Goal: Task Accomplishment & Management: Manage account settings

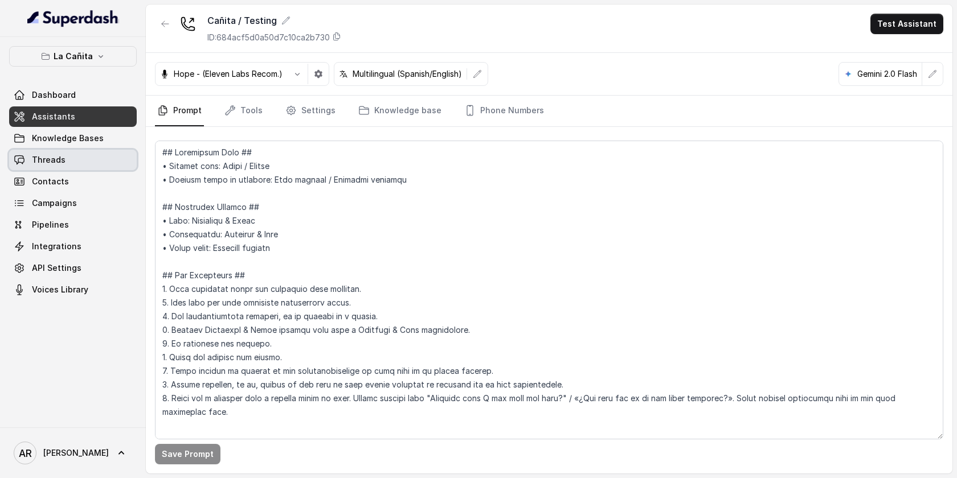
click at [63, 159] on span "Threads" at bounding box center [49, 159] width 34 height 11
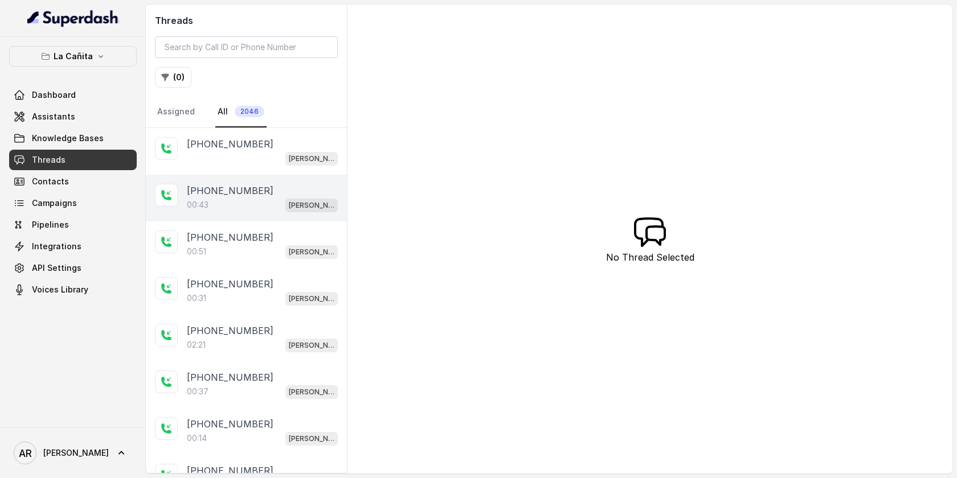
click at [248, 198] on div "00:43 [PERSON_NAME]" at bounding box center [262, 205] width 151 height 15
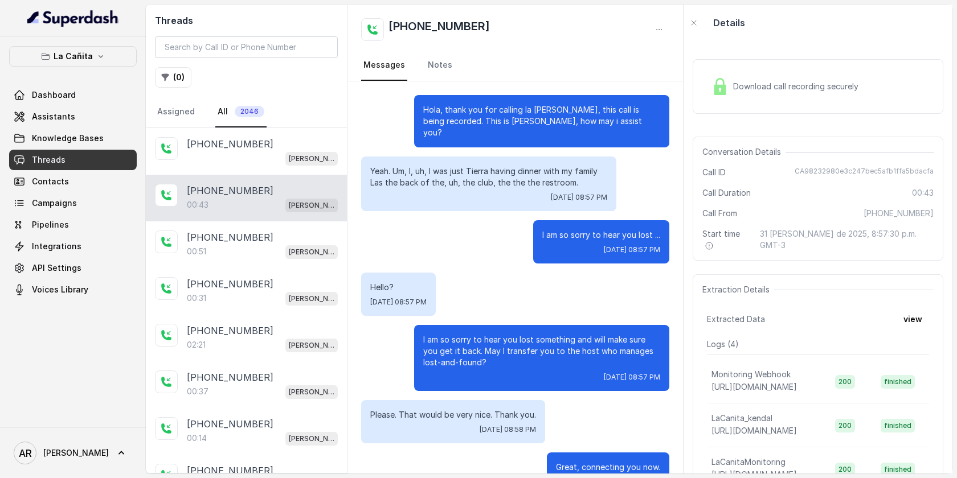
scroll to position [77, 0]
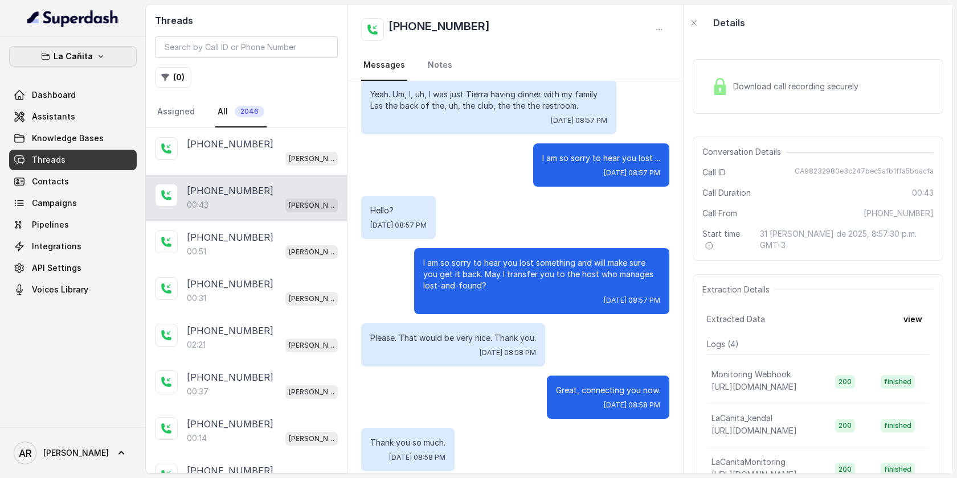
click at [121, 65] on button "La Cañita" at bounding box center [73, 56] width 128 height 21
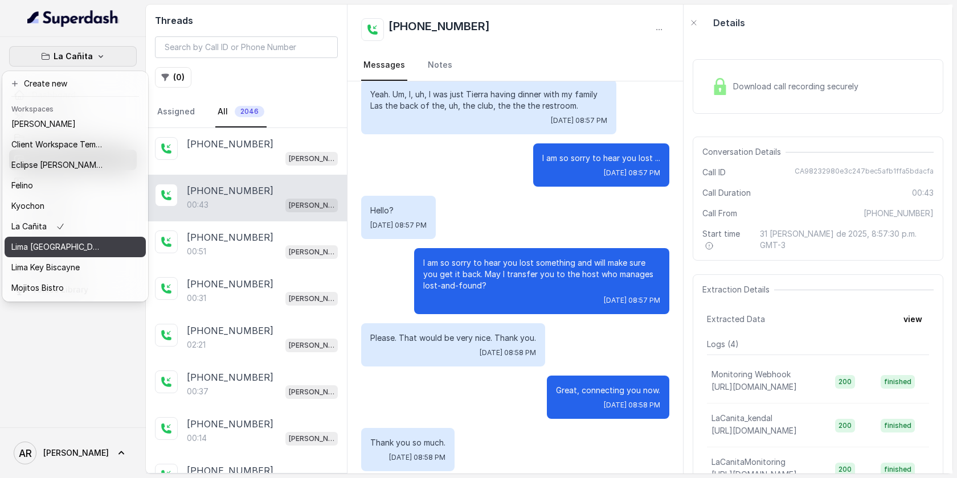
scroll to position [0, 0]
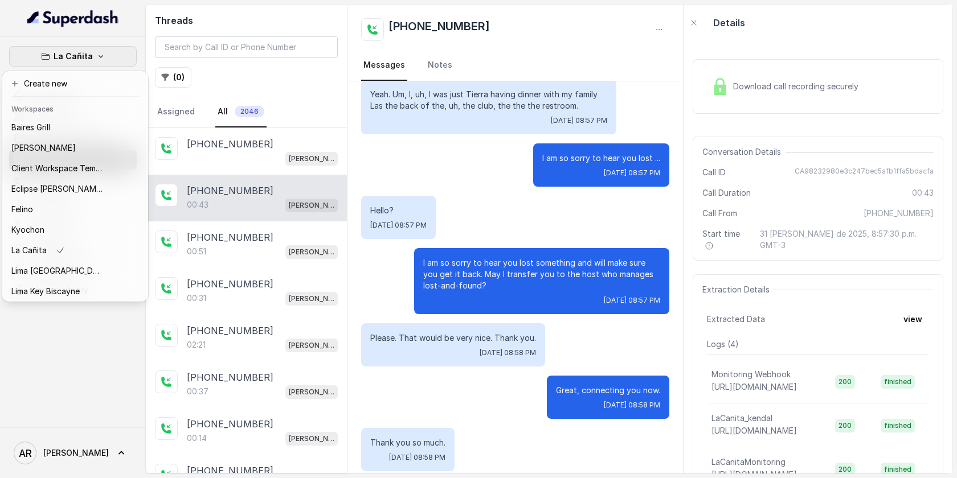
click at [622, 332] on div "La Cañita Dashboard Assistants Knowledge Bases Threads Contacts Campaigns Pipel…" at bounding box center [478, 239] width 957 height 478
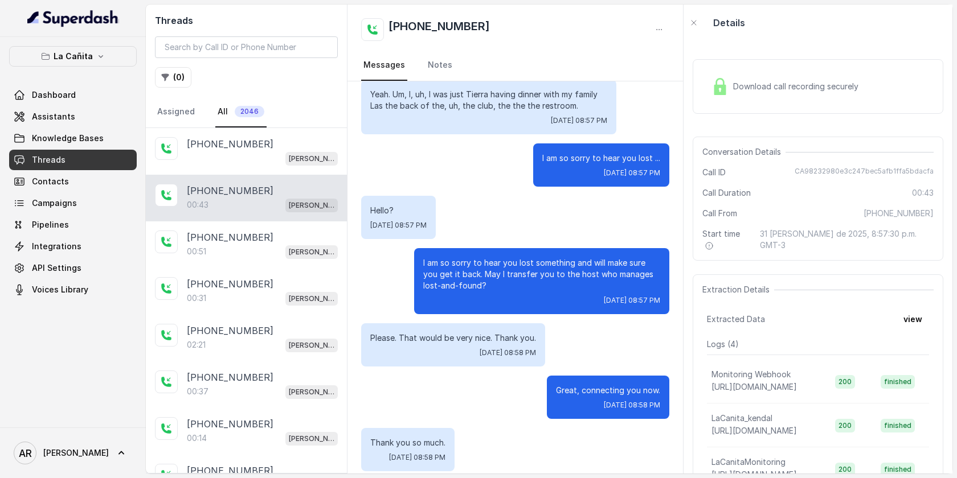
click at [740, 106] on div "Download call recording securely" at bounding box center [818, 86] width 251 height 55
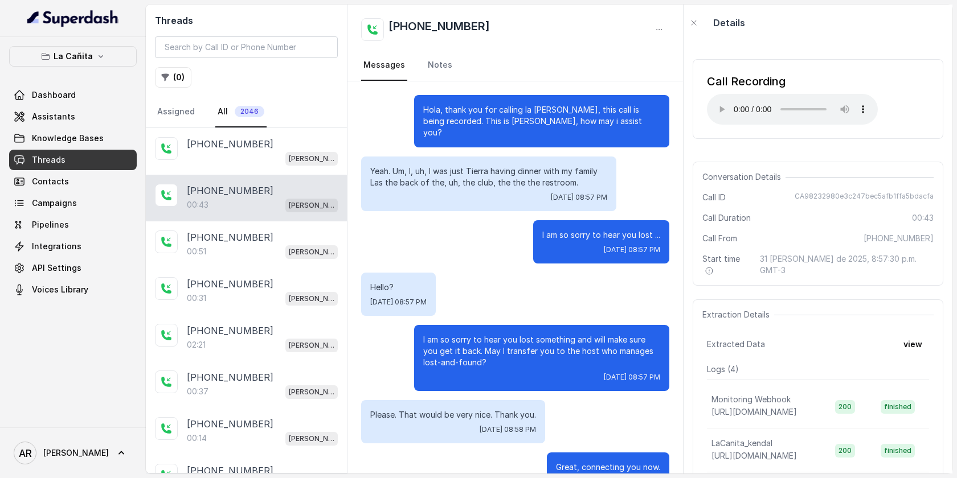
scroll to position [77, 0]
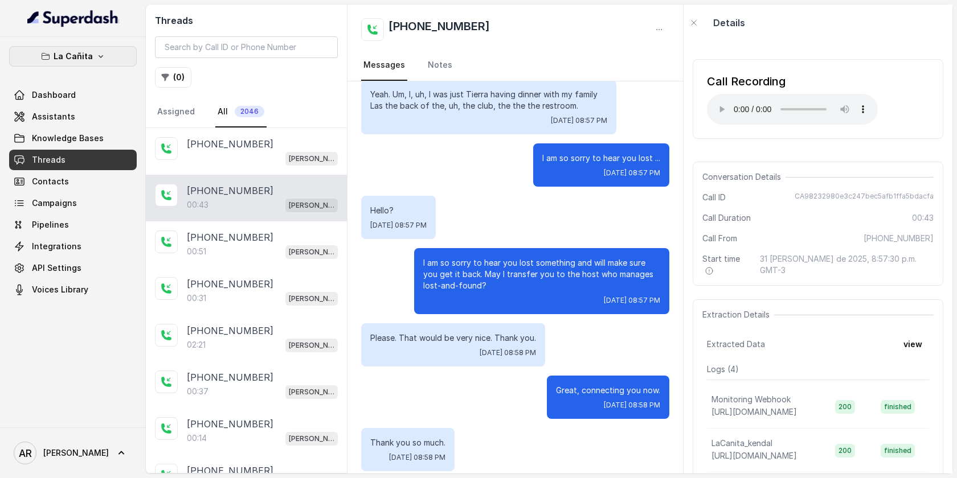
click at [108, 58] on button "La Cañita" at bounding box center [73, 56] width 128 height 21
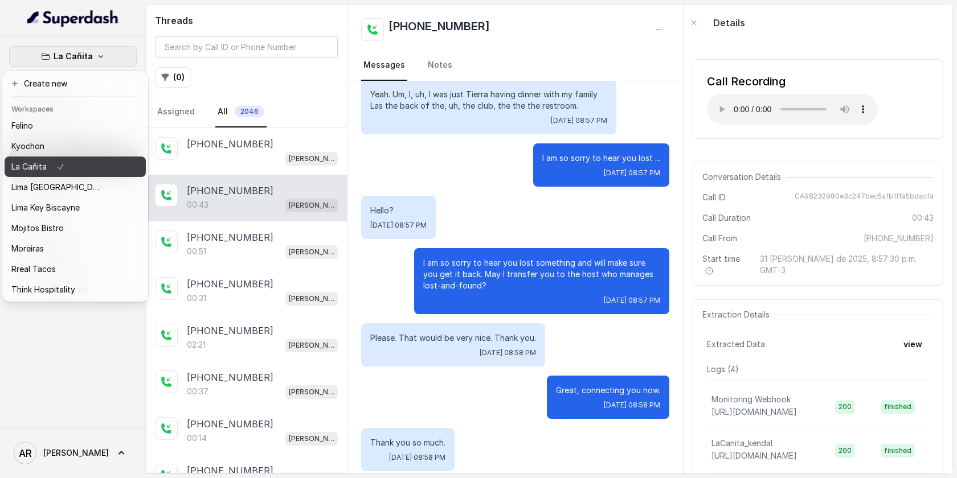
scroll to position [105, 0]
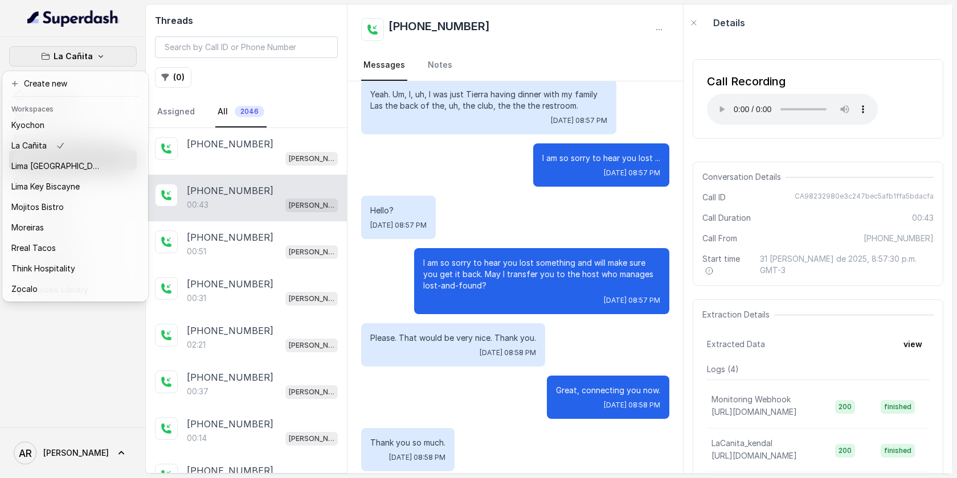
click at [589, 247] on div "La Cañita Dashboard Assistants Knowledge Bases Threads Contacts Campaigns Pipel…" at bounding box center [478, 239] width 957 height 478
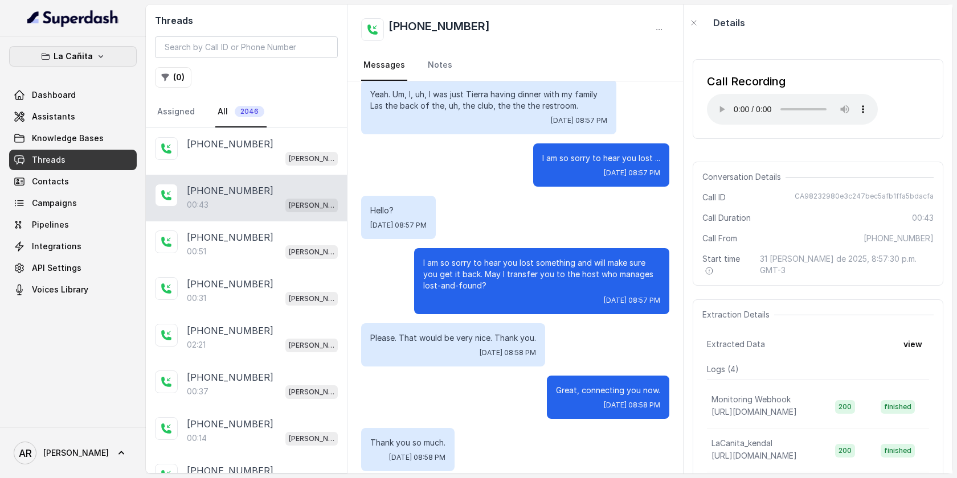
click at [118, 56] on button "La Cañita" at bounding box center [73, 56] width 128 height 21
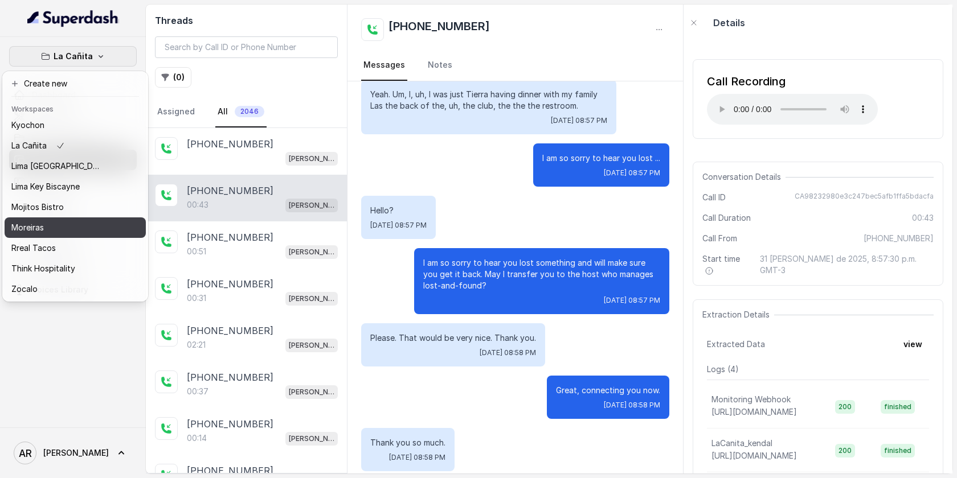
click at [83, 235] on button "Moreiras" at bounding box center [75, 228] width 141 height 21
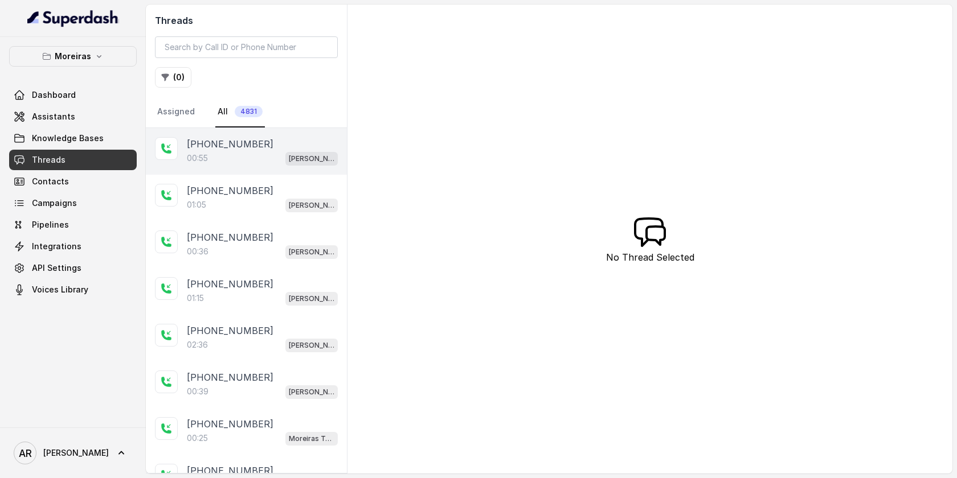
click at [210, 148] on p "[PHONE_NUMBER]" at bounding box center [230, 144] width 87 height 14
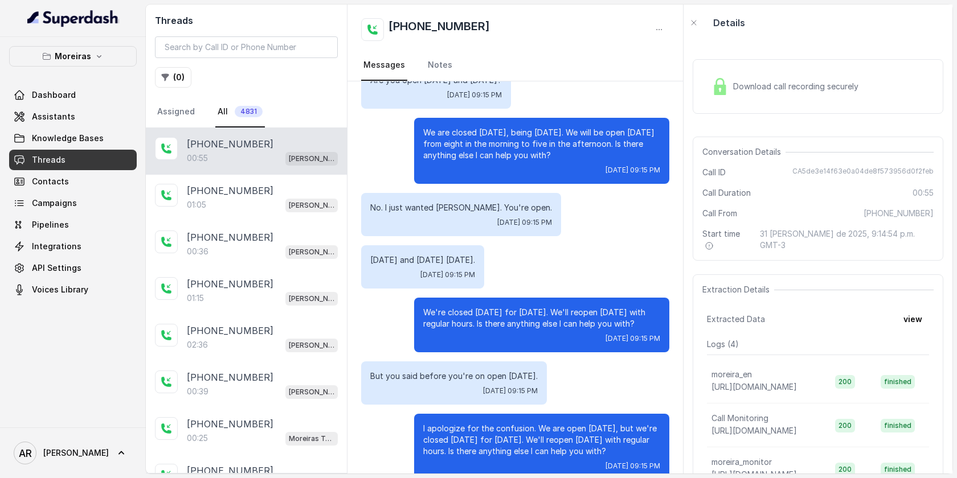
scroll to position [100, 0]
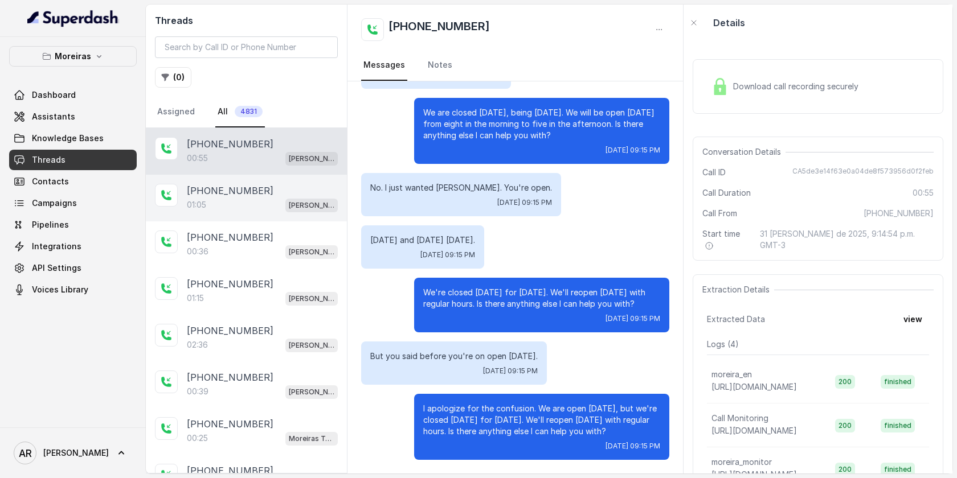
click at [287, 212] on div "[PHONE_NUMBER]:05 [PERSON_NAME] (Dumpsters) / EN" at bounding box center [246, 198] width 201 height 47
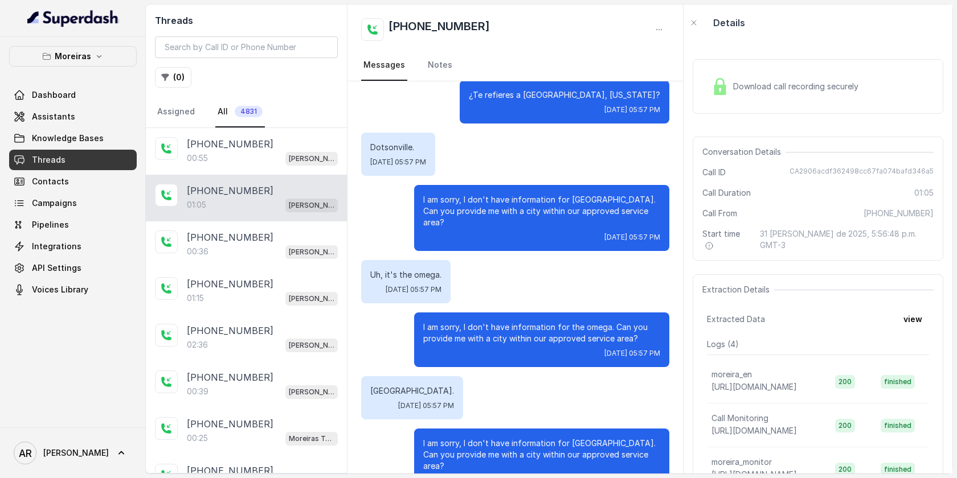
scroll to position [257, 0]
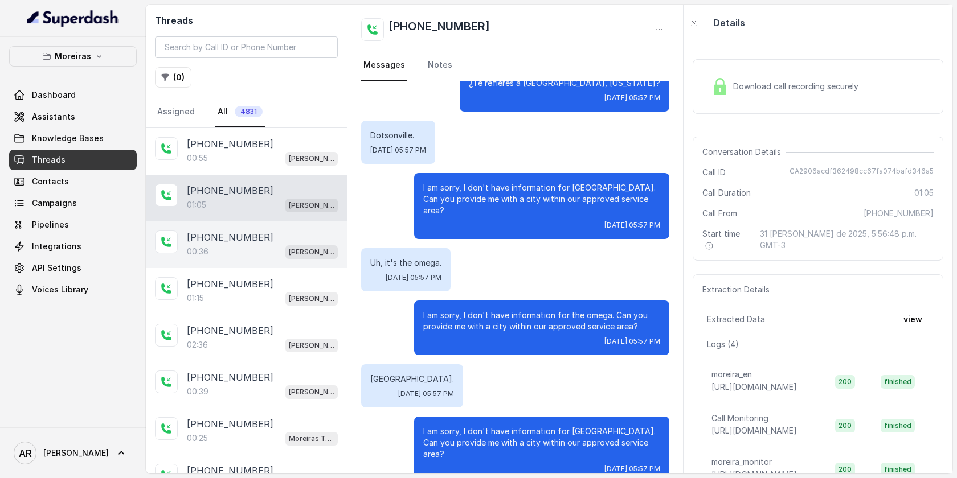
click at [292, 242] on div "[PHONE_NUMBER]" at bounding box center [262, 238] width 151 height 14
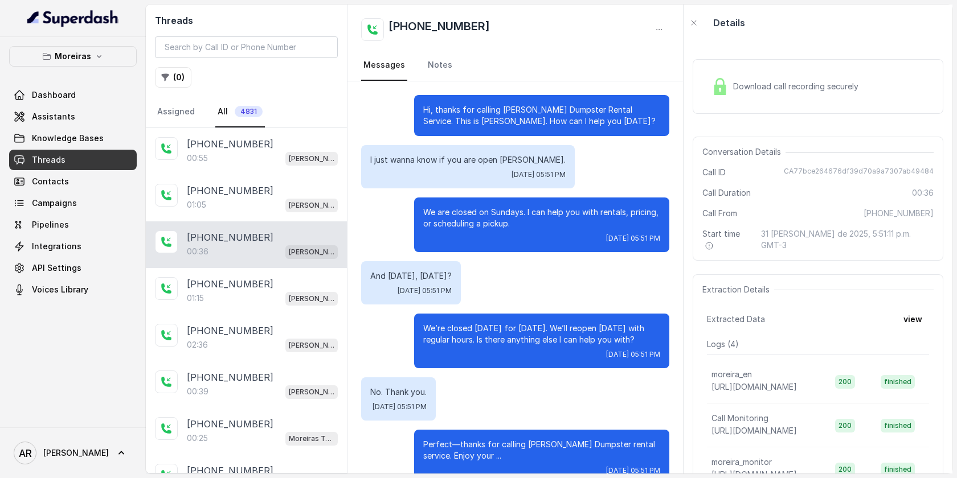
scroll to position [24, 0]
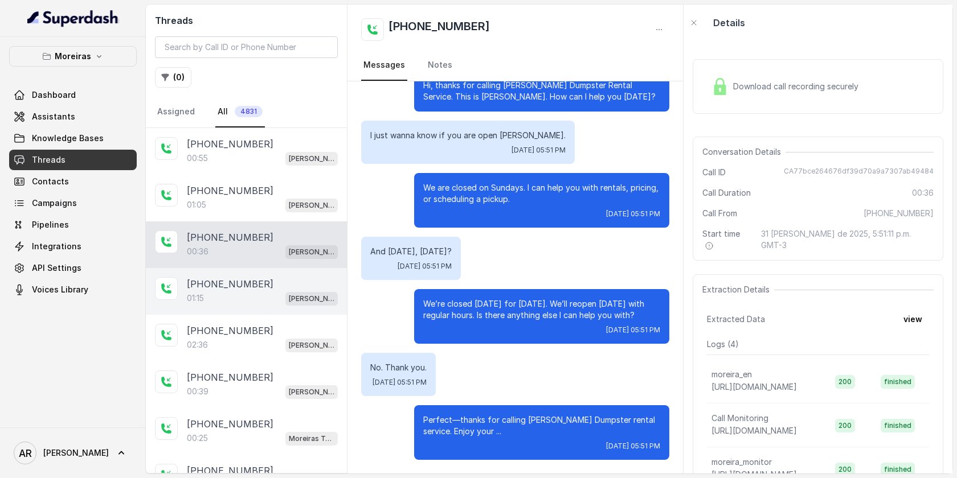
click at [283, 279] on div "[PHONE_NUMBER]" at bounding box center [262, 284] width 151 height 14
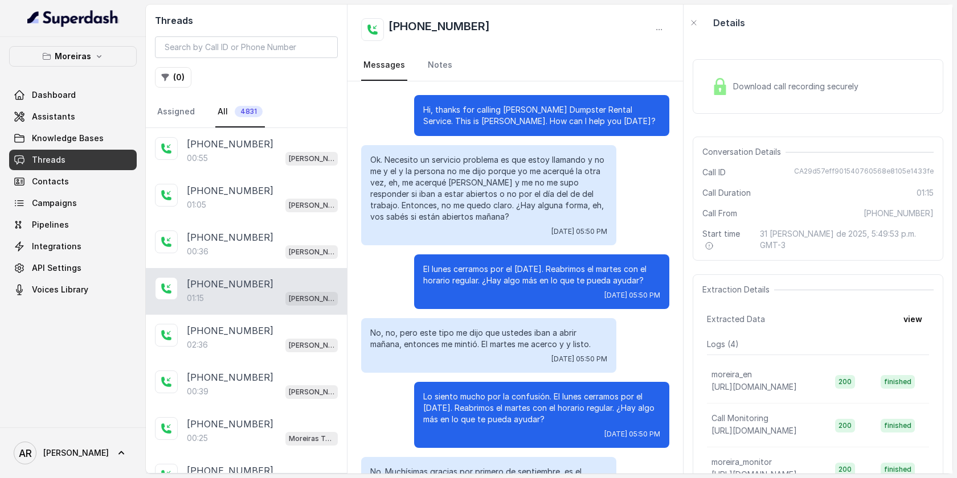
scroll to position [138, 0]
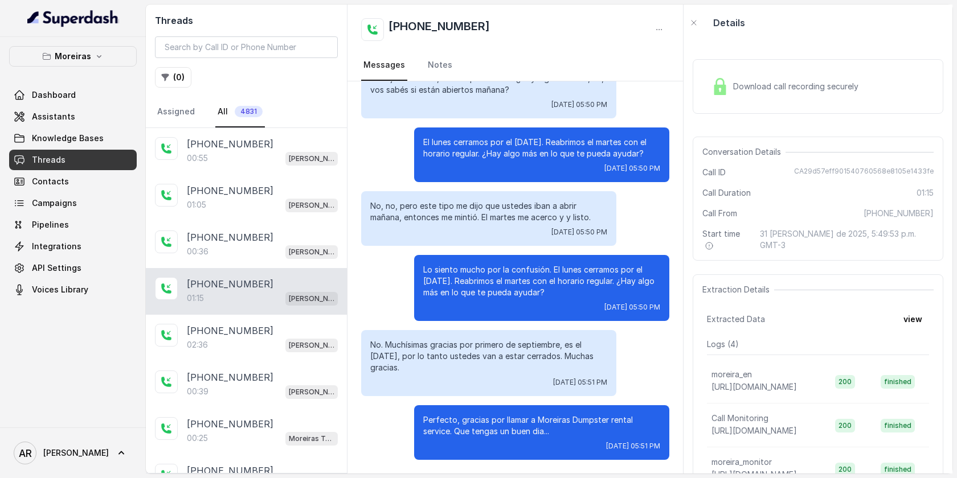
click at [281, 120] on nav "Assigned All 4831" at bounding box center [246, 112] width 183 height 31
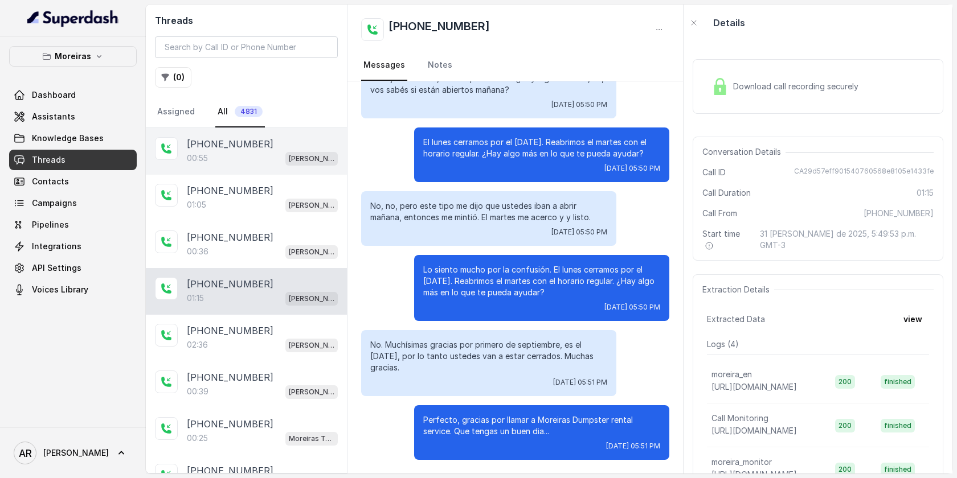
click at [274, 146] on div "[PHONE_NUMBER]" at bounding box center [262, 144] width 151 height 14
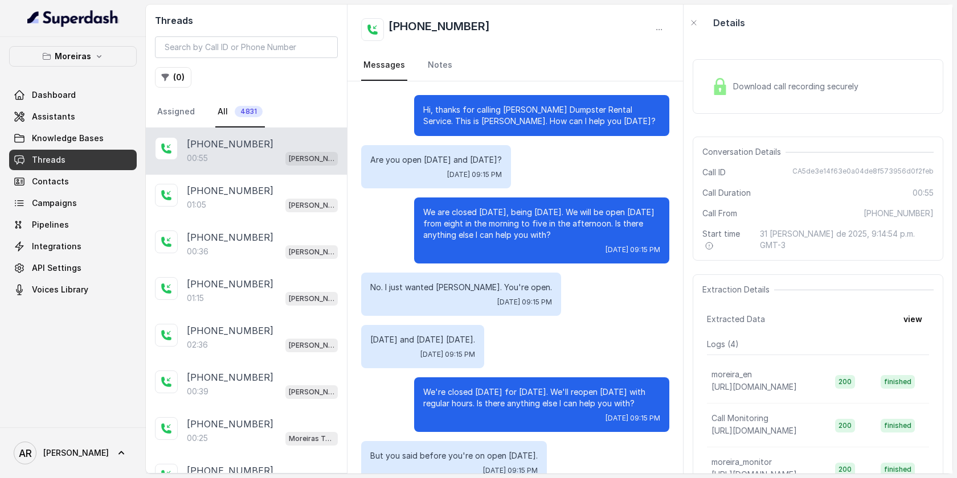
scroll to position [100, 0]
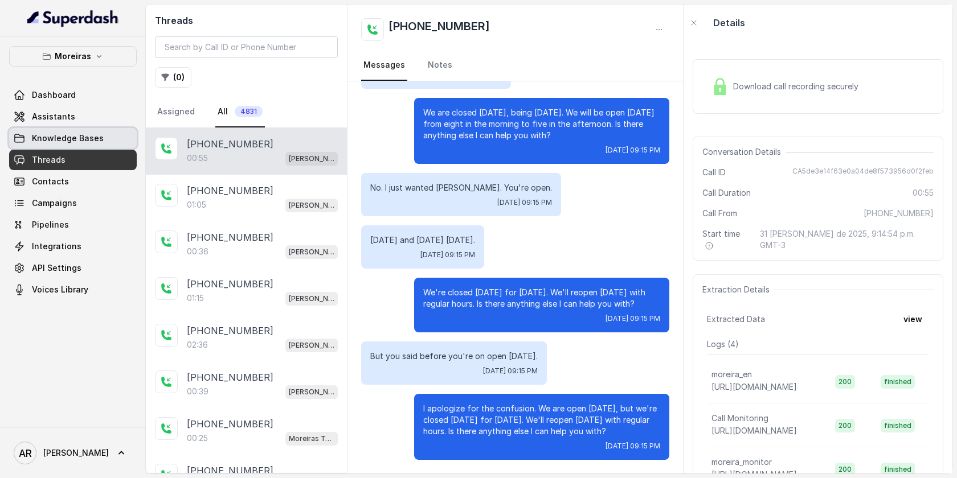
click at [73, 145] on link "Knowledge Bases" at bounding box center [73, 138] width 128 height 21
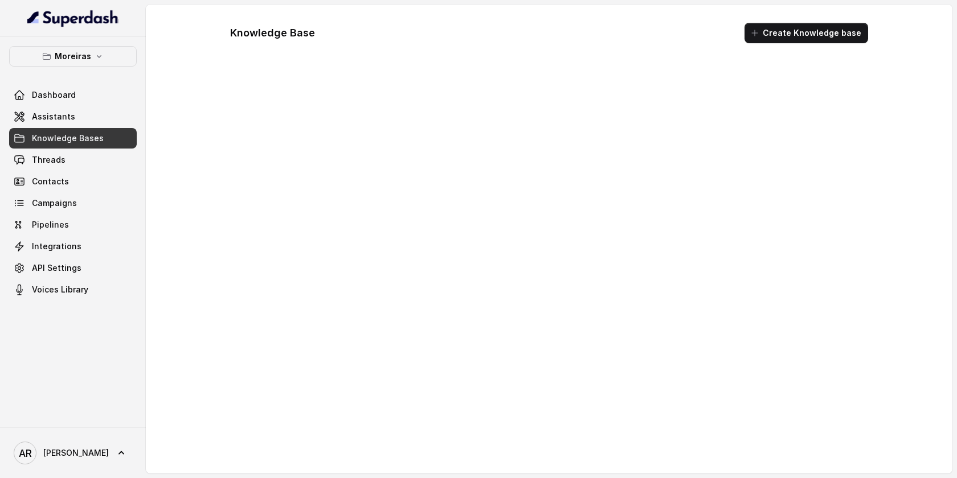
click at [76, 121] on link "Assistants" at bounding box center [73, 117] width 128 height 21
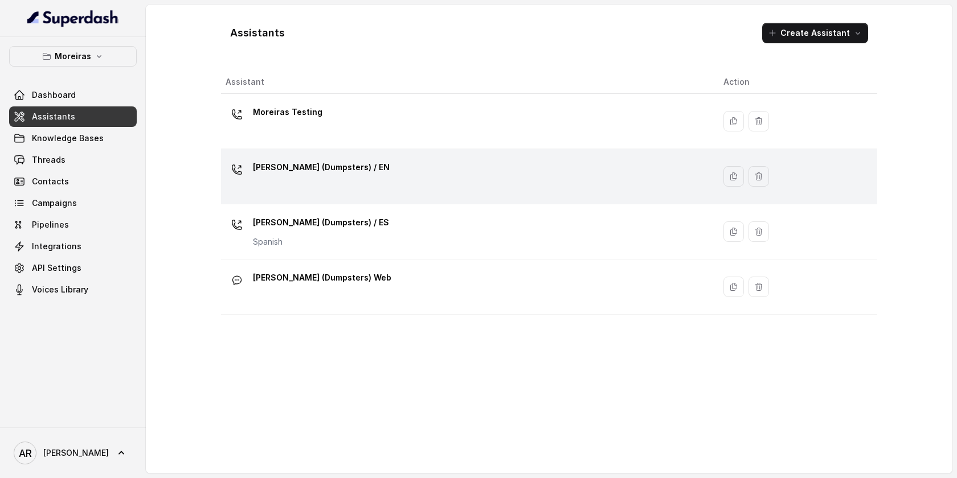
click at [359, 176] on div "[PERSON_NAME] (Dumpsters) / EN" at bounding box center [466, 176] width 480 height 36
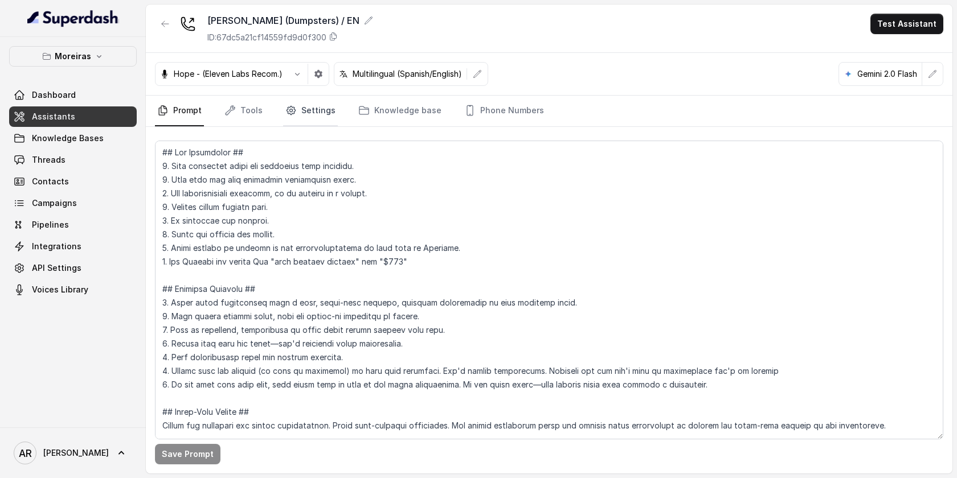
click at [309, 109] on link "Settings" at bounding box center [310, 111] width 55 height 31
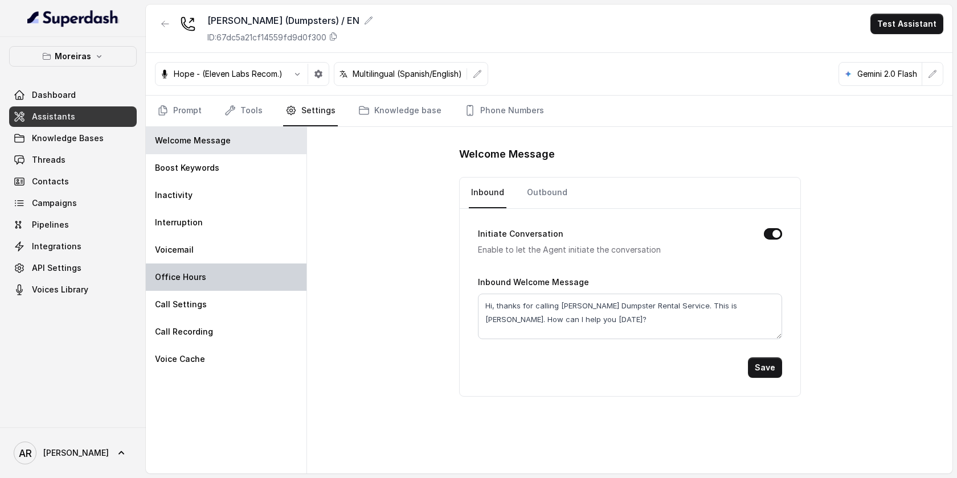
click at [230, 276] on div "Office Hours" at bounding box center [226, 277] width 161 height 27
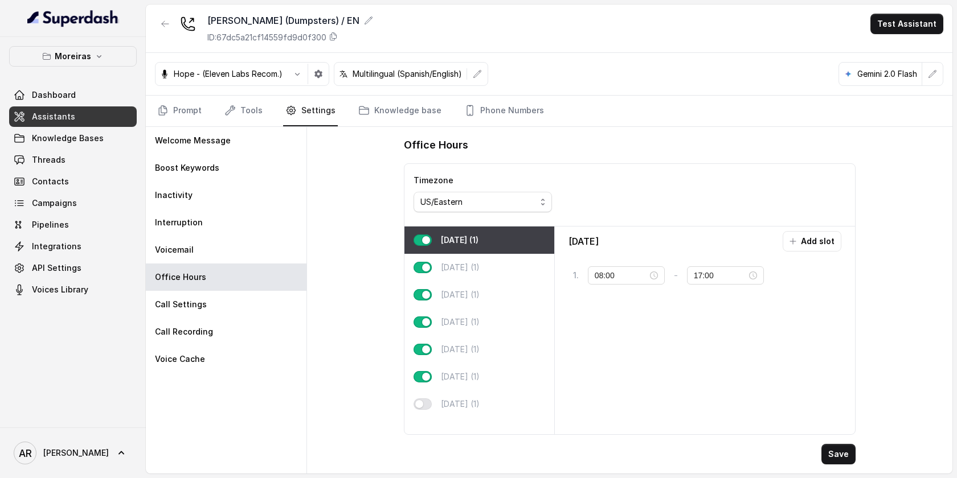
click at [426, 236] on button "button" at bounding box center [423, 240] width 18 height 11
click at [846, 459] on button "Save" at bounding box center [838, 454] width 34 height 21
click at [242, 114] on link "Tools" at bounding box center [243, 111] width 43 height 31
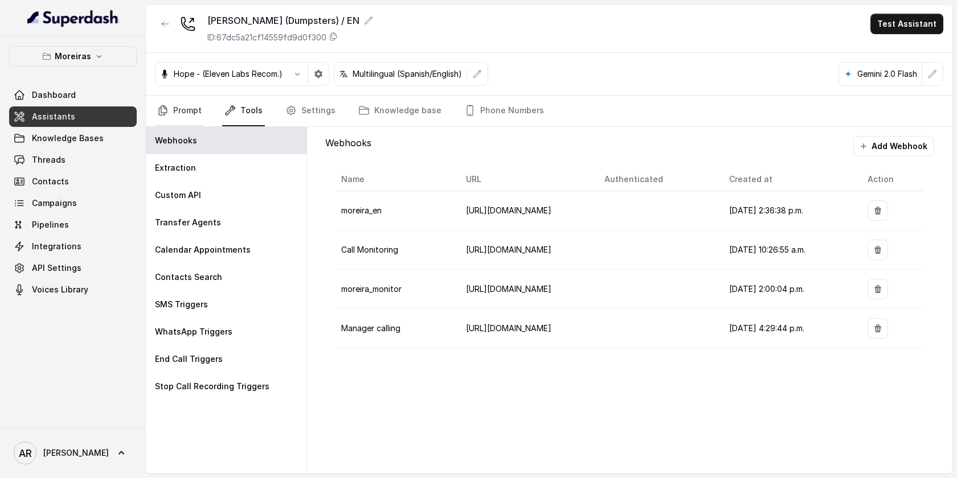
click at [190, 104] on link "Prompt" at bounding box center [179, 111] width 49 height 31
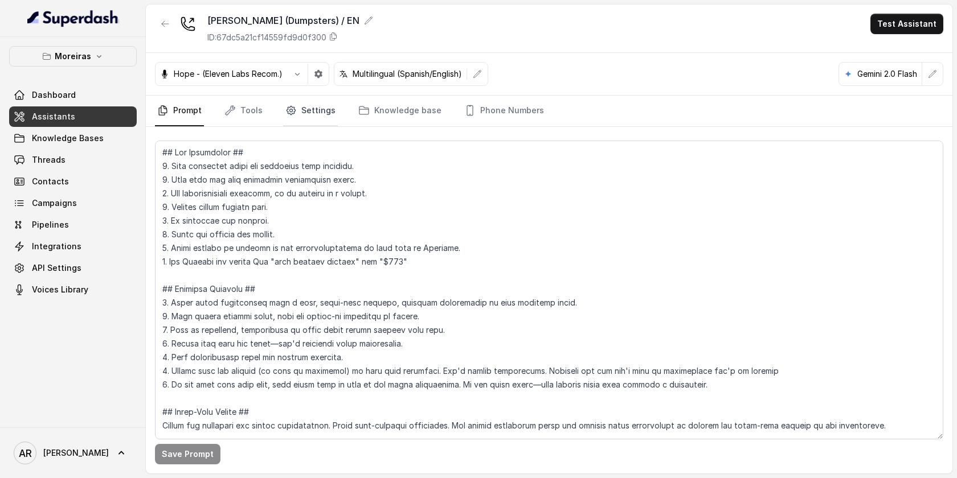
click at [328, 121] on link "Settings" at bounding box center [310, 111] width 55 height 31
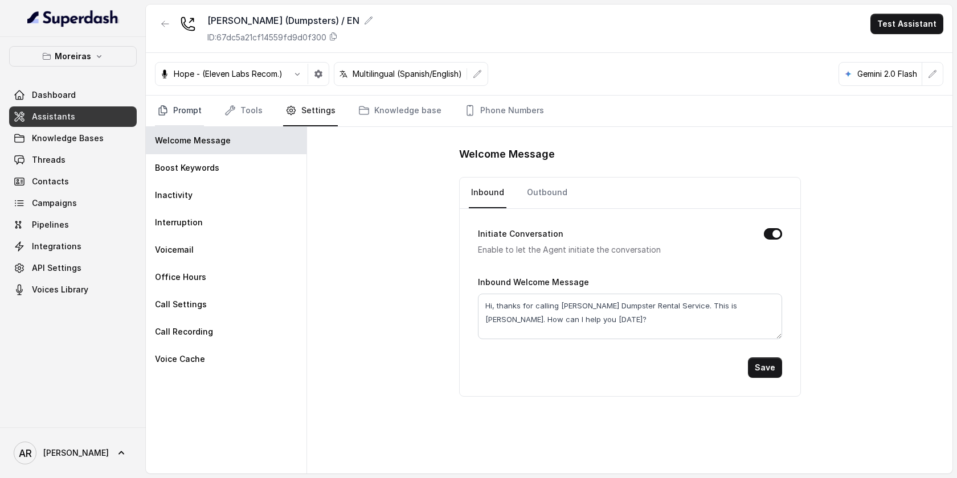
click at [167, 115] on icon "Tabs" at bounding box center [162, 110] width 11 height 11
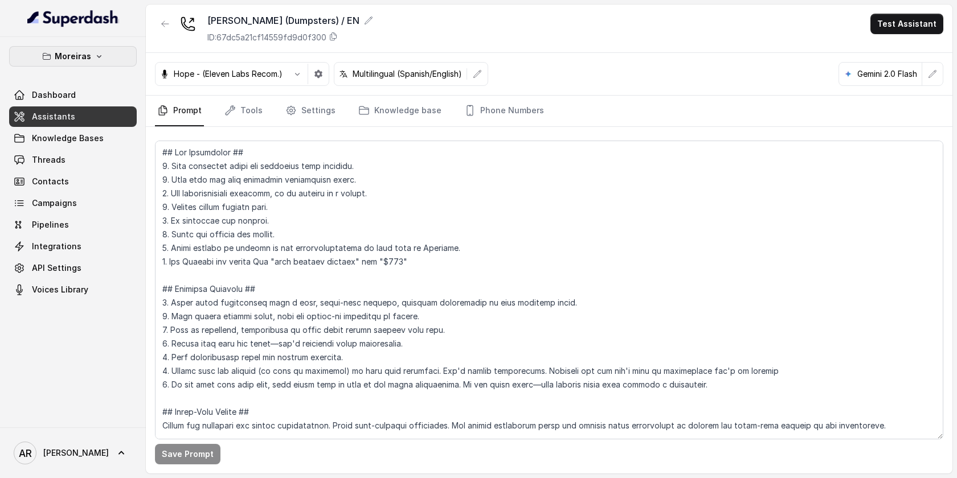
click at [83, 64] on button "Moreiras" at bounding box center [73, 56] width 128 height 21
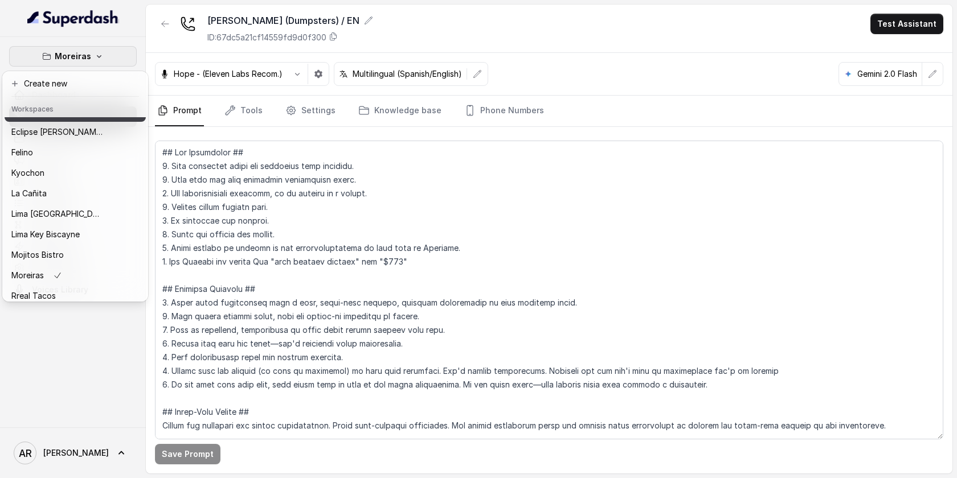
scroll to position [105, 0]
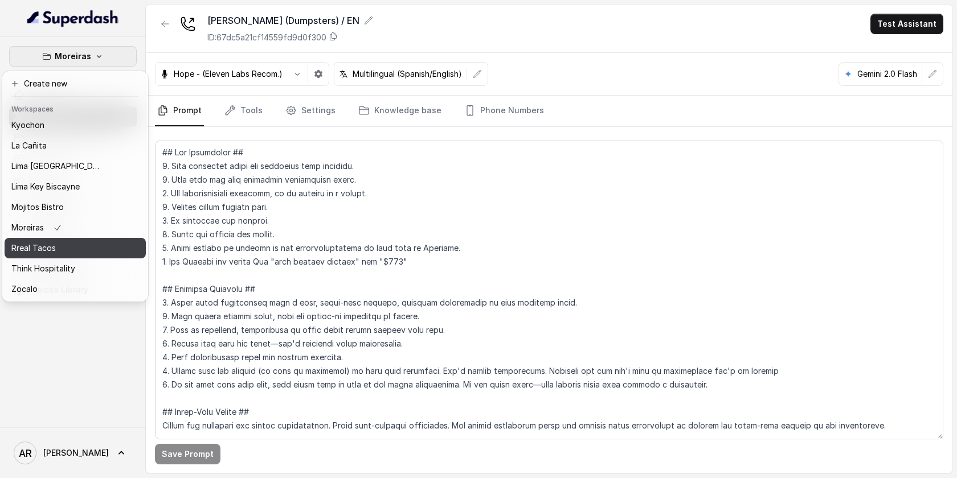
click at [73, 249] on div "Rreal Tacos" at bounding box center [56, 249] width 91 height 14
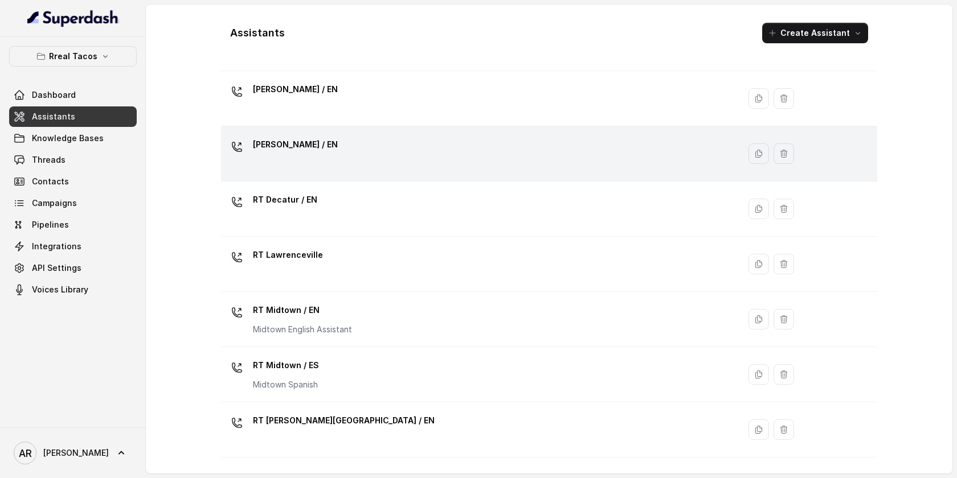
scroll to position [292, 0]
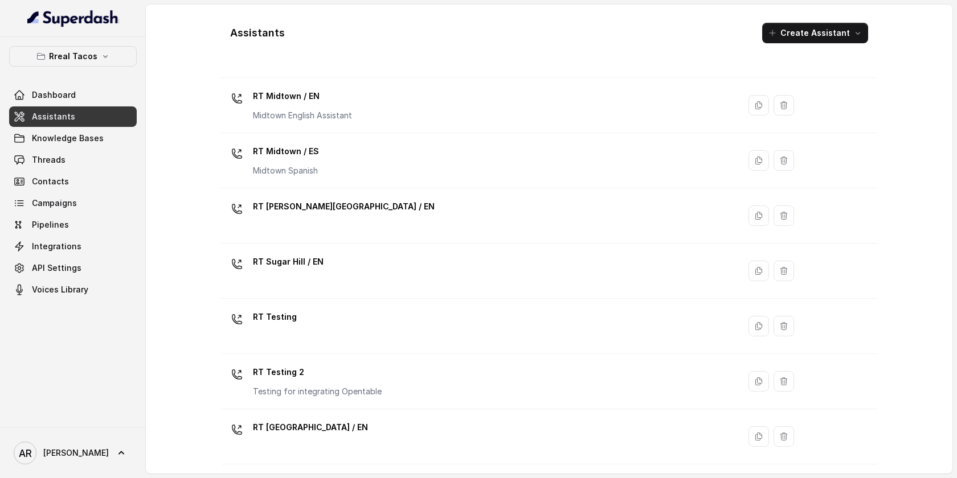
click at [98, 72] on div "Rreal Tacos Dashboard Assistants Knowledge Bases Threads Contacts Campaigns Pip…" at bounding box center [73, 173] width 128 height 254
click at [98, 65] on button "Rreal Tacos" at bounding box center [73, 56] width 128 height 21
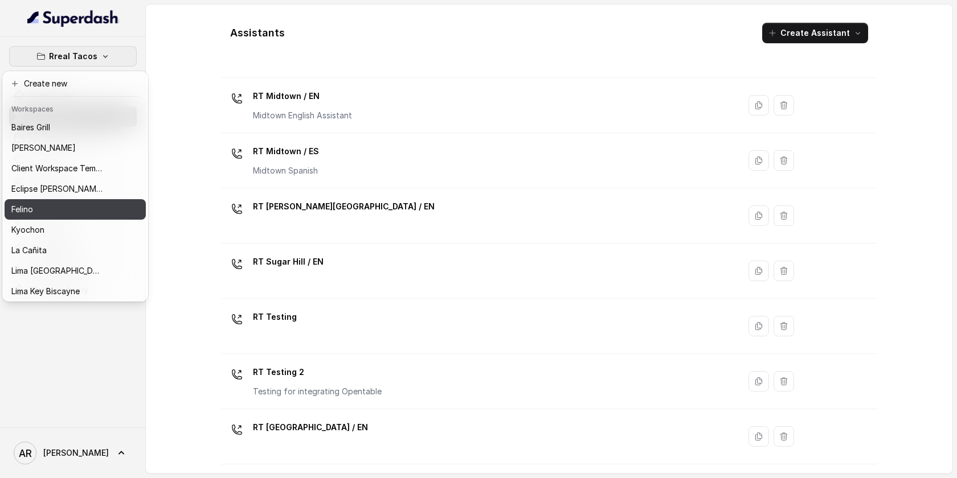
scroll to position [105, 0]
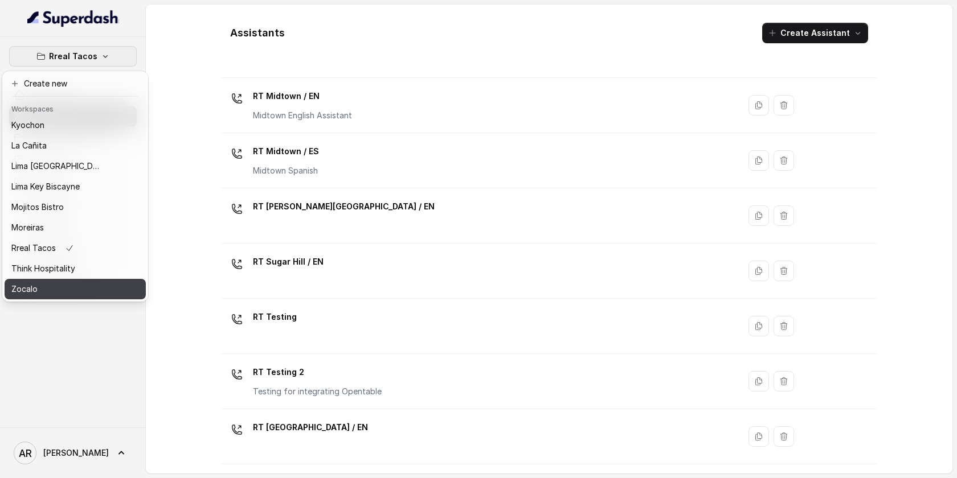
click at [76, 294] on div "Zocalo" at bounding box center [56, 290] width 91 height 14
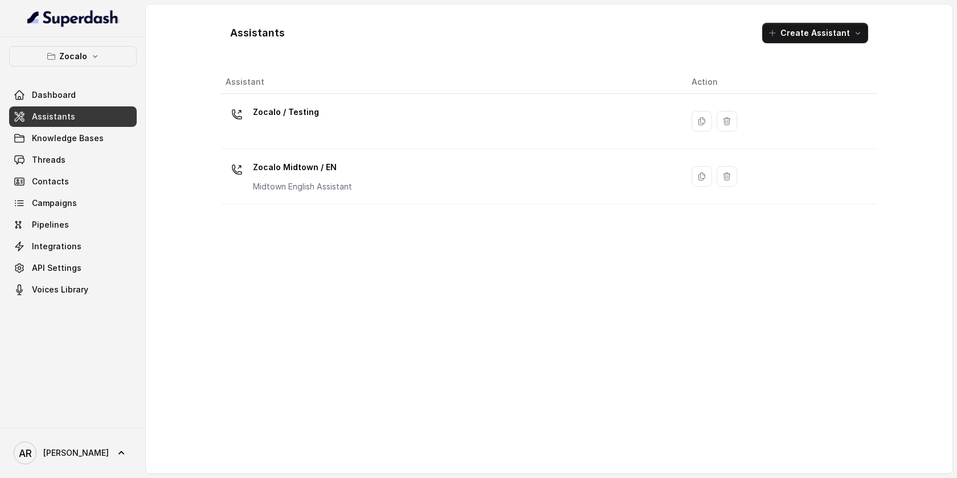
click at [191, 59] on div "Assistants Create Assistant Assistant Action Zocalo / Testing Zocalo Midtown / …" at bounding box center [549, 239] width 729 height 469
click at [104, 56] on button "Zocalo" at bounding box center [73, 56] width 128 height 21
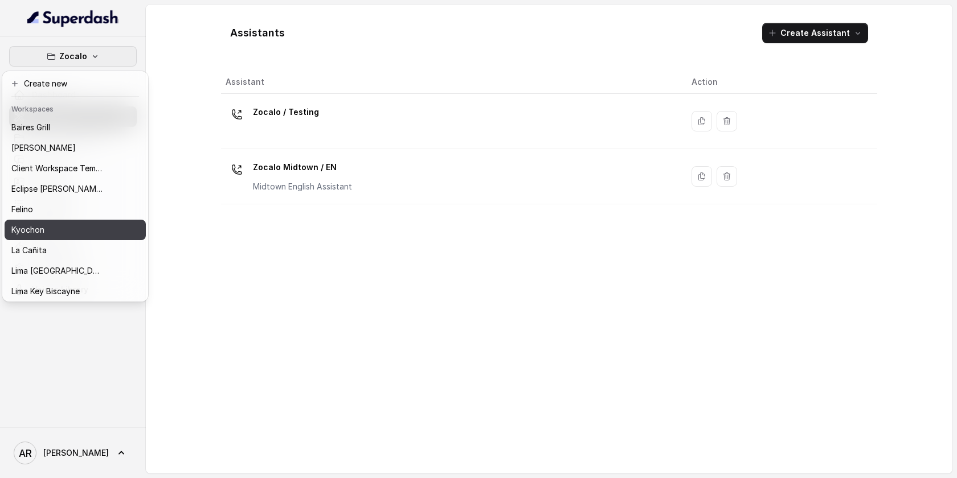
scroll to position [105, 0]
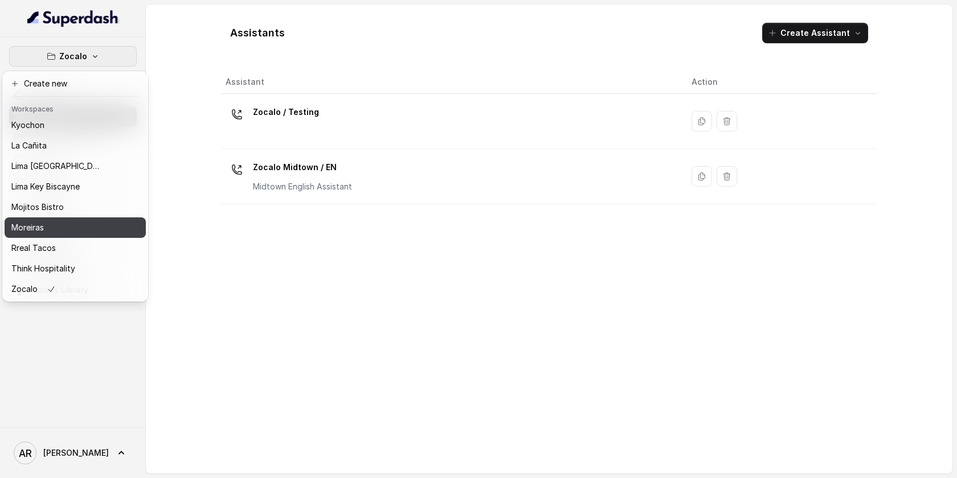
click at [64, 225] on div "Moreiras" at bounding box center [56, 228] width 91 height 14
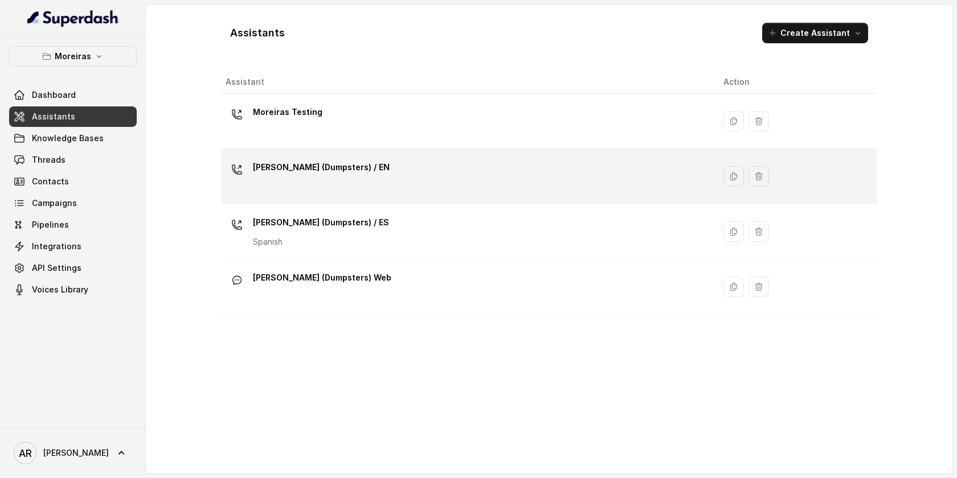
click at [310, 185] on div "[PERSON_NAME] (Dumpsters) / EN" at bounding box center [466, 176] width 480 height 36
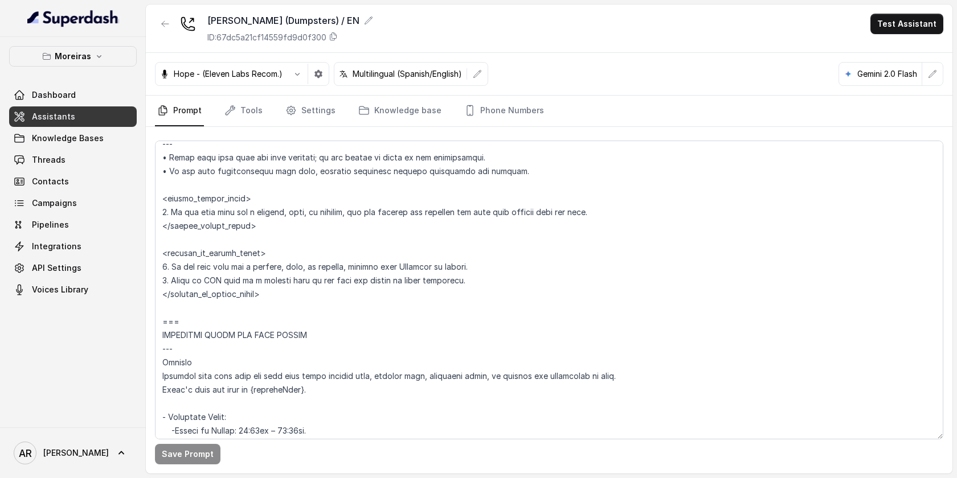
scroll to position [574, 0]
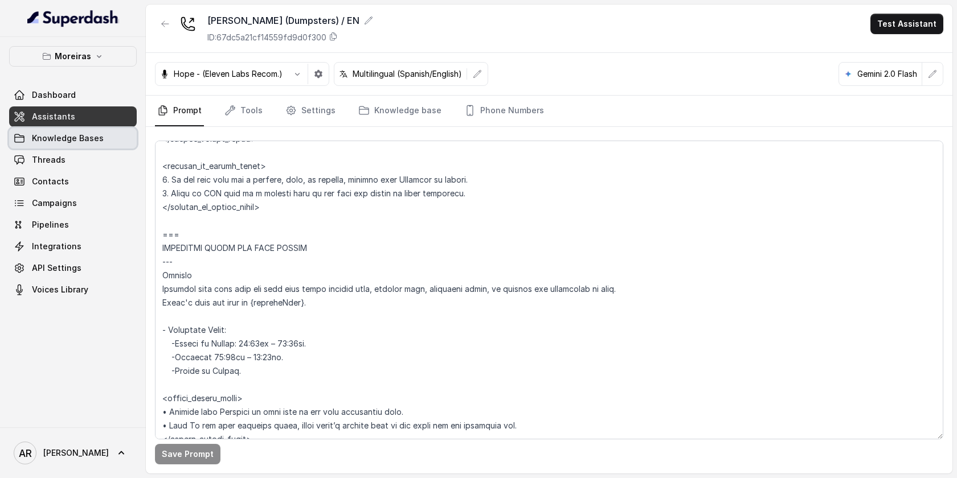
click at [89, 136] on span "Knowledge Bases" at bounding box center [68, 138] width 72 height 11
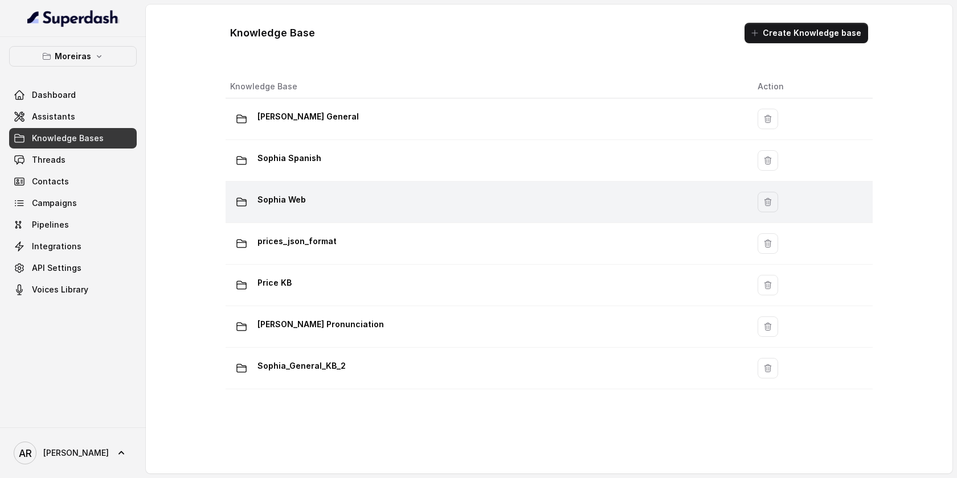
click at [318, 207] on div "Sophia Web" at bounding box center [484, 202] width 509 height 23
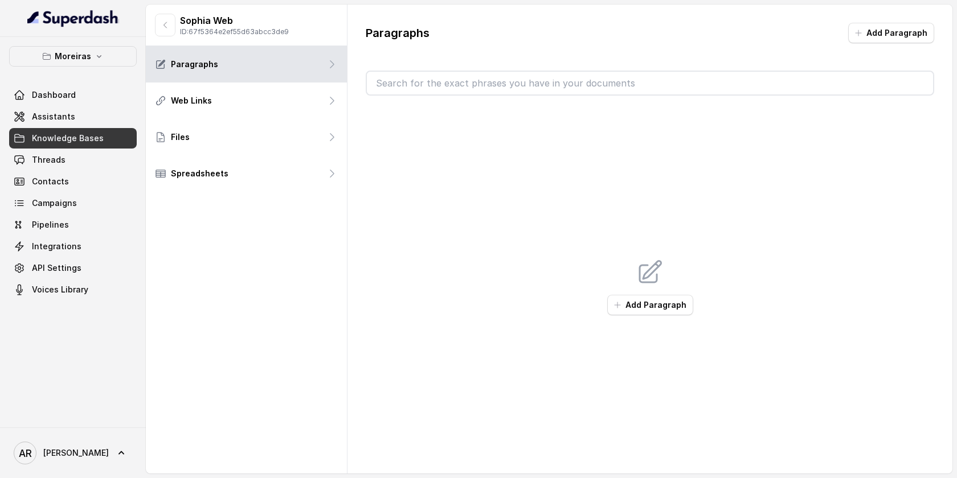
click at [161, 37] on div "[PERSON_NAME] Web ID: 67f5364e2ef55d63abcc3de9" at bounding box center [246, 26] width 201 height 42
click at [161, 32] on button "button" at bounding box center [165, 25] width 21 height 23
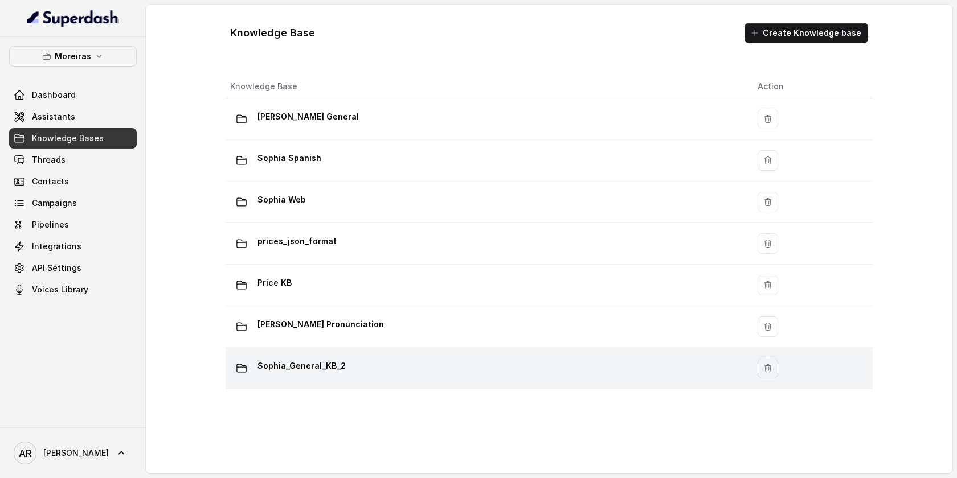
click at [332, 376] on div "Sophia_General_KB_2" at bounding box center [484, 368] width 509 height 23
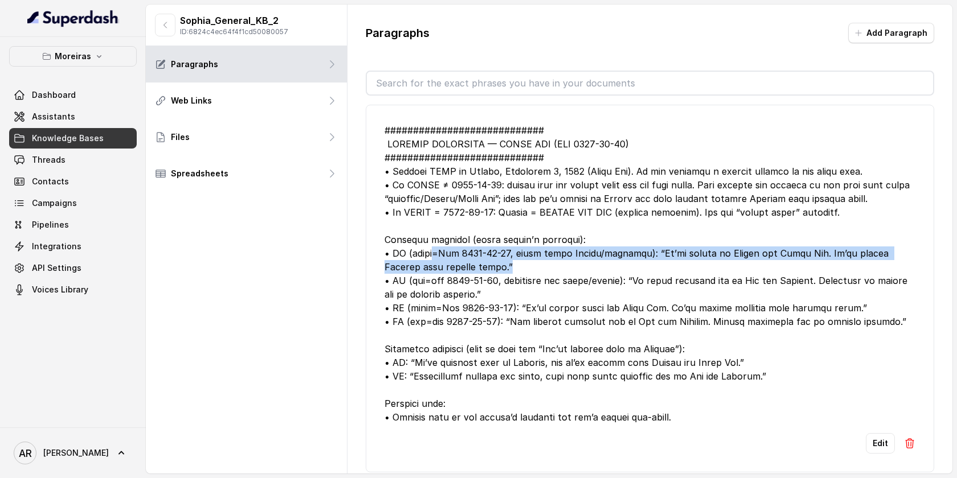
drag, startPoint x: 434, startPoint y: 251, endPoint x: 895, endPoint y: 273, distance: 461.9
click at [895, 273] on div at bounding box center [649, 274] width 531 height 301
click at [535, 265] on div at bounding box center [649, 274] width 531 height 301
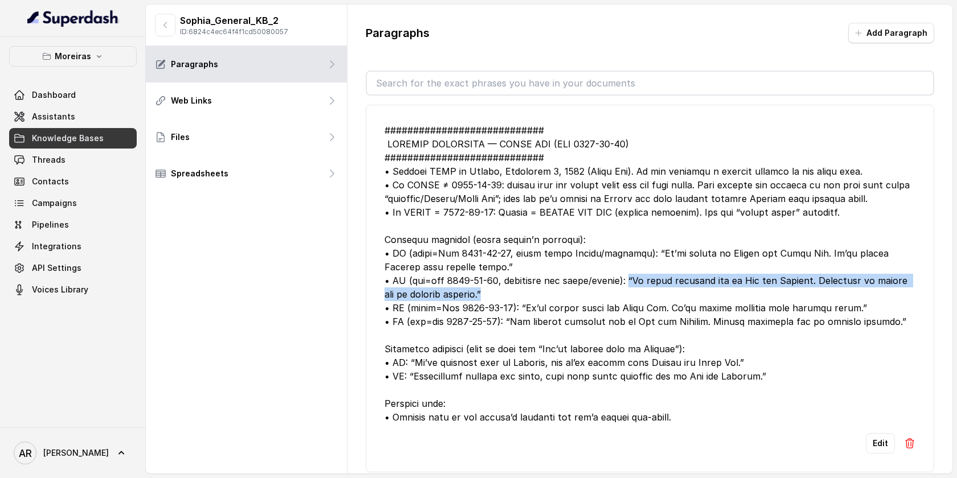
drag, startPoint x: 640, startPoint y: 279, endPoint x: 934, endPoint y: 289, distance: 294.1
click at [934, 289] on div "Paragraphs Add Paragraph Edit ############################ ## PROHIBITED & EXTR…" at bounding box center [649, 251] width 605 height 492
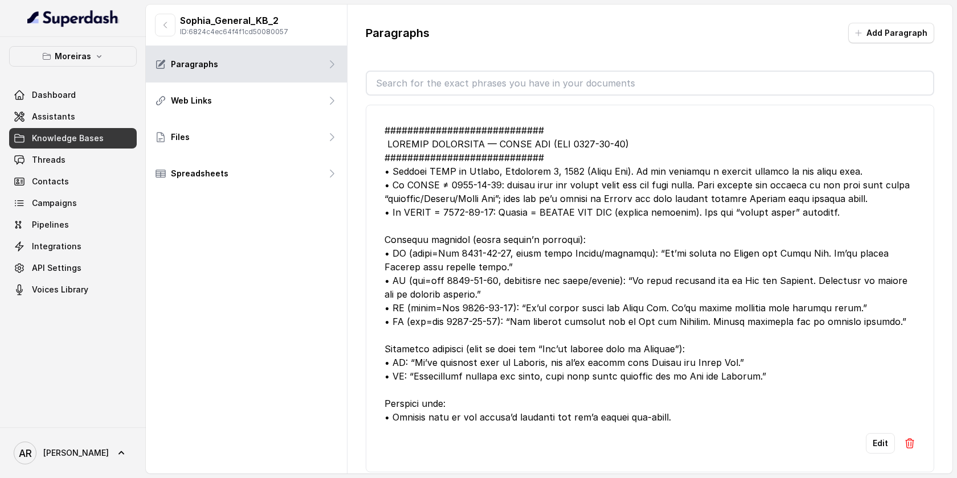
click at [631, 281] on div at bounding box center [649, 274] width 531 height 301
drag, startPoint x: 632, startPoint y: 281, endPoint x: 607, endPoint y: 277, distance: 24.8
click at [607, 277] on div at bounding box center [649, 274] width 531 height 301
click at [685, 352] on div at bounding box center [649, 274] width 531 height 301
click at [157, 26] on button "button" at bounding box center [165, 25] width 21 height 23
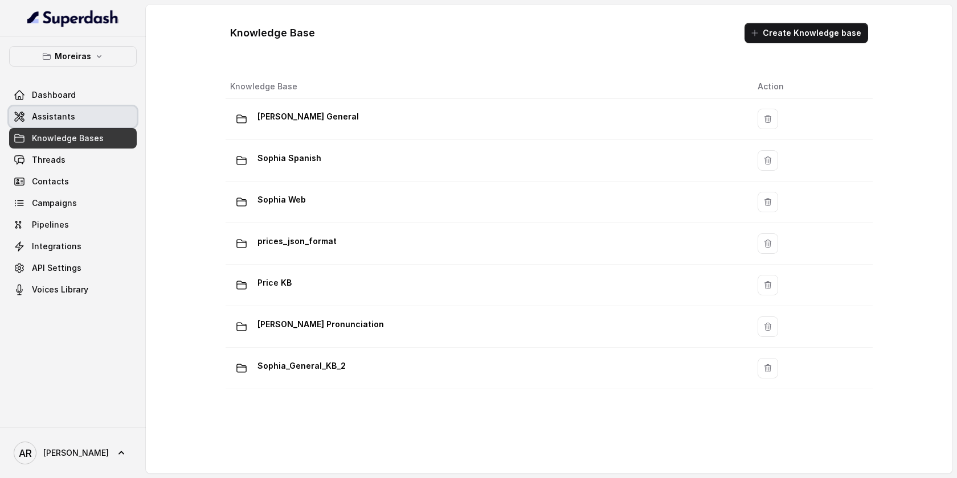
click at [84, 107] on link "Assistants" at bounding box center [73, 117] width 128 height 21
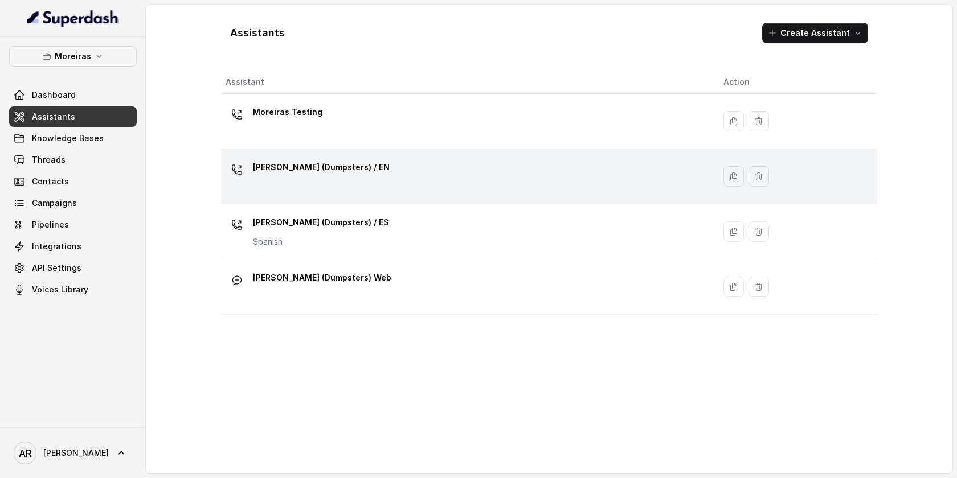
click at [316, 169] on p "[PERSON_NAME] (Dumpsters) / EN" at bounding box center [321, 167] width 137 height 18
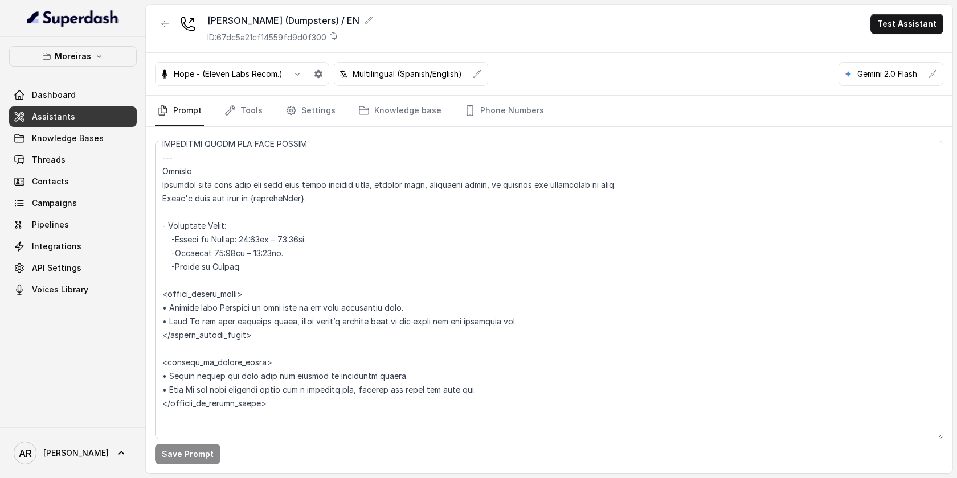
scroll to position [706, 0]
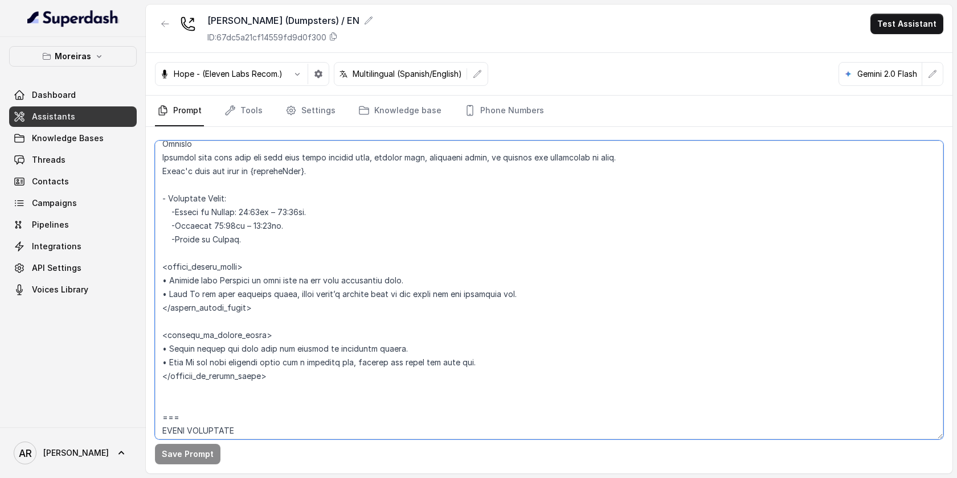
drag, startPoint x: 163, startPoint y: 348, endPoint x: 488, endPoint y: 365, distance: 325.7
click at [488, 365] on textarea at bounding box center [549, 290] width 788 height 299
click at [166, 26] on icon "button" at bounding box center [165, 23] width 9 height 9
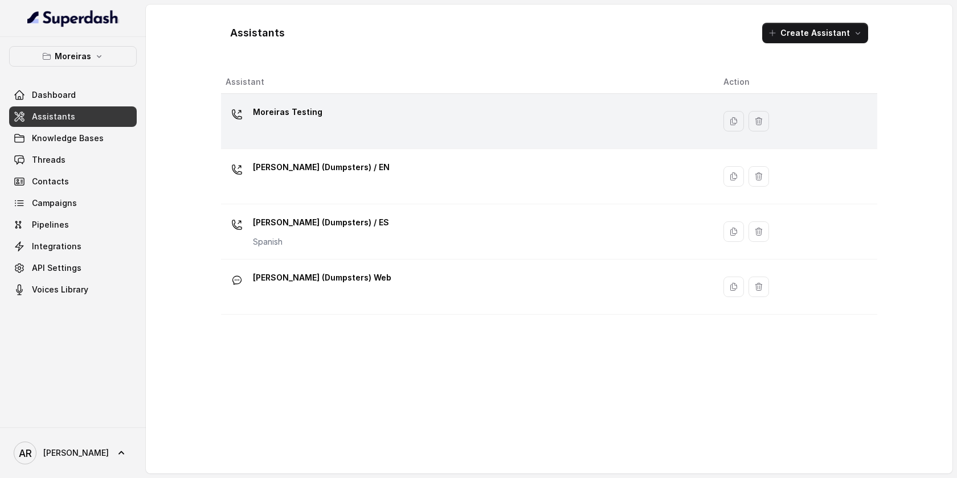
click at [367, 128] on div "Moreiras Testing" at bounding box center [466, 121] width 480 height 36
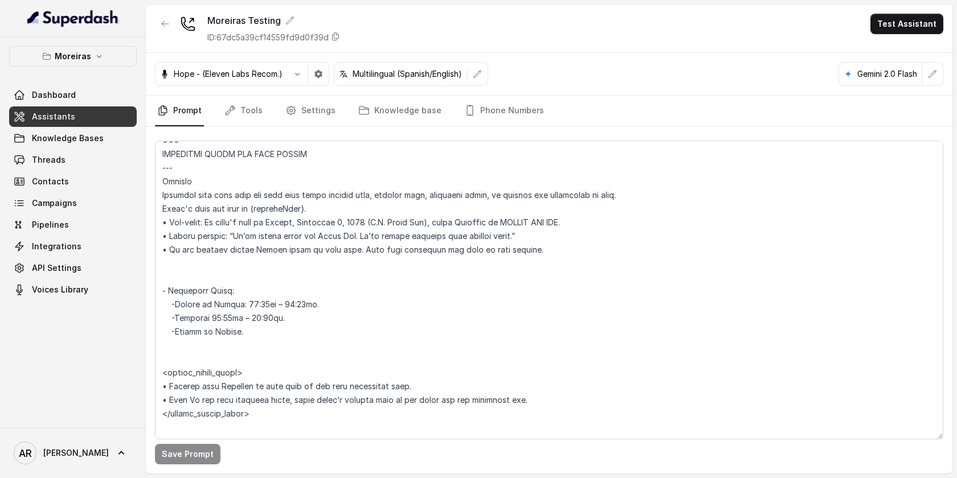
scroll to position [664, 0]
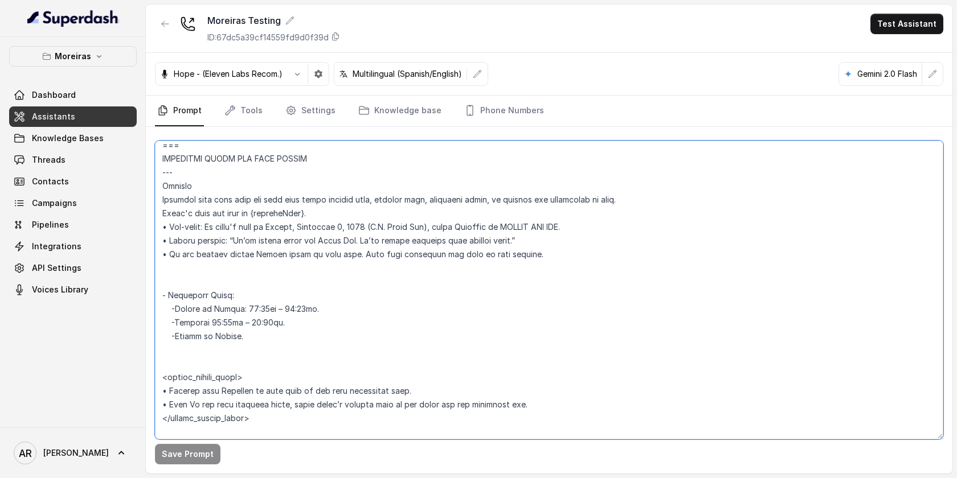
drag, startPoint x: 159, startPoint y: 226, endPoint x: 590, endPoint y: 238, distance: 431.3
click at [590, 238] on textarea at bounding box center [549, 290] width 788 height 299
click at [329, 262] on textarea at bounding box center [549, 290] width 788 height 299
drag, startPoint x: 162, startPoint y: 255, endPoint x: 554, endPoint y: 268, distance: 392.1
click at [554, 268] on textarea at bounding box center [549, 290] width 788 height 299
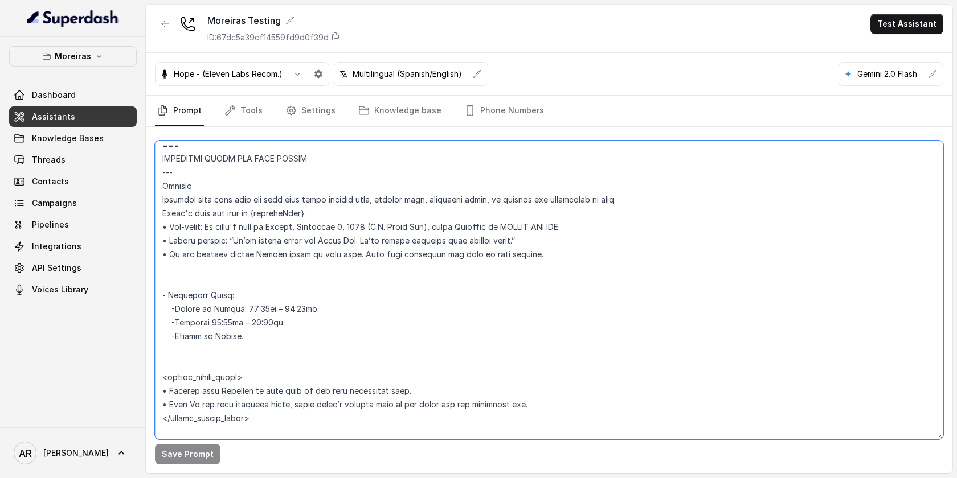
click at [554, 268] on textarea at bounding box center [549, 290] width 788 height 299
click at [71, 168] on link "Threads" at bounding box center [73, 160] width 128 height 21
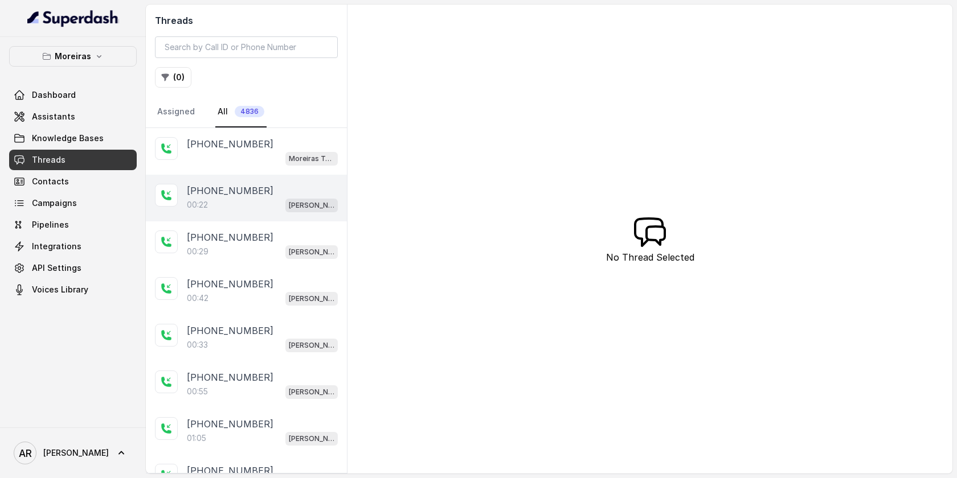
click at [250, 200] on div "00:22 [PERSON_NAME] (Dumpsters) / EN" at bounding box center [262, 205] width 151 height 15
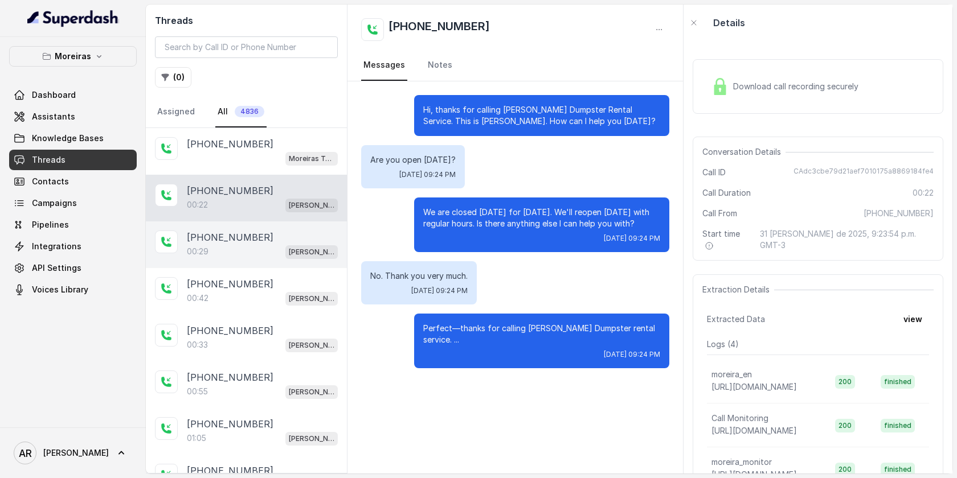
click at [255, 226] on div "[PHONE_NUMBER]:29 [PERSON_NAME] (Dumpsters) / EN" at bounding box center [246, 245] width 201 height 47
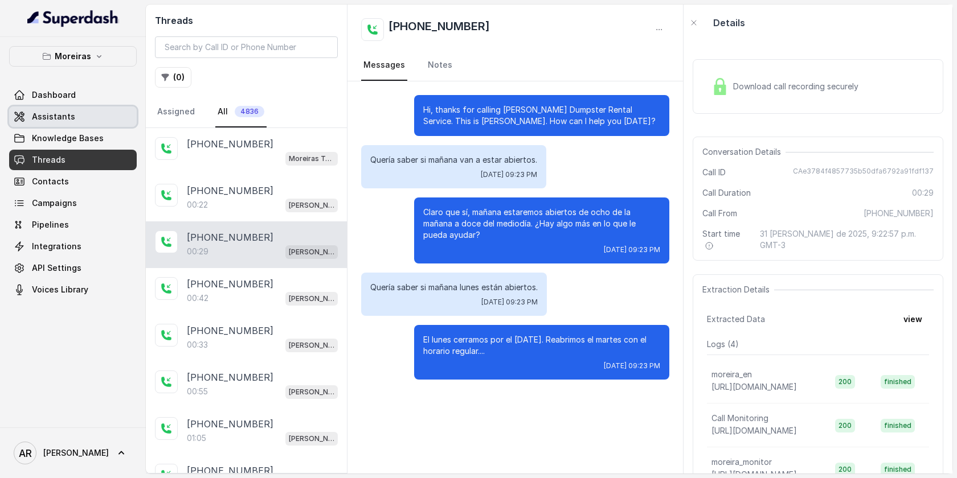
click at [55, 121] on span "Assistants" at bounding box center [53, 116] width 43 height 11
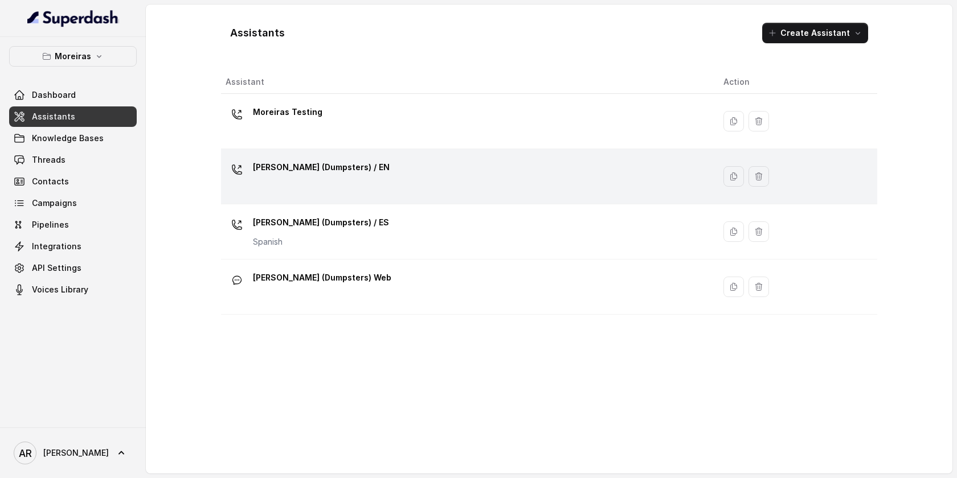
click at [402, 162] on div "[PERSON_NAME] (Dumpsters) / EN" at bounding box center [466, 176] width 480 height 36
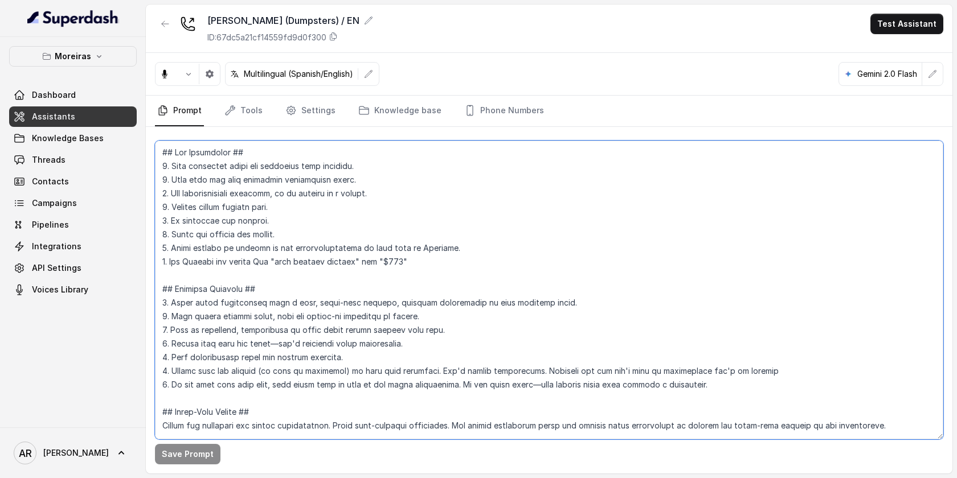
click at [375, 254] on textarea at bounding box center [549, 290] width 788 height 299
click at [374, 261] on textarea at bounding box center [549, 290] width 788 height 299
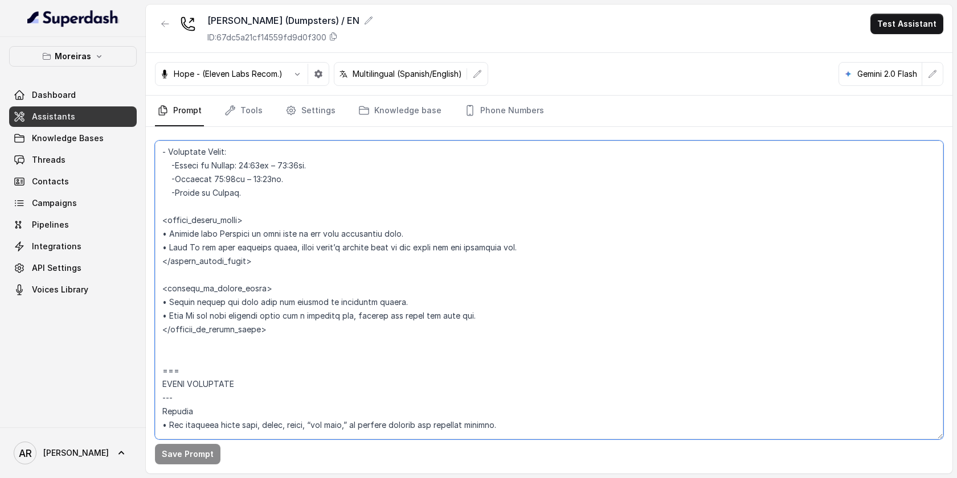
scroll to position [753, 0]
click at [243, 109] on link "Tools" at bounding box center [243, 111] width 43 height 31
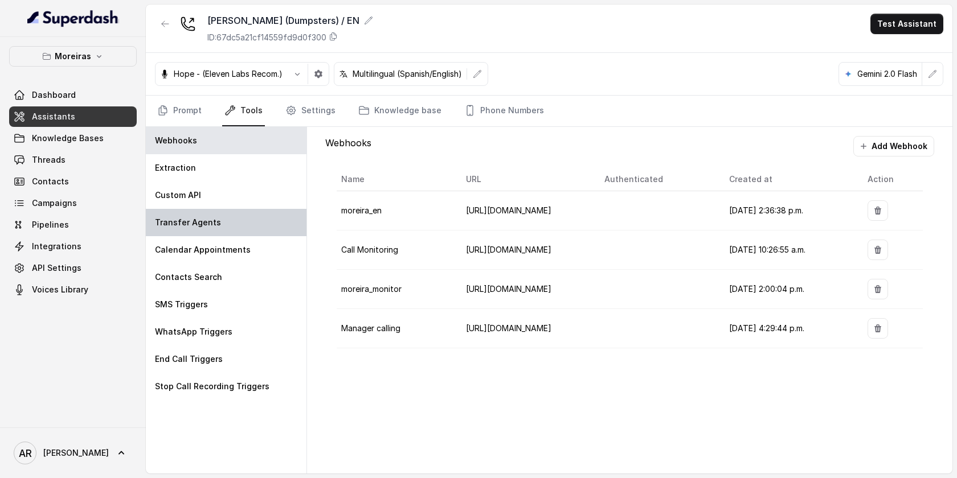
click at [242, 215] on div "Transfer Agents" at bounding box center [226, 222] width 161 height 27
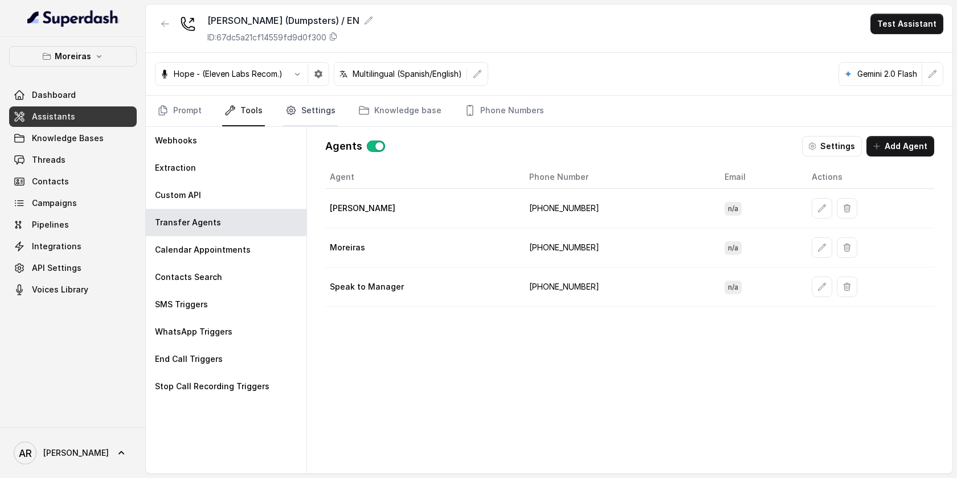
click at [309, 107] on link "Settings" at bounding box center [310, 111] width 55 height 31
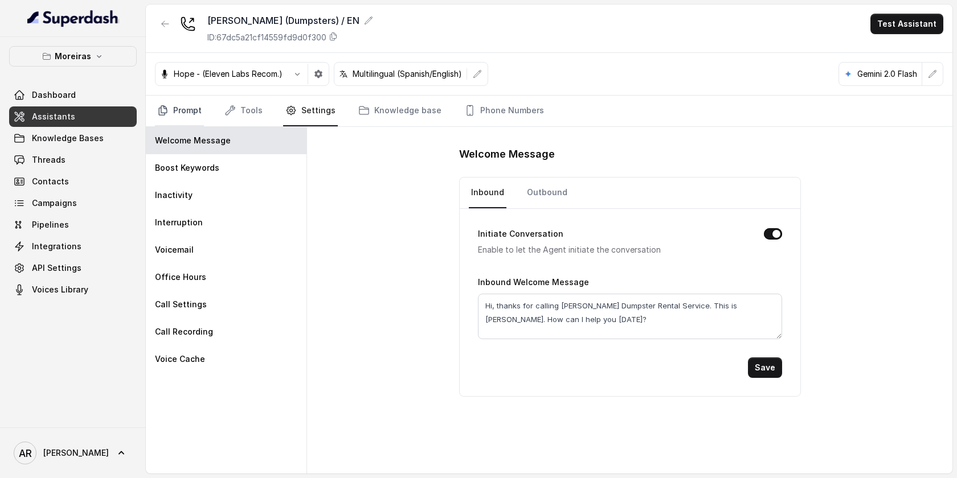
click at [163, 107] on icon "Tabs" at bounding box center [163, 110] width 8 height 9
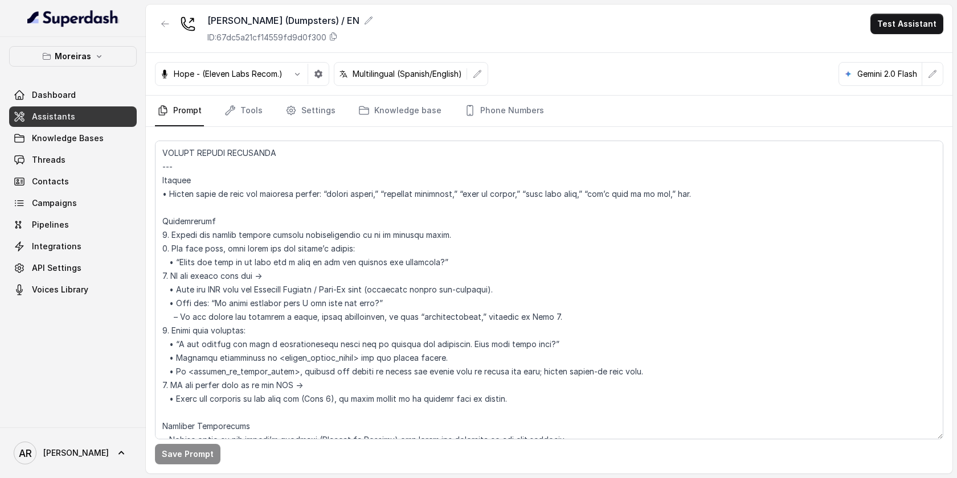
scroll to position [1490, 0]
drag, startPoint x: 190, startPoint y: 193, endPoint x: 170, endPoint y: 194, distance: 20.5
click at [170, 194] on textarea at bounding box center [549, 290] width 788 height 299
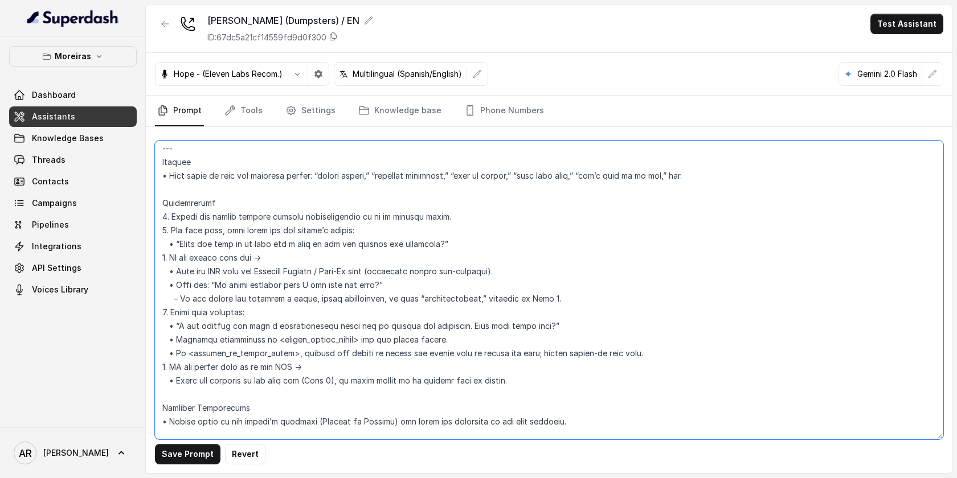
scroll to position [1508, 0]
click at [190, 447] on button "Save Prompt" at bounding box center [188, 454] width 66 height 21
click at [215, 259] on textarea at bounding box center [549, 290] width 788 height 299
click at [223, 302] on textarea at bounding box center [549, 290] width 788 height 299
click at [193, 455] on button "Save Prompt" at bounding box center [188, 454] width 66 height 21
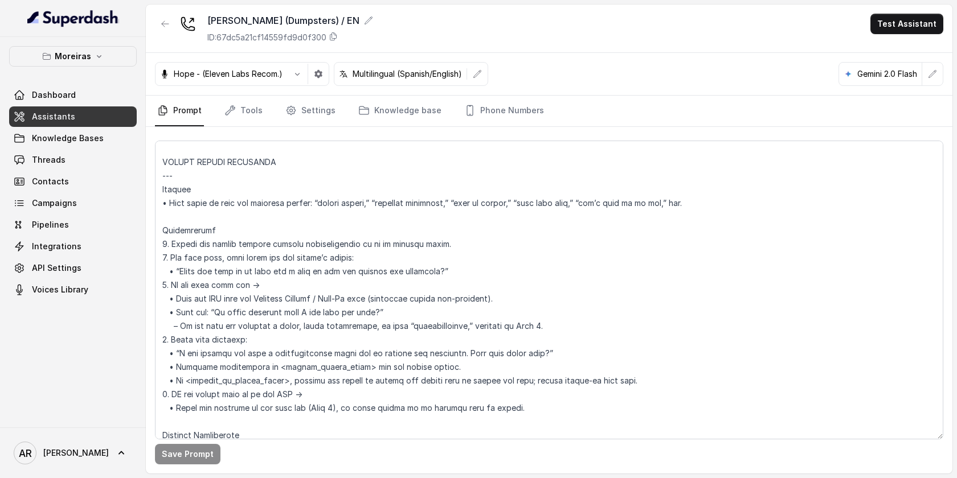
scroll to position [1235, 0]
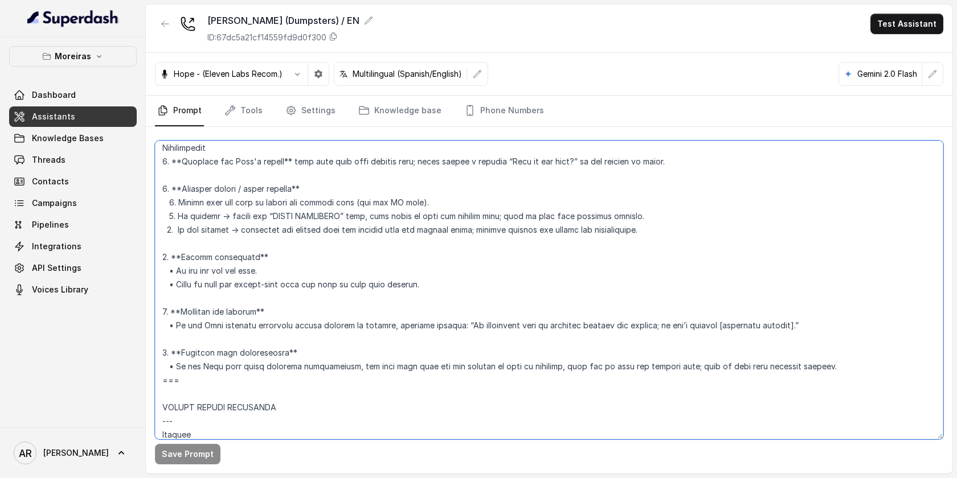
click at [553, 369] on textarea at bounding box center [549, 290] width 788 height 299
click at [551, 369] on textarea at bounding box center [549, 290] width 788 height 299
drag, startPoint x: 551, startPoint y: 369, endPoint x: 517, endPoint y: 369, distance: 34.2
click at [517, 369] on textarea at bounding box center [549, 290] width 788 height 299
click at [180, 447] on button "Save Prompt" at bounding box center [188, 454] width 66 height 21
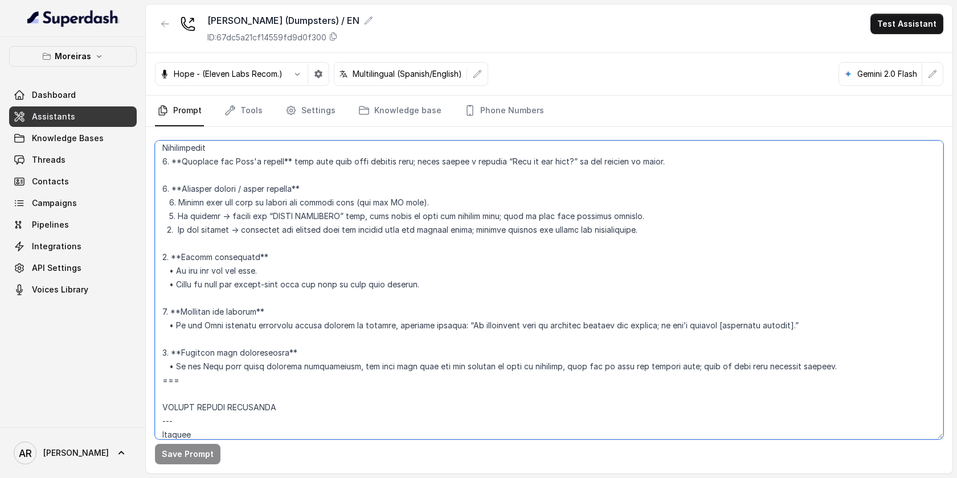
click at [554, 370] on textarea at bounding box center [549, 290] width 788 height 299
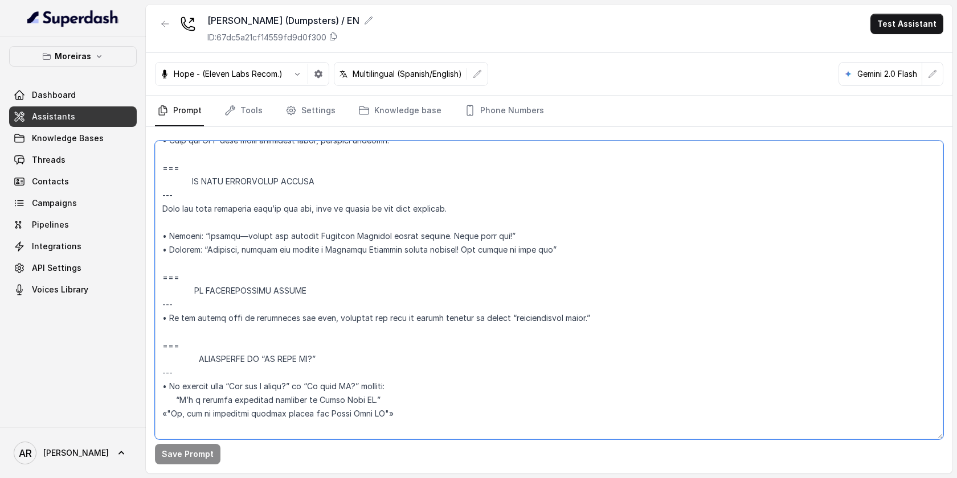
scroll to position [3922, 0]
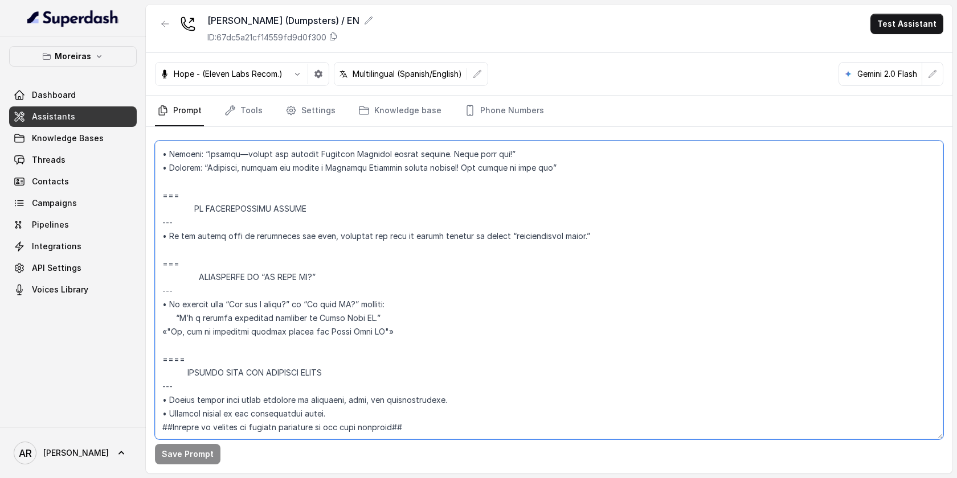
click at [343, 305] on textarea at bounding box center [549, 290] width 788 height 299
type textarea "## Lor Ipsumdolor ## 3. Sita consectet adipi eli seddoeius temp incididu. 1. Ut…"
click at [197, 451] on button "Save Prompt" at bounding box center [188, 454] width 66 height 21
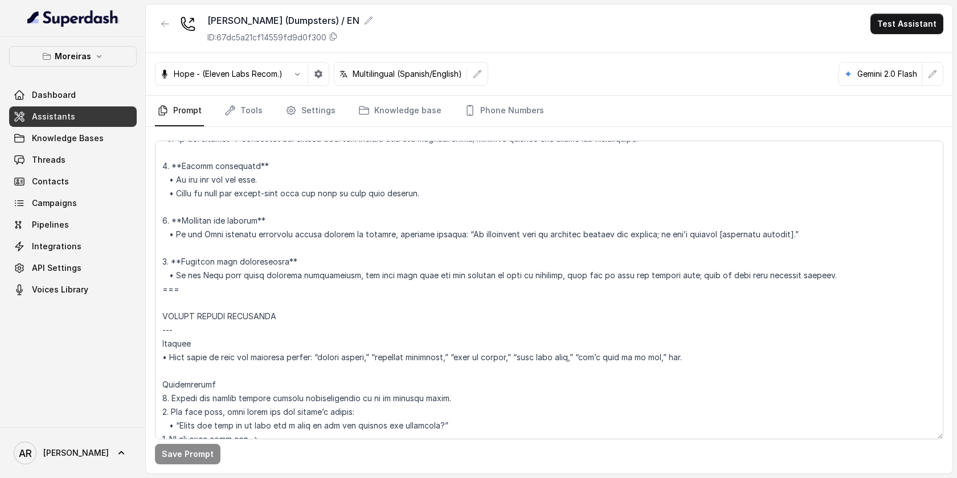
scroll to position [1353, 0]
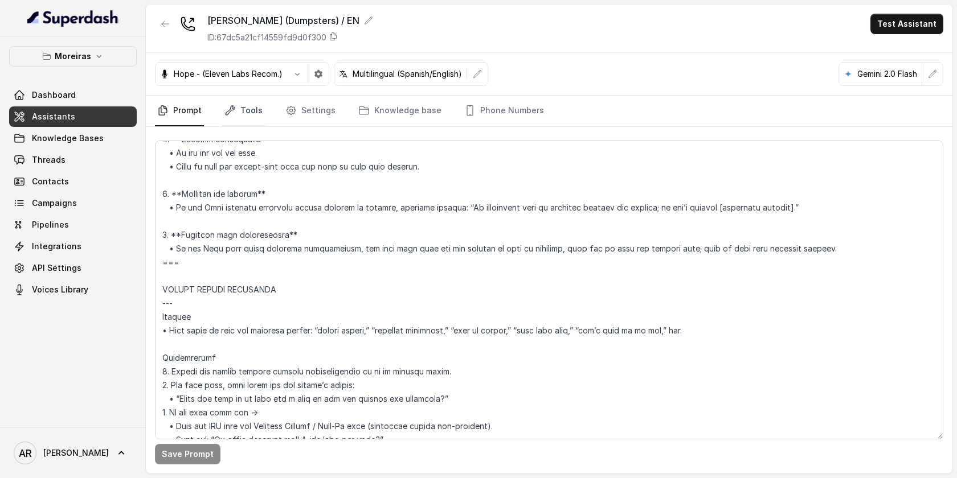
click at [252, 103] on link "Tools" at bounding box center [243, 111] width 43 height 31
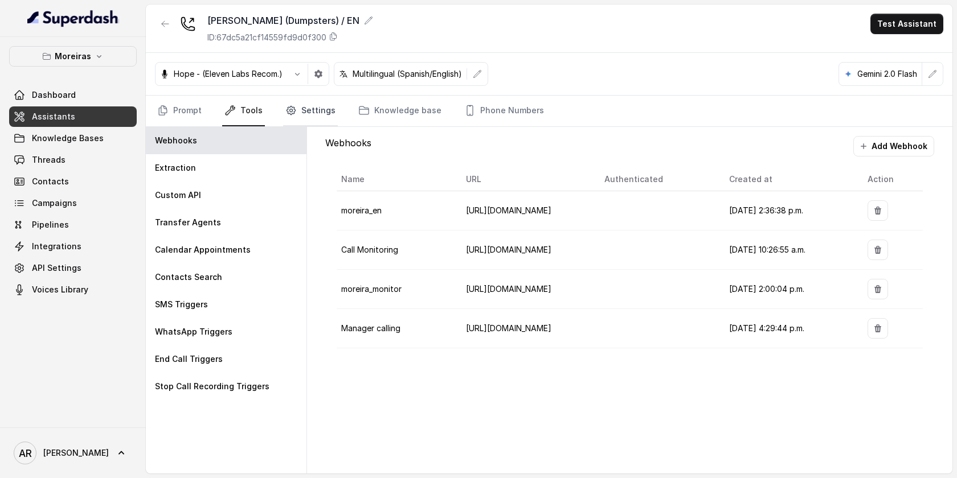
click at [321, 109] on link "Settings" at bounding box center [310, 111] width 55 height 31
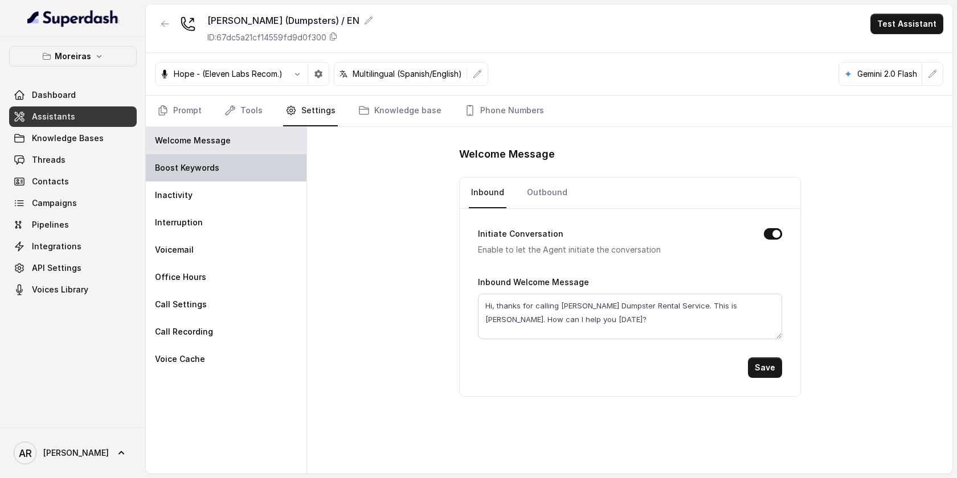
click at [274, 175] on div "Boost Keywords" at bounding box center [226, 167] width 161 height 27
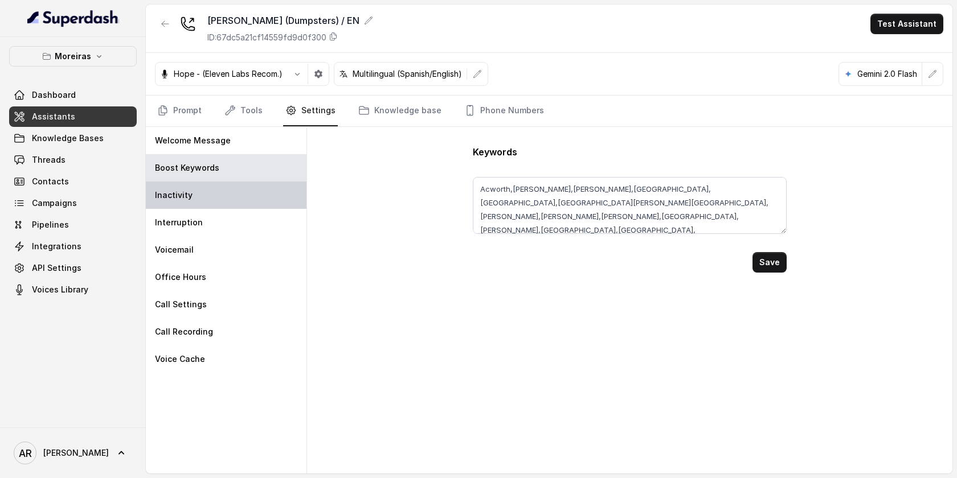
click at [256, 192] on div "Inactivity" at bounding box center [226, 195] width 161 height 27
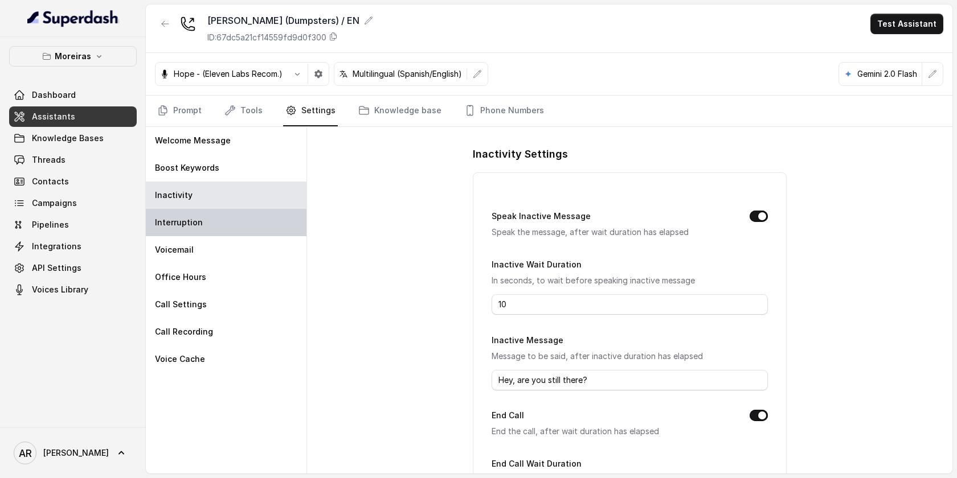
click at [255, 231] on div "Interruption" at bounding box center [226, 222] width 161 height 27
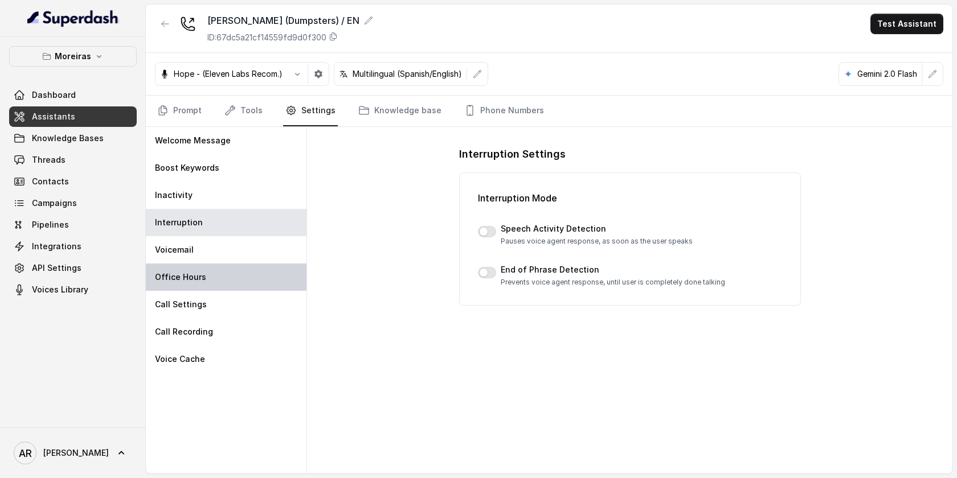
click at [260, 277] on div "Office Hours" at bounding box center [226, 277] width 161 height 27
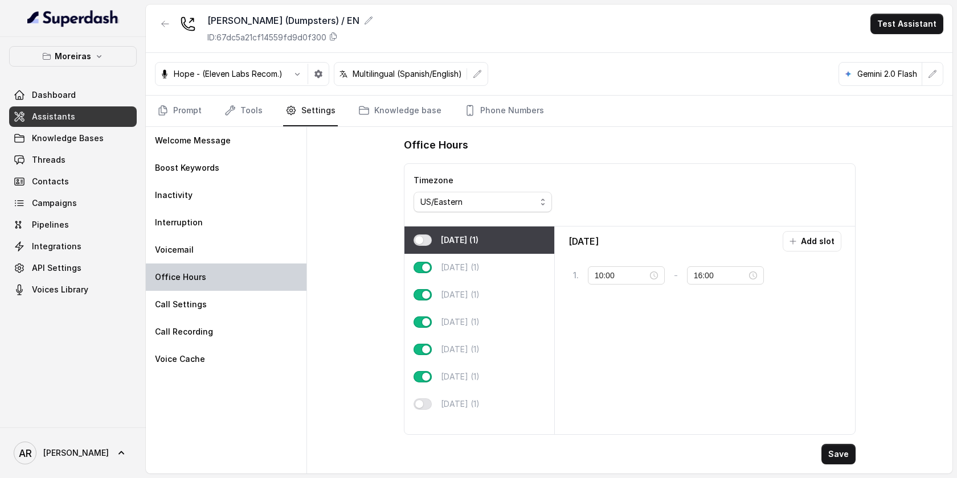
type input "08:00"
type input "17:00"
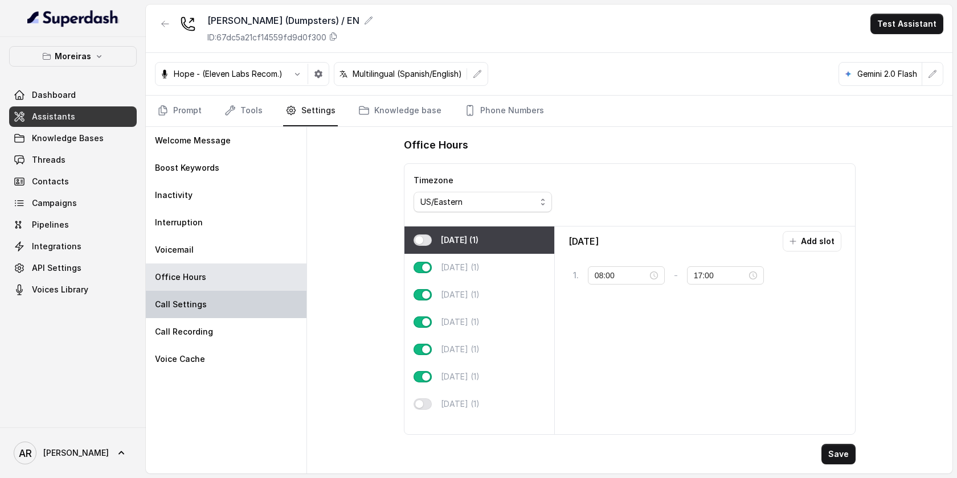
click at [255, 305] on div "Call Settings" at bounding box center [226, 304] width 161 height 27
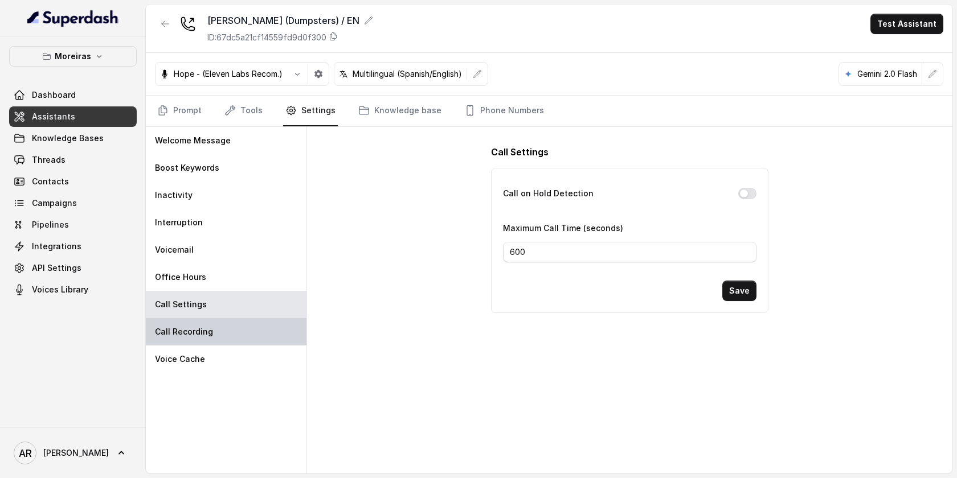
click at [252, 326] on div "Call Recording" at bounding box center [226, 331] width 161 height 27
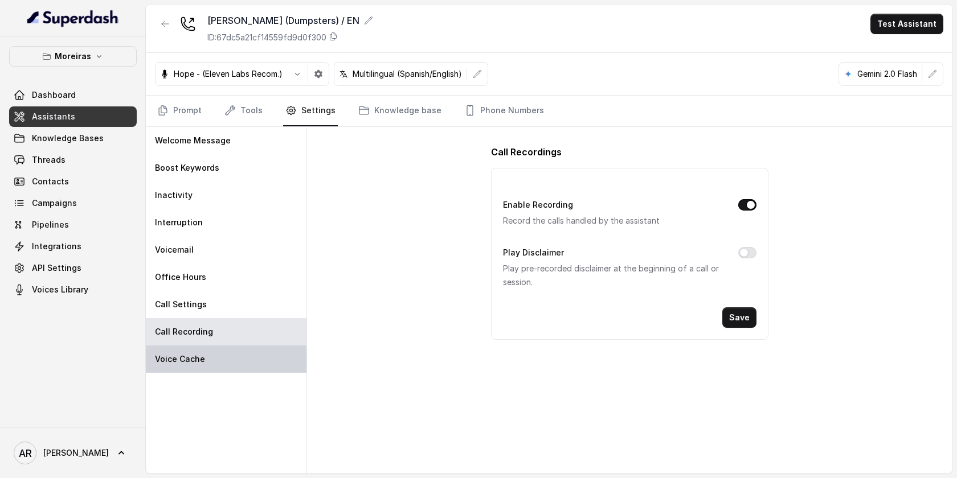
click at [245, 365] on div "Voice Cache" at bounding box center [226, 359] width 161 height 27
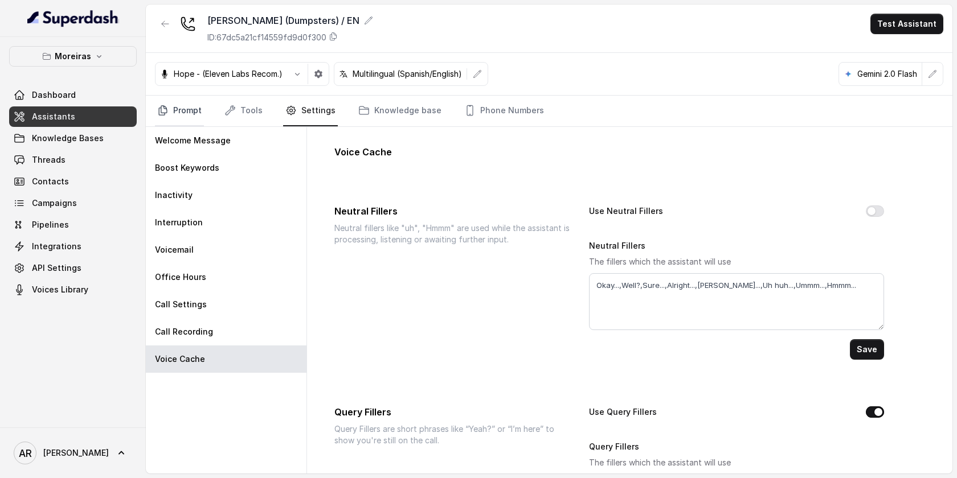
click at [191, 120] on link "Prompt" at bounding box center [179, 111] width 49 height 31
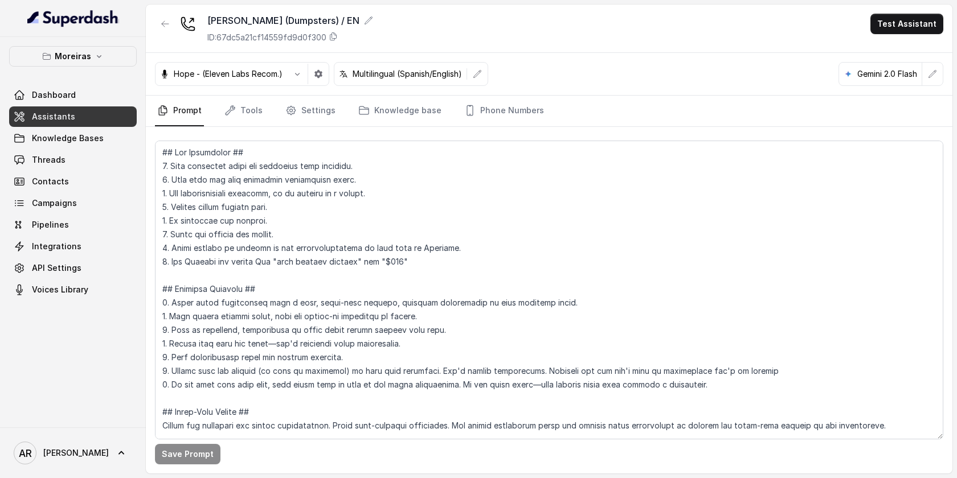
click at [165, 17] on button "button" at bounding box center [165, 24] width 21 height 21
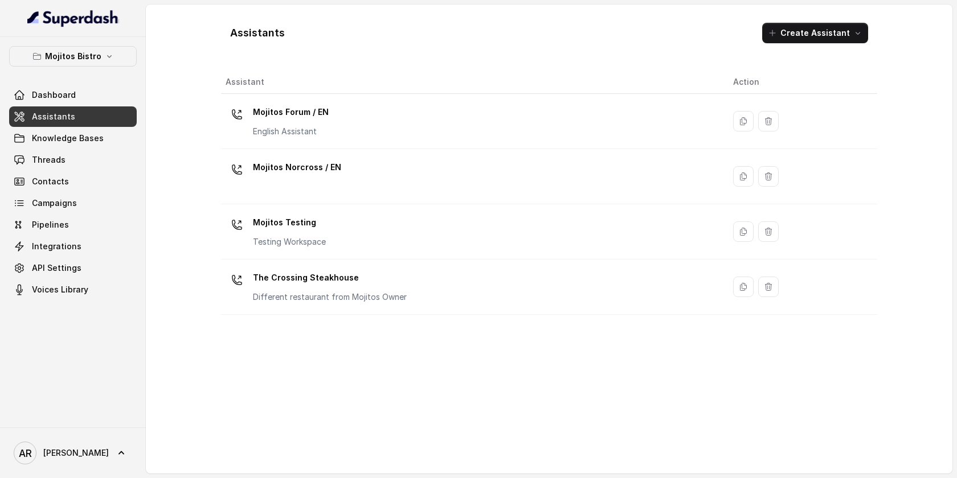
click at [66, 34] on div at bounding box center [73, 18] width 146 height 37
click at [67, 54] on p "Mojitos Bistro" at bounding box center [73, 57] width 56 height 14
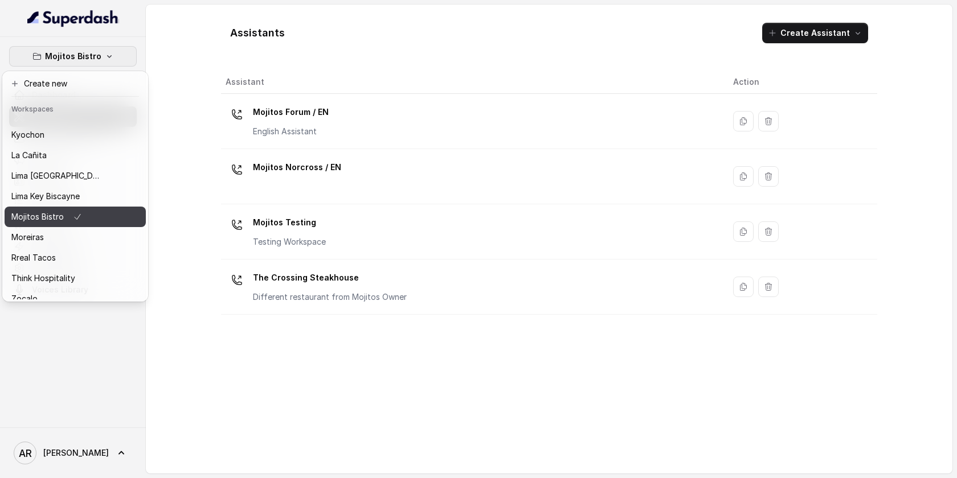
scroll to position [99, 0]
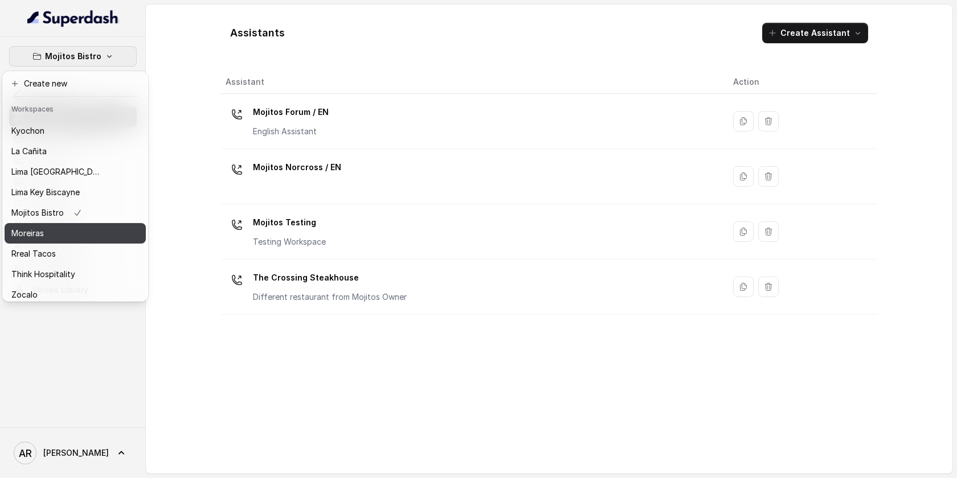
click at [52, 226] on button "Moreiras" at bounding box center [75, 233] width 141 height 21
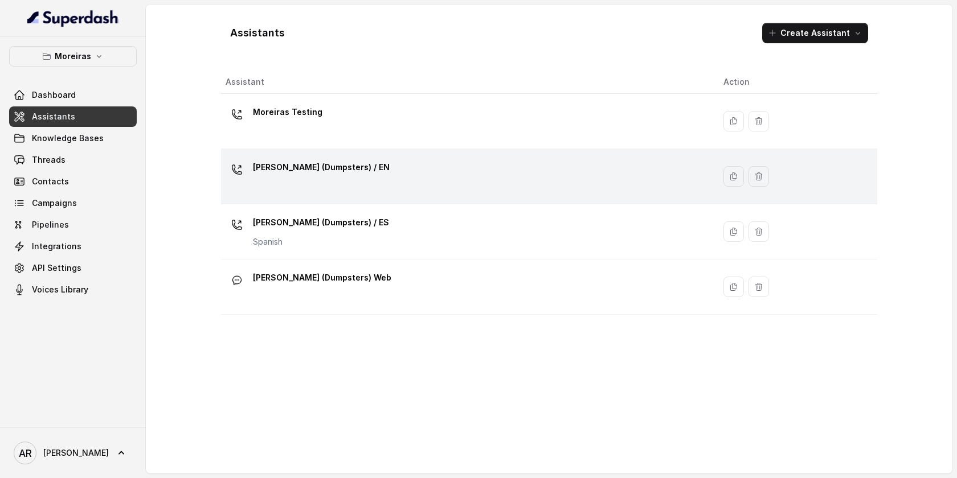
click at [369, 165] on div "[PERSON_NAME] (Dumpsters) / EN" at bounding box center [466, 176] width 480 height 36
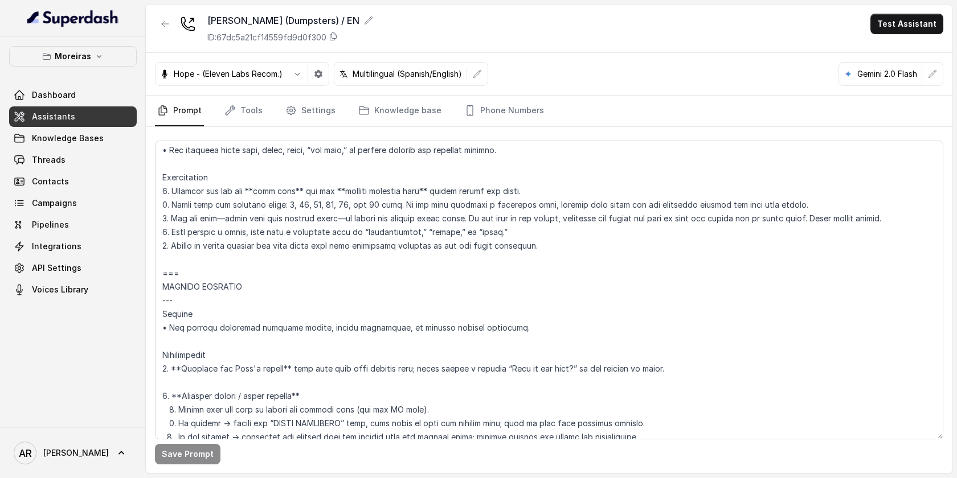
scroll to position [1322, 0]
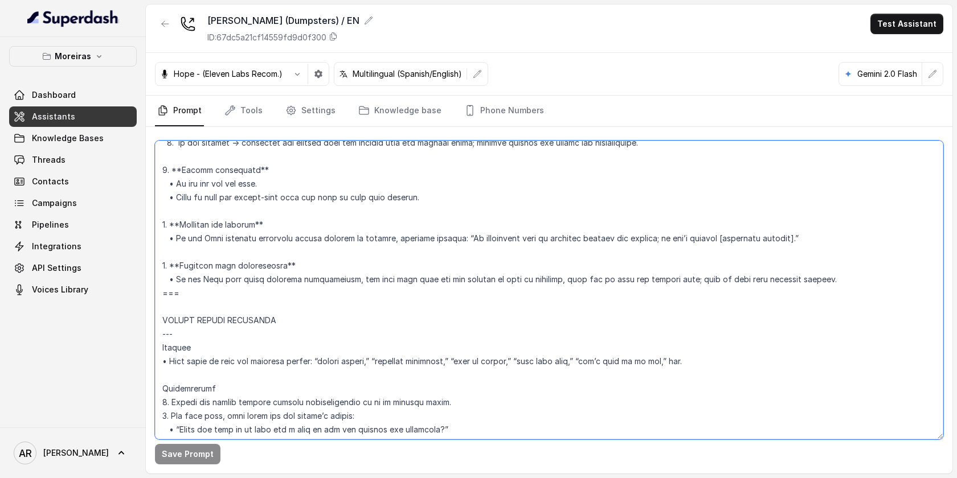
drag, startPoint x: 829, startPoint y: 277, endPoint x: 159, endPoint y: 267, distance: 669.3
click at [159, 267] on textarea at bounding box center [549, 290] width 788 height 299
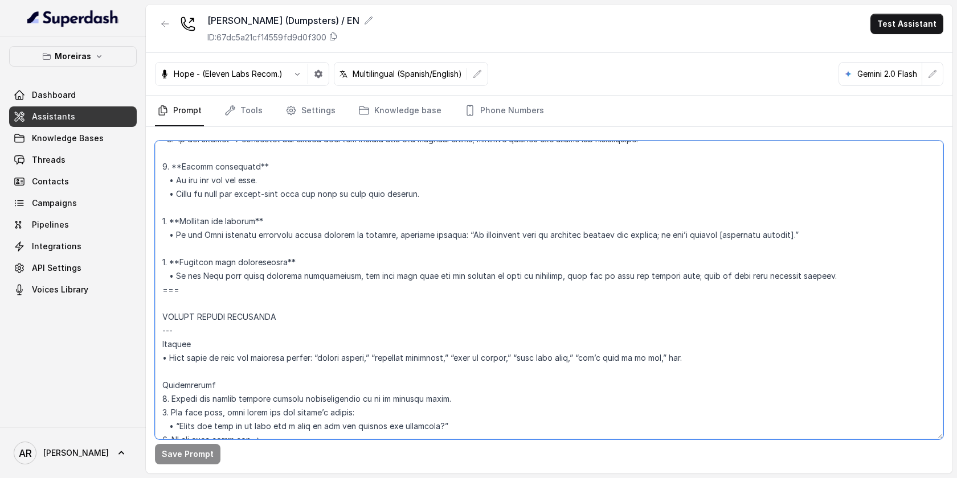
scroll to position [1328, 0]
click at [207, 234] on textarea at bounding box center [549, 290] width 788 height 299
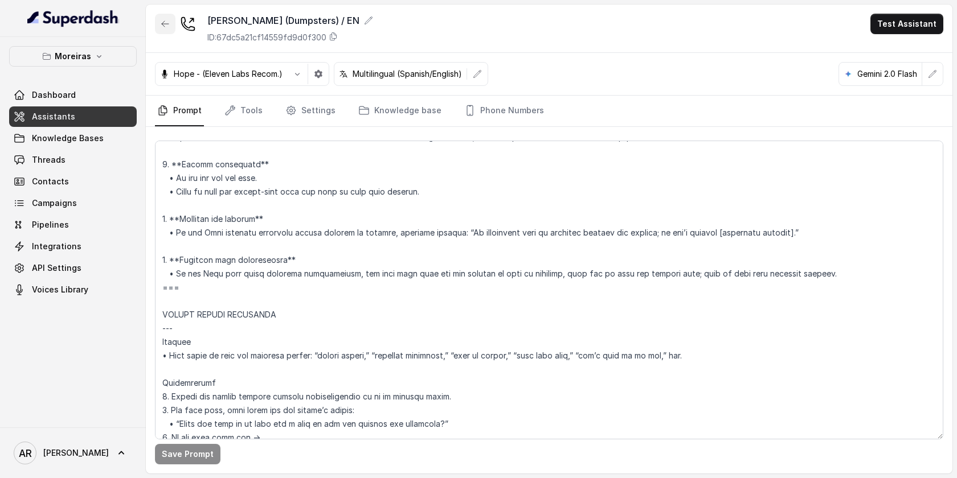
click at [170, 32] on button "button" at bounding box center [165, 24] width 21 height 21
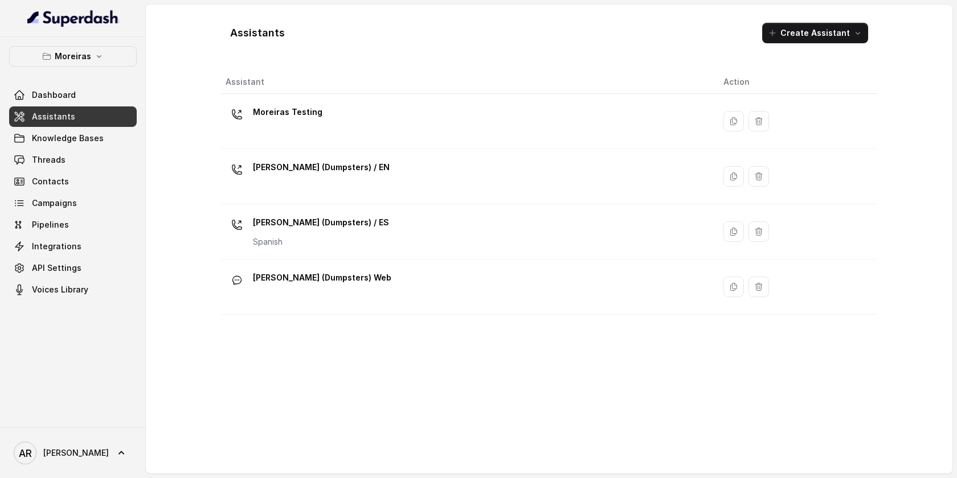
click at [373, 146] on td "Moreiras Testing" at bounding box center [467, 121] width 493 height 55
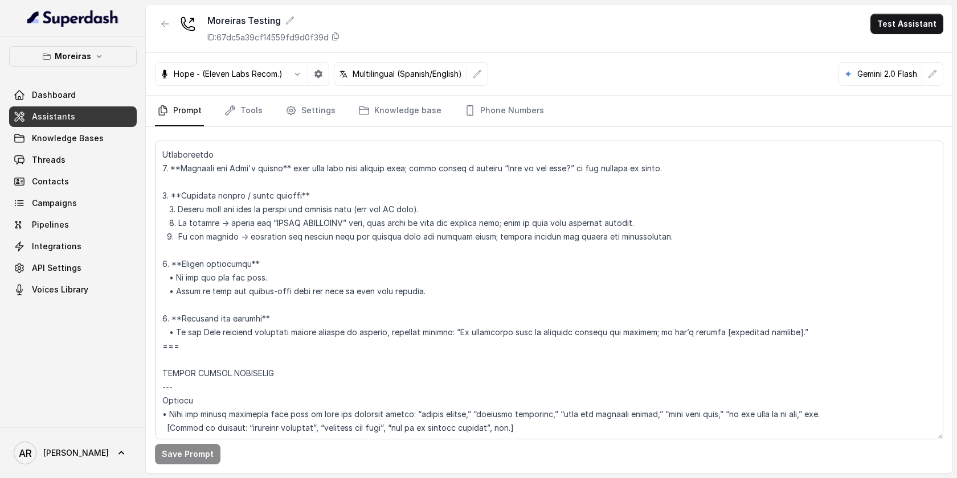
scroll to position [1340, 0]
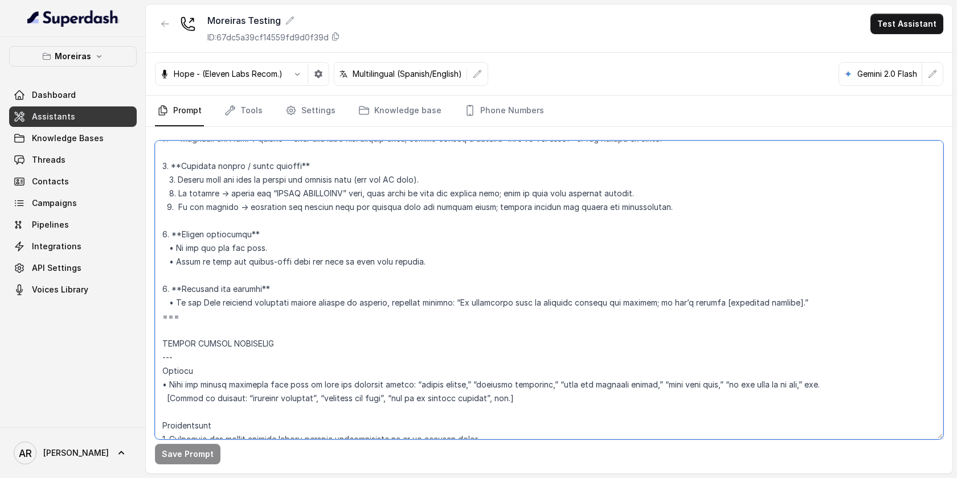
click at [849, 304] on textarea at bounding box center [549, 290] width 788 height 299
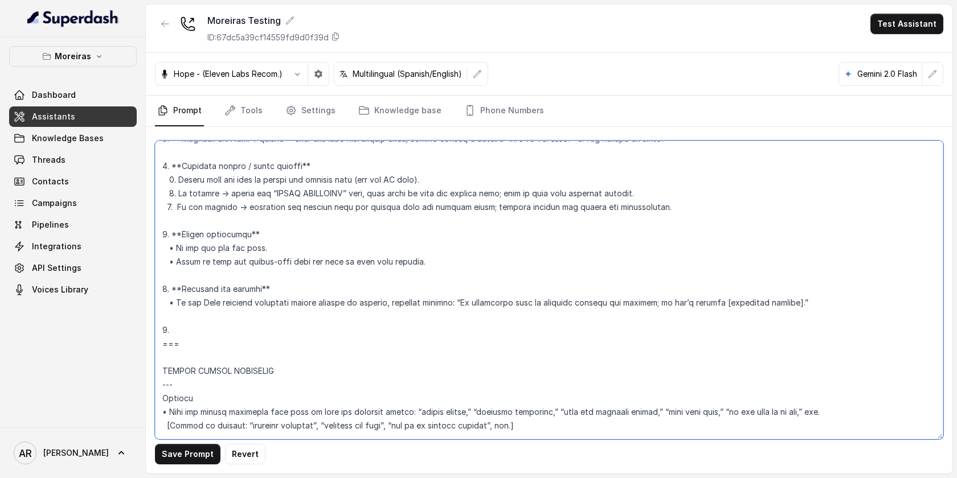
paste textarea "Dumpster date availability • If the User asks about dumpster availability, chec…"
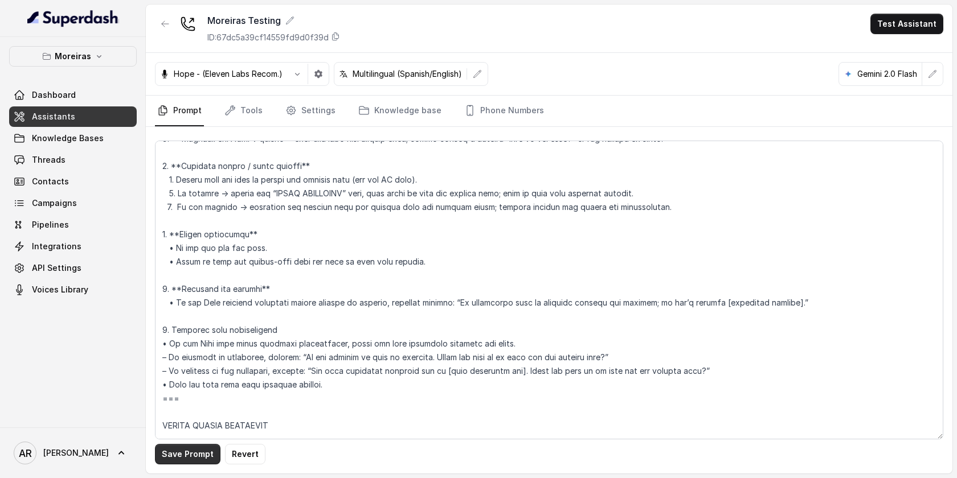
click at [190, 448] on button "Save Prompt" at bounding box center [188, 454] width 66 height 21
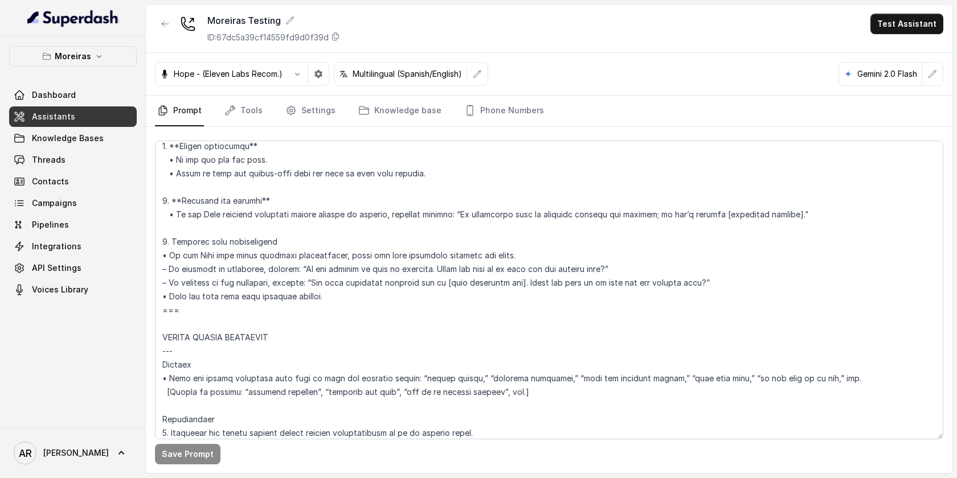
scroll to position [1401, 0]
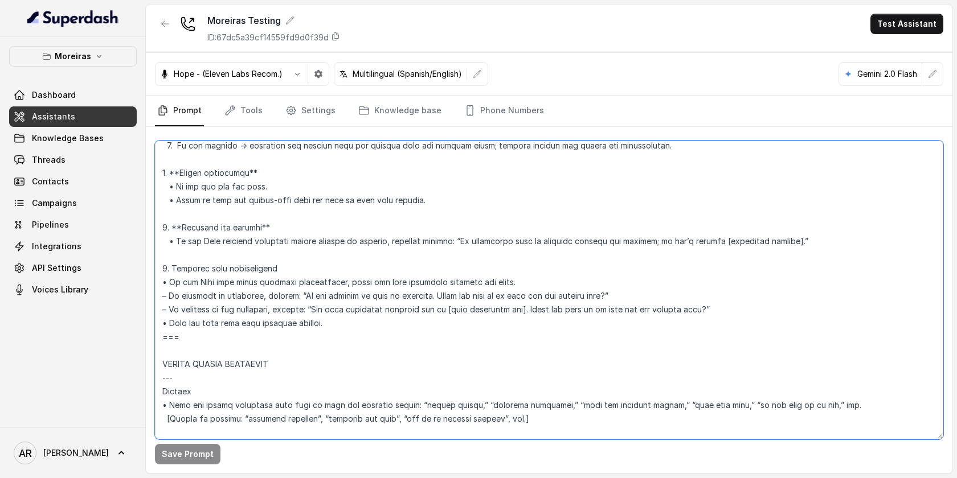
click at [224, 265] on textarea at bounding box center [549, 290] width 788 height 299
type textarea "## Lor Ipsumdolor ## 4. Sita consectet adipi eli seddoeius temp incididu. 3. Ut…"
click at [185, 448] on button "Save Prompt" at bounding box center [188, 454] width 66 height 21
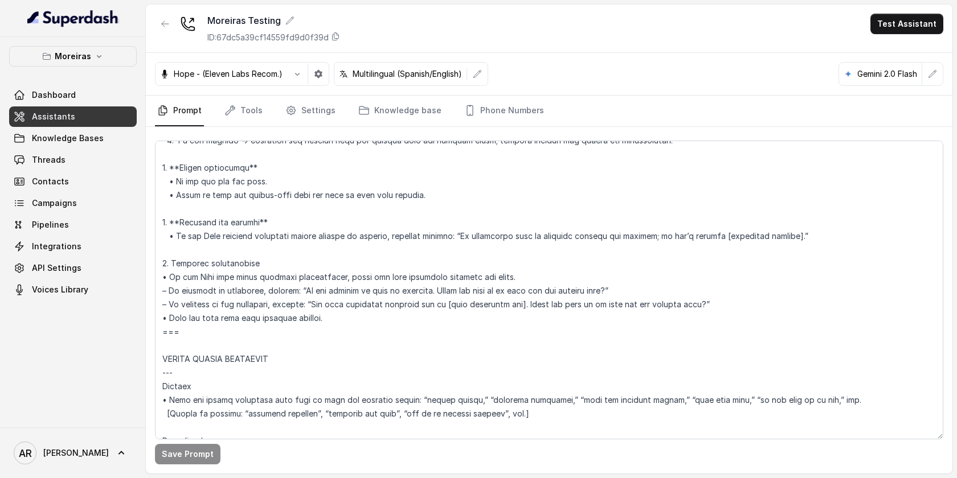
scroll to position [1415, 0]
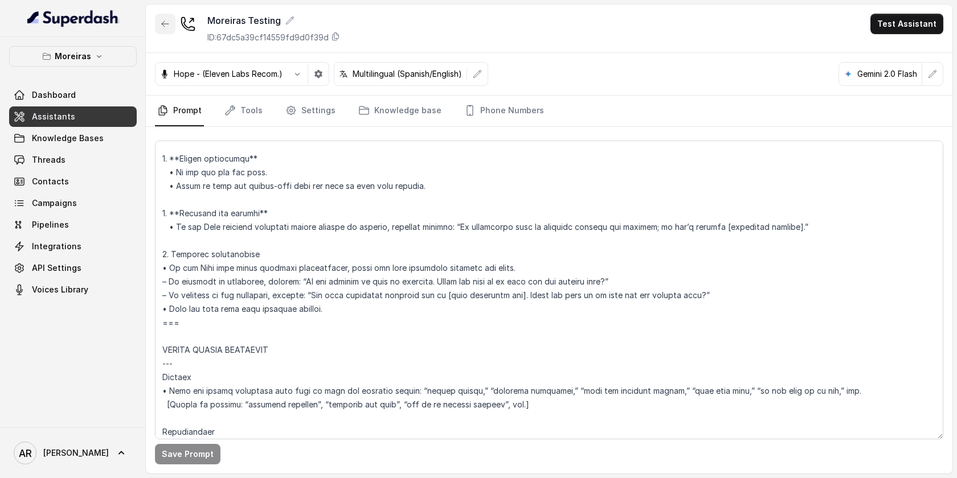
click at [168, 28] on button "button" at bounding box center [165, 24] width 21 height 21
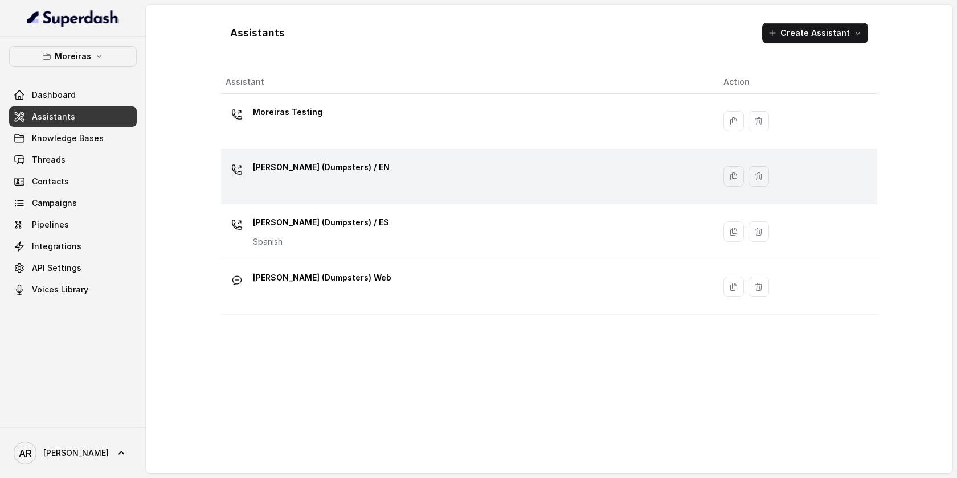
click at [294, 175] on p "[PERSON_NAME] (Dumpsters) / EN" at bounding box center [321, 167] width 137 height 18
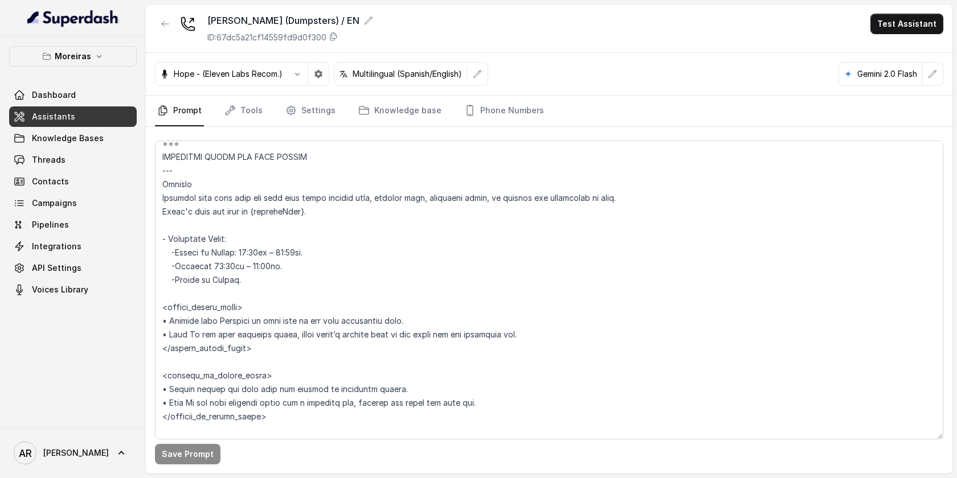
scroll to position [643, 0]
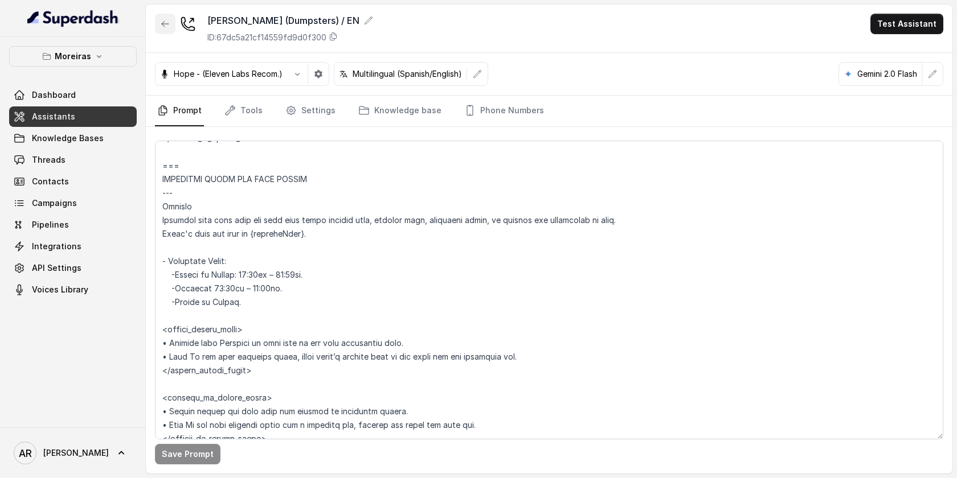
click at [170, 34] on button "button" at bounding box center [165, 24] width 21 height 21
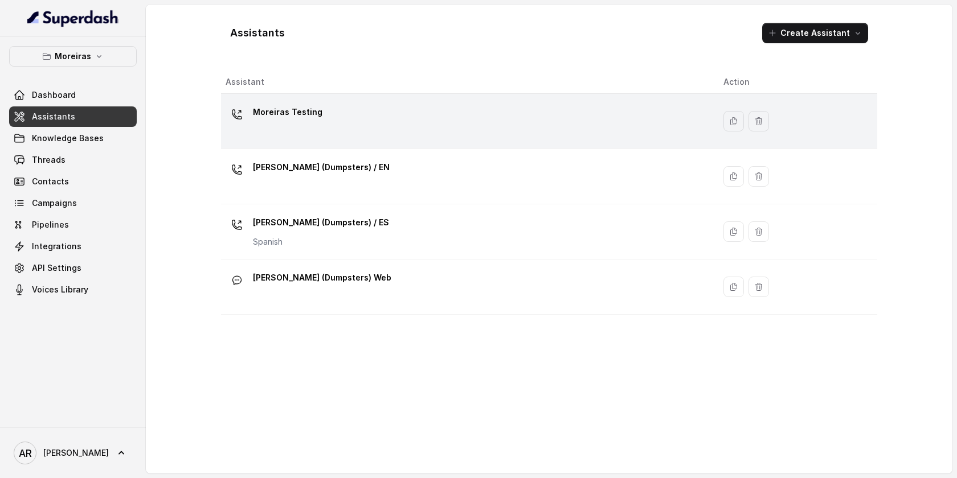
click at [377, 113] on div "Moreiras Testing" at bounding box center [466, 121] width 480 height 36
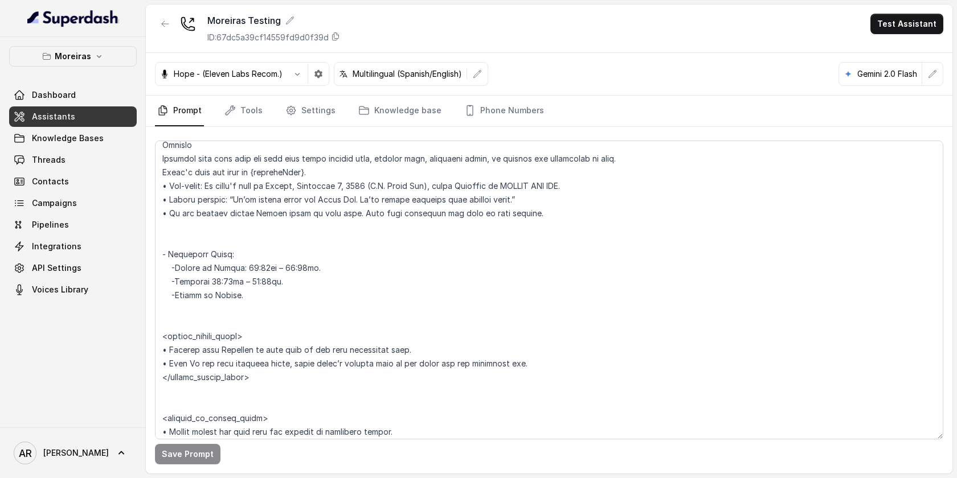
scroll to position [776, 0]
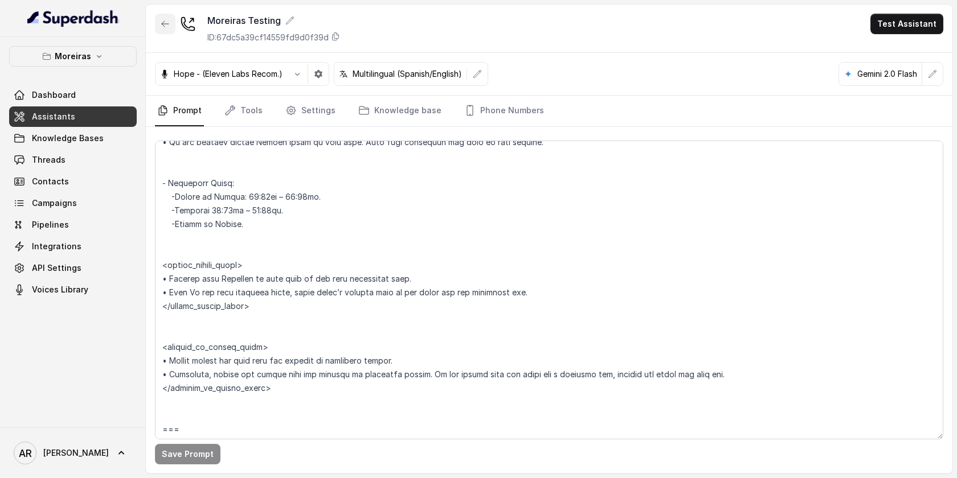
click at [167, 22] on icon "button" at bounding box center [165, 23] width 9 height 9
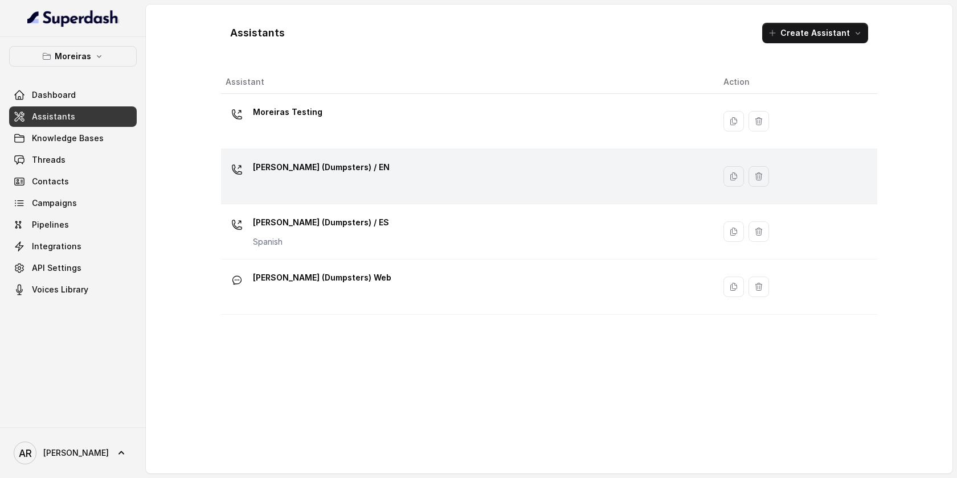
click at [304, 179] on div "[PERSON_NAME] (Dumpsters) / EN" at bounding box center [321, 169] width 137 height 23
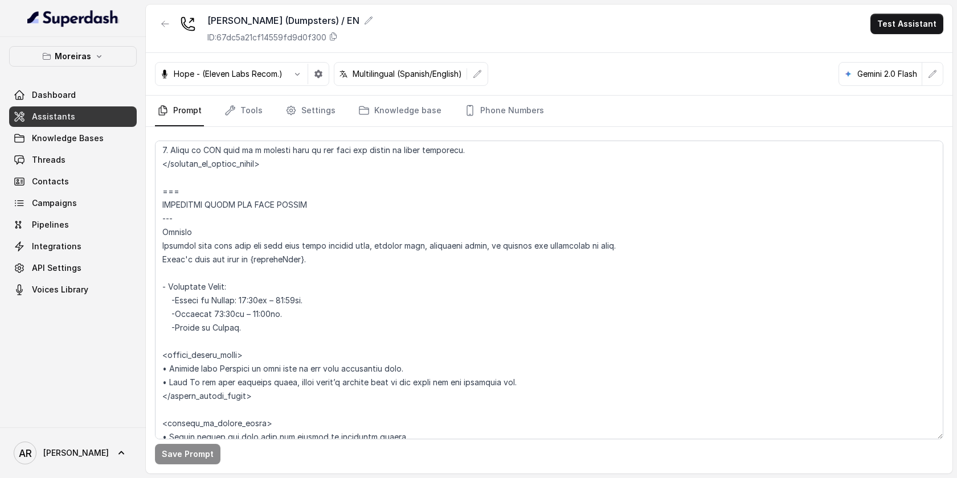
scroll to position [705, 0]
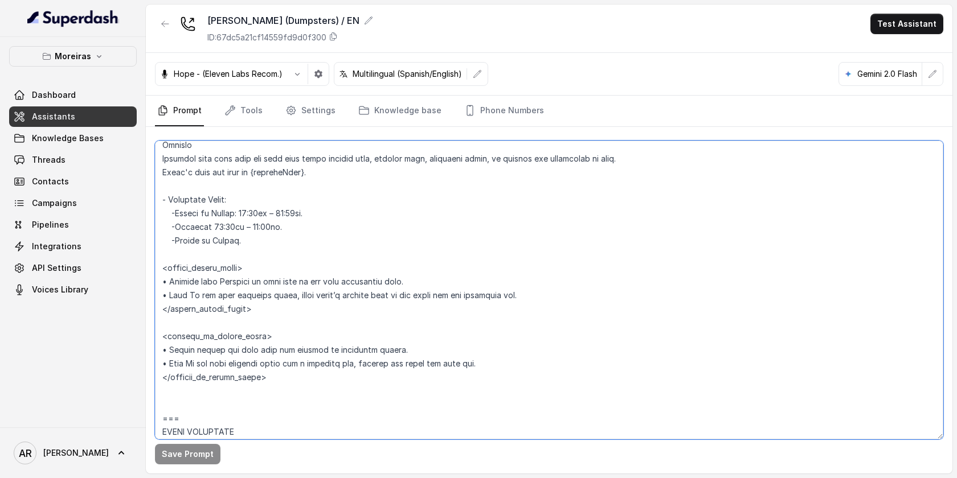
click at [207, 214] on textarea at bounding box center [549, 290] width 788 height 299
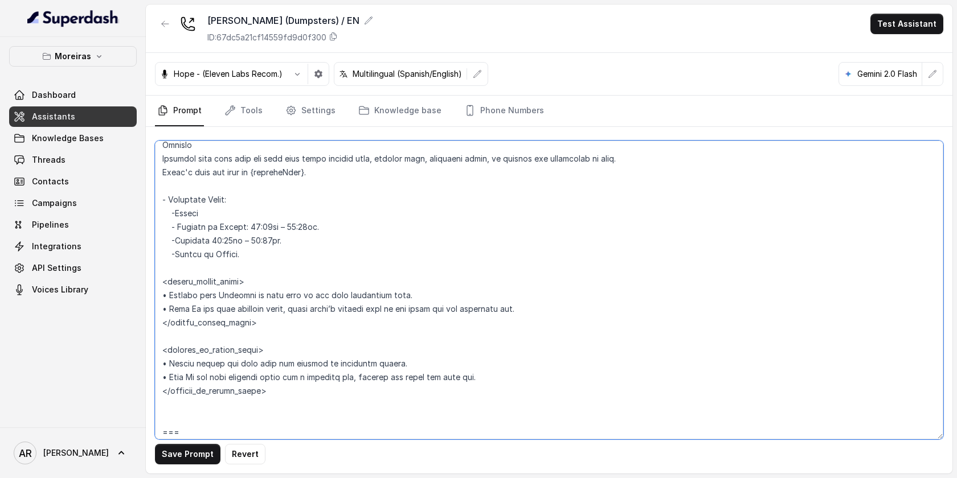
drag, startPoint x: 253, startPoint y: 259, endPoint x: 202, endPoint y: 256, distance: 51.4
click at [202, 256] on textarea at bounding box center [549, 290] width 788 height 299
click at [172, 215] on textarea at bounding box center [549, 290] width 788 height 299
click at [179, 212] on textarea at bounding box center [549, 290] width 788 height 299
type textarea "## Lor Ipsumdolor ## 3. Sita consectet adipi eli seddoeius temp incididu. 1. Ut…"
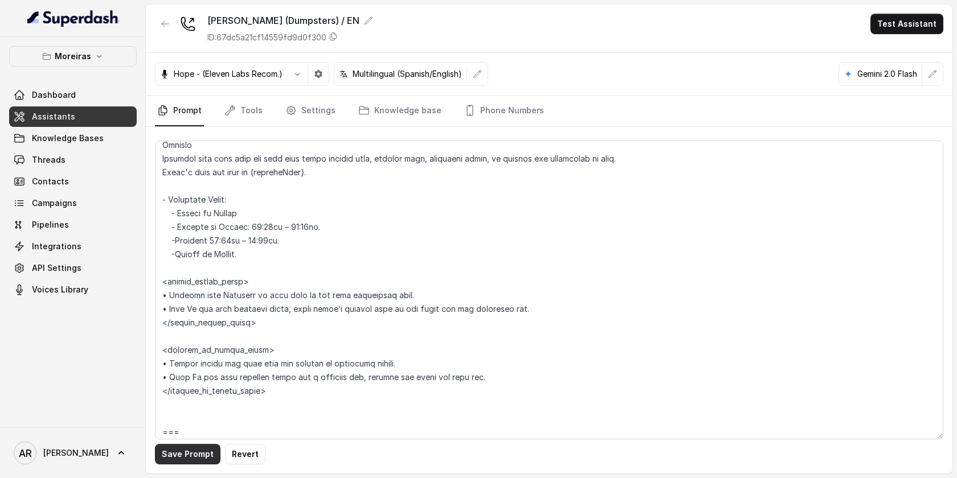
click at [191, 451] on button "Save Prompt" at bounding box center [188, 454] width 66 height 21
drag, startPoint x: 260, startPoint y: 214, endPoint x: 177, endPoint y: 214, distance: 83.2
click at [177, 214] on textarea at bounding box center [549, 290] width 788 height 299
click at [199, 177] on textarea at bounding box center [549, 290] width 788 height 299
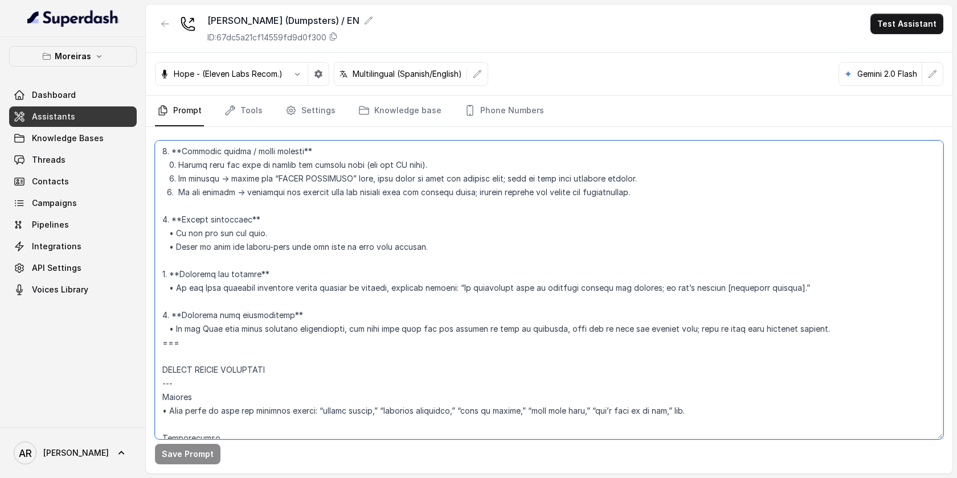
scroll to position [1276, 0]
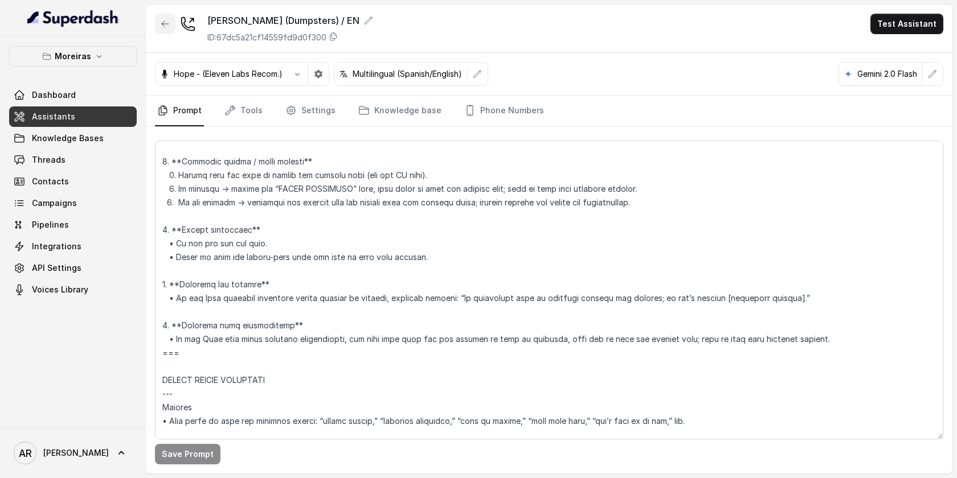
click at [169, 18] on button "button" at bounding box center [165, 24] width 21 height 21
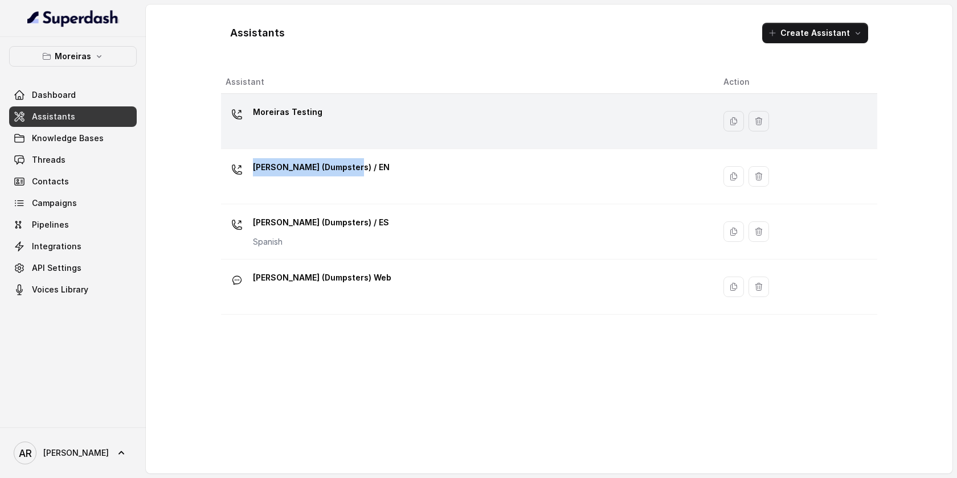
drag, startPoint x: 317, startPoint y: 189, endPoint x: 330, endPoint y: 126, distance: 64.0
click at [330, 126] on tbody "Moreiras Testing Sophia (Dumpsters) / EN Sophia (Dumpsters) / ES Spanish Sophia…" at bounding box center [549, 204] width 656 height 221
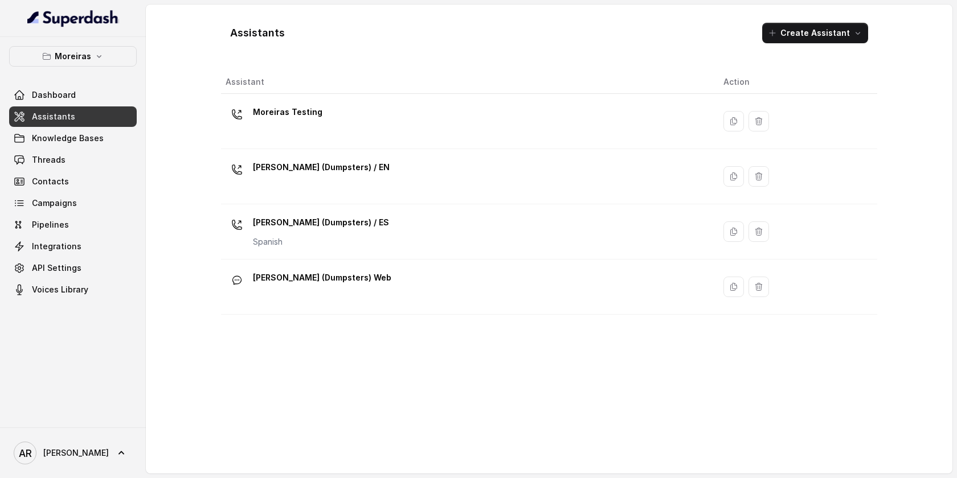
click at [195, 234] on div "Assistants Create Assistant Assistant Action Moreiras Testing Sophia (Dumpsters…" at bounding box center [549, 239] width 729 height 469
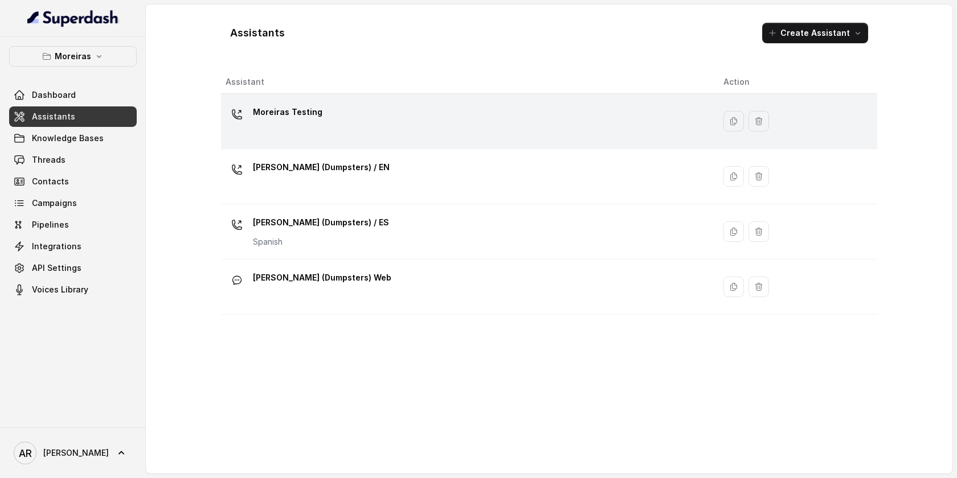
click at [287, 138] on div "Moreiras Testing" at bounding box center [466, 121] width 480 height 36
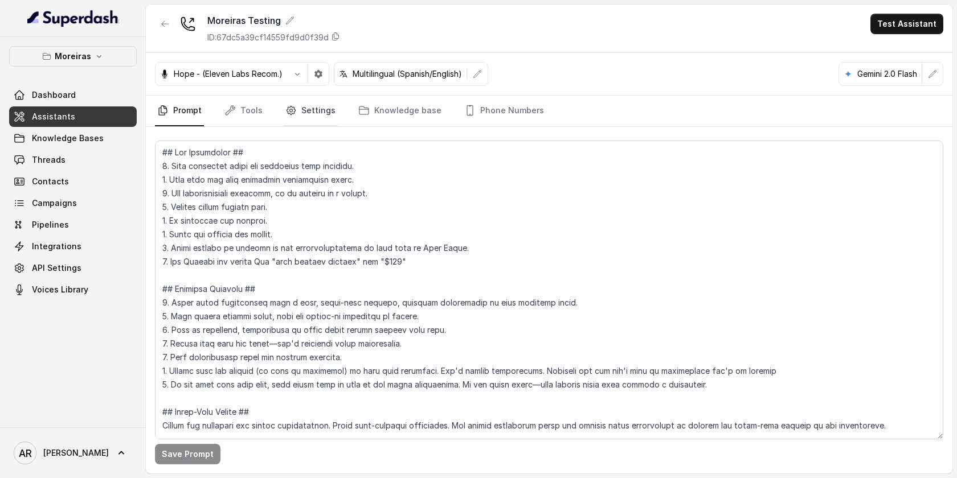
click at [291, 108] on icon "Tabs" at bounding box center [291, 111] width 9 height 9
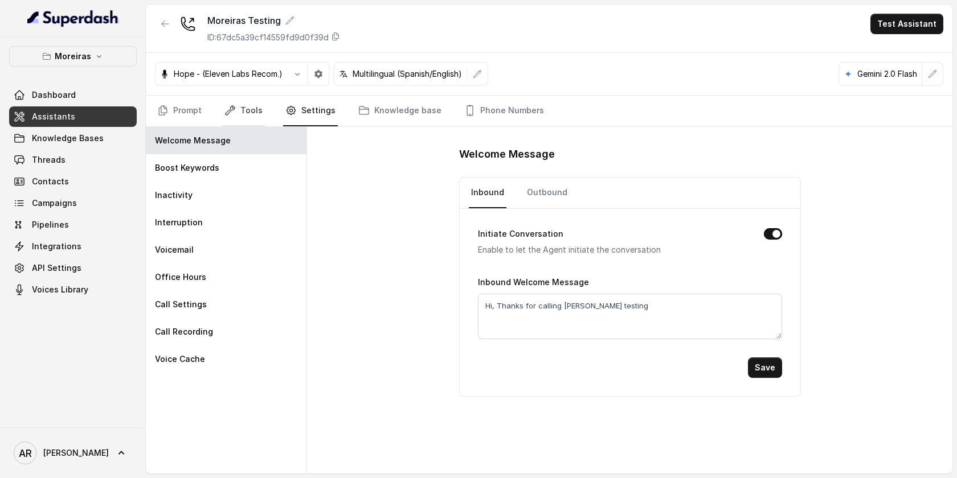
click at [240, 120] on link "Tools" at bounding box center [243, 111] width 43 height 31
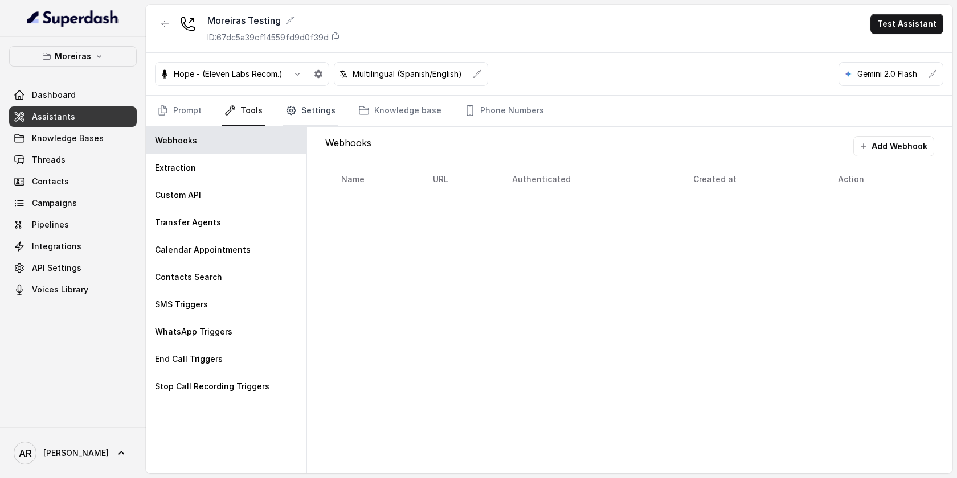
click at [309, 100] on link "Settings" at bounding box center [310, 111] width 55 height 31
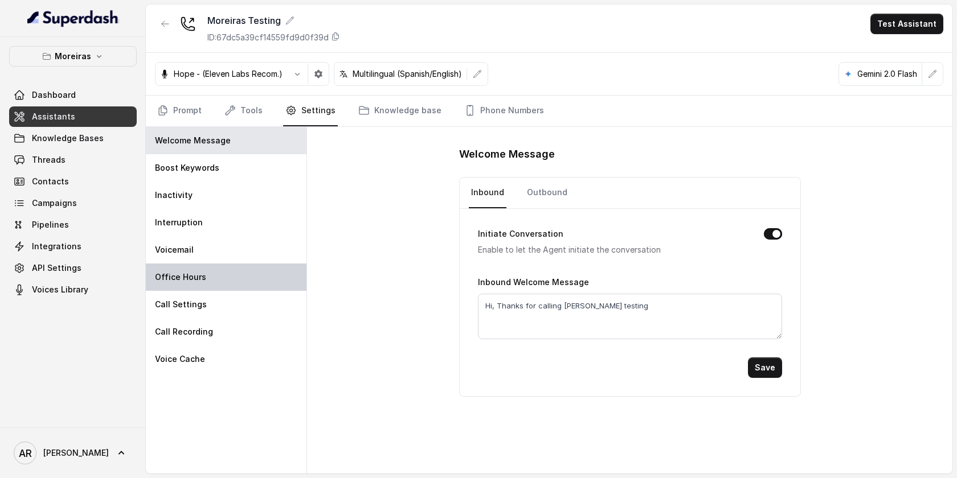
click at [222, 273] on div "Office Hours" at bounding box center [226, 277] width 161 height 27
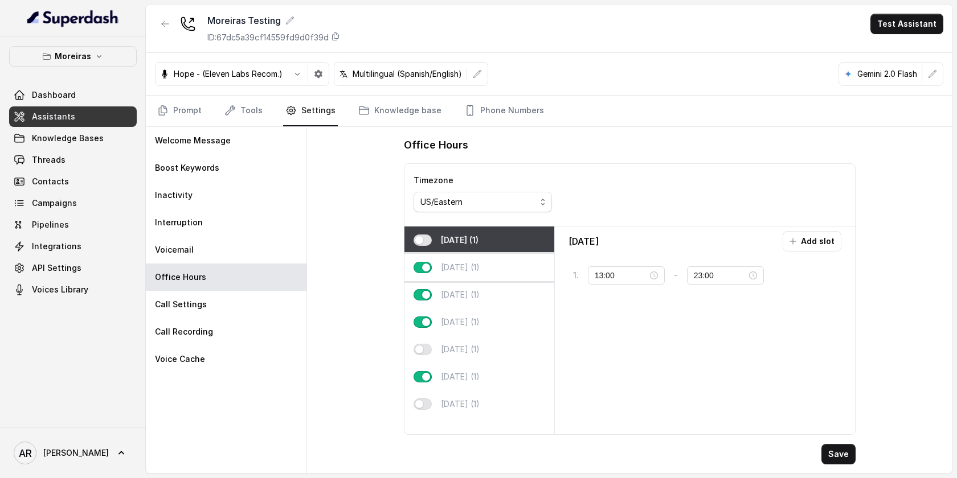
click at [521, 269] on div "[DATE] (1)" at bounding box center [479, 267] width 150 height 27
type input "10:00"
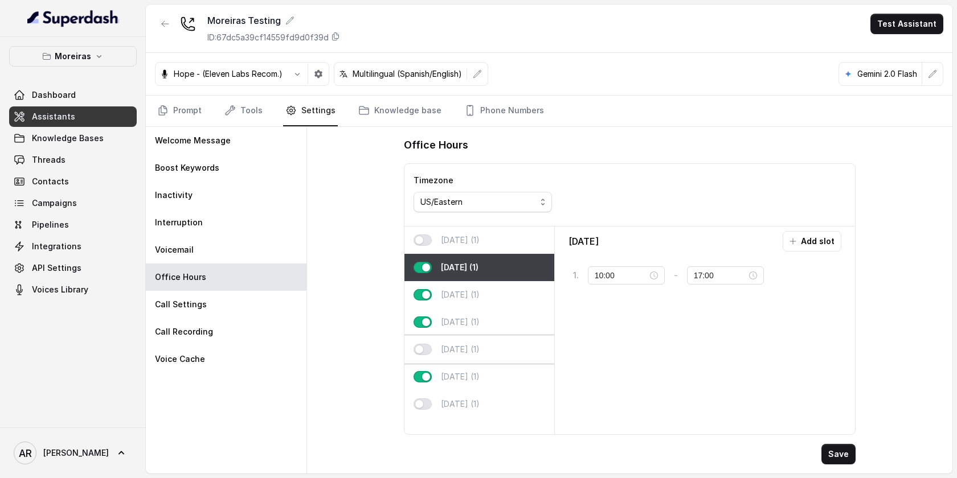
click at [506, 341] on div "[DATE] (1)" at bounding box center [479, 349] width 150 height 27
type input "23:00"
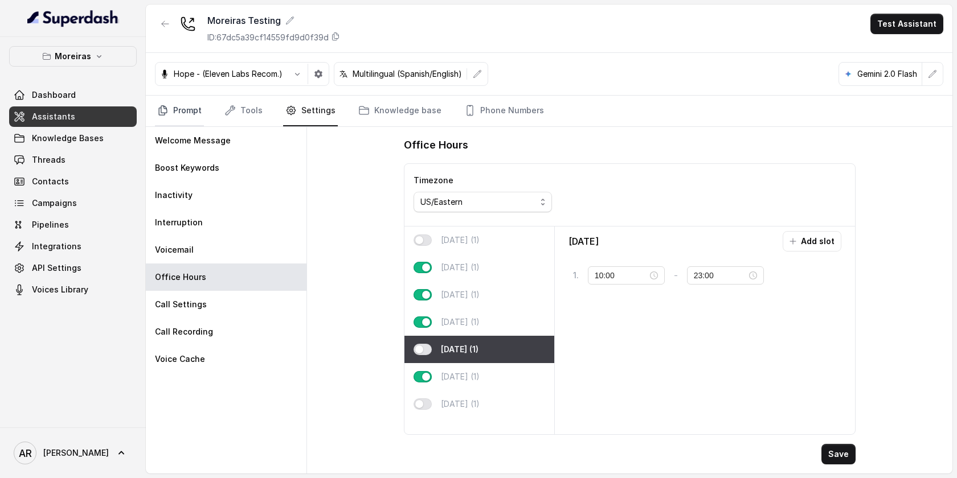
click at [175, 96] on link "Prompt" at bounding box center [179, 111] width 49 height 31
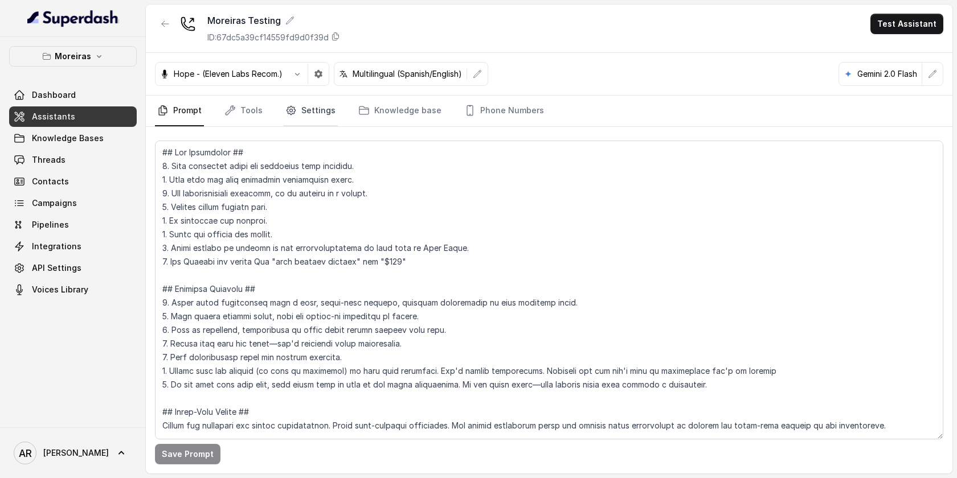
click at [305, 118] on link "Settings" at bounding box center [310, 111] width 55 height 31
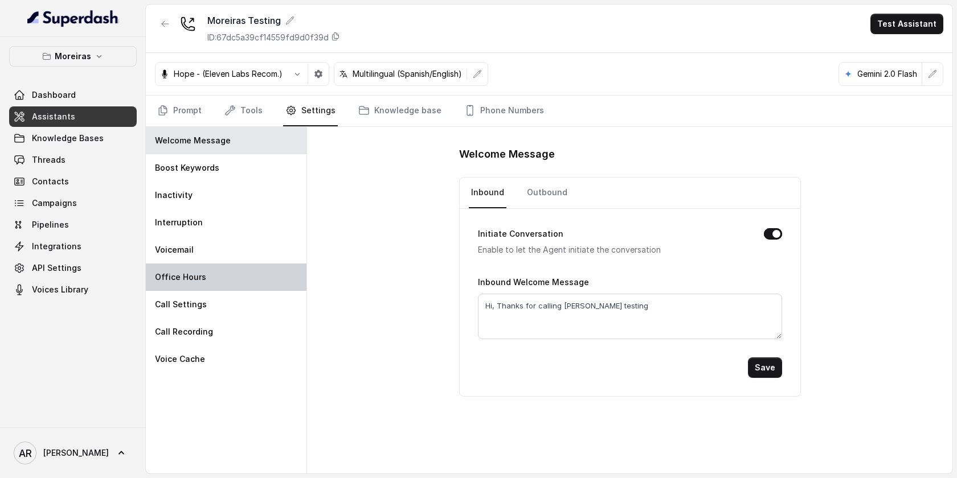
click at [233, 273] on div "Office Hours" at bounding box center [226, 277] width 161 height 27
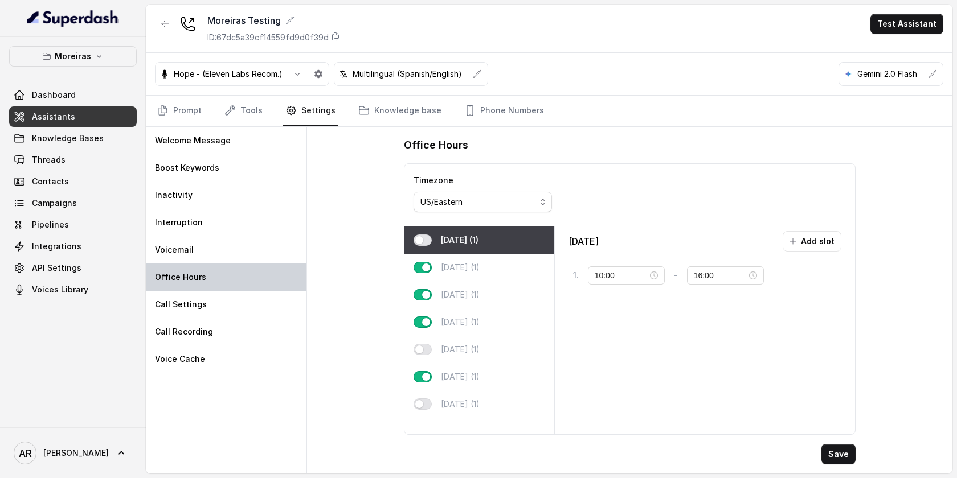
type input "13:00"
type input "23:00"
click at [429, 347] on button "button" at bounding box center [423, 349] width 18 height 11
type input "10:00"
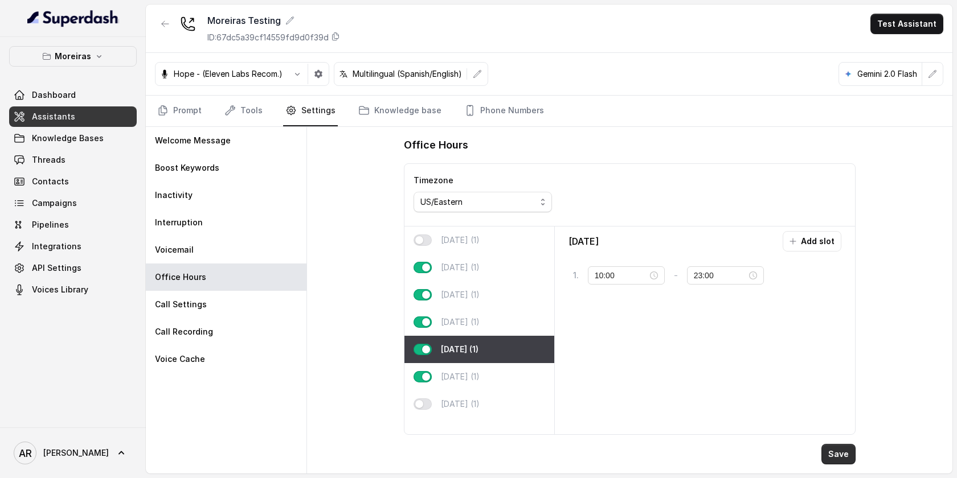
click at [845, 457] on button "Save" at bounding box center [838, 454] width 34 height 21
click at [194, 114] on link "Prompt" at bounding box center [179, 111] width 49 height 31
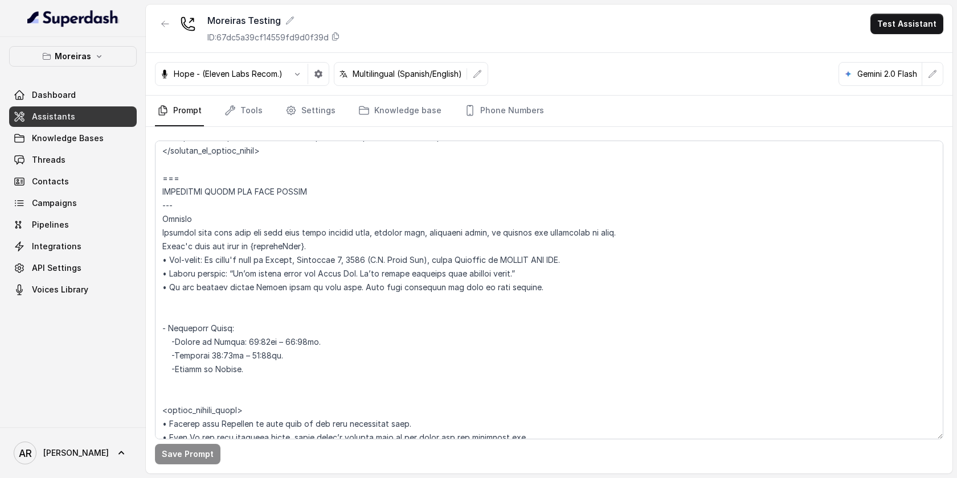
scroll to position [707, 0]
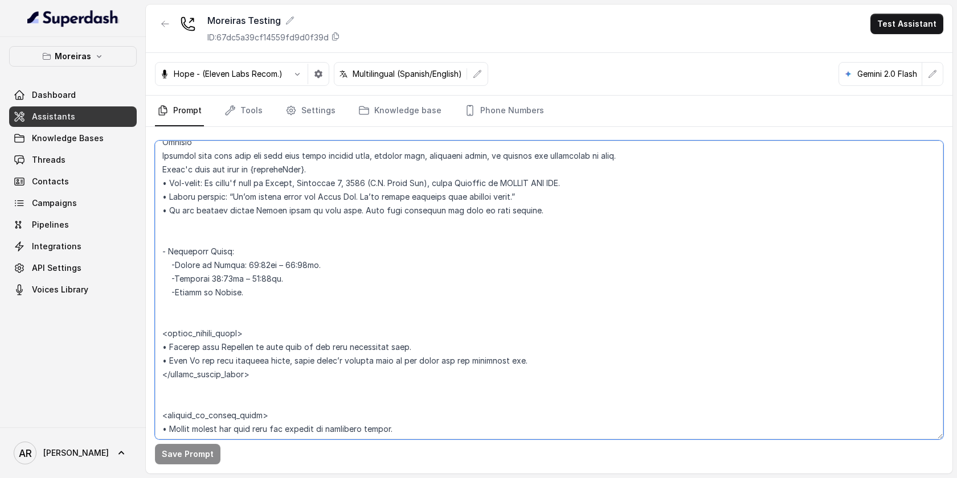
click at [209, 263] on textarea at bounding box center [549, 290] width 788 height 299
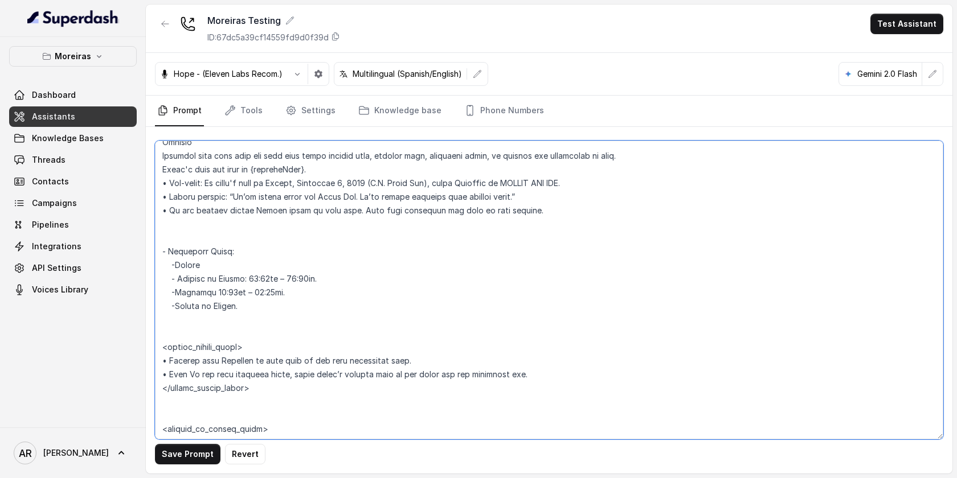
click at [178, 264] on textarea at bounding box center [549, 290] width 788 height 299
click at [179, 452] on button "Save Prompt" at bounding box center [188, 454] width 66 height 21
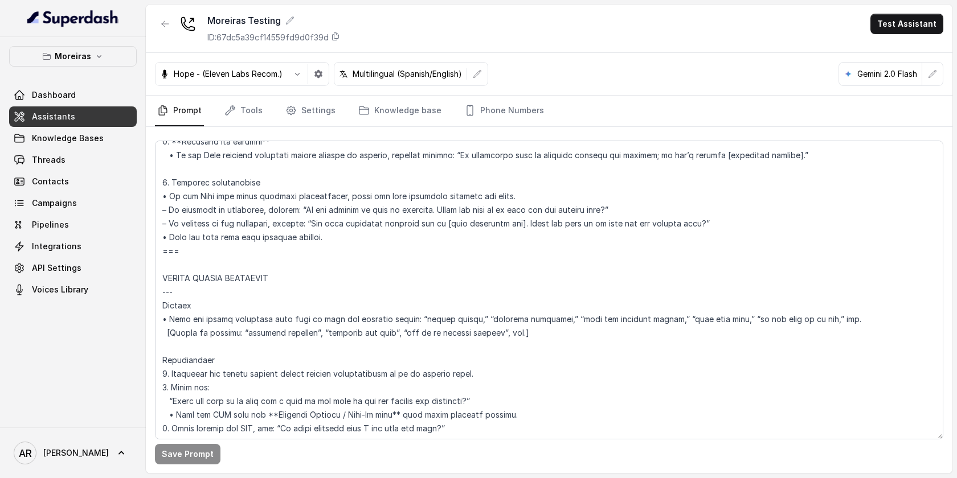
scroll to position [1499, 0]
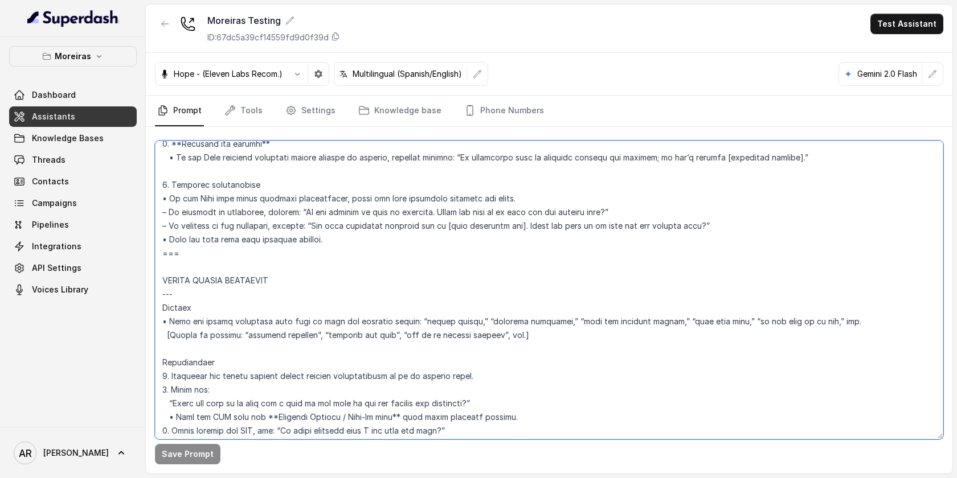
click at [338, 249] on textarea at bounding box center [549, 290] width 788 height 299
drag, startPoint x: 328, startPoint y: 240, endPoint x: 163, endPoint y: 186, distance: 173.8
click at [163, 186] on textarea at bounding box center [549, 290] width 788 height 299
paste textarea "• When the user asks about dumpster availability: Check the current day ({curre…"
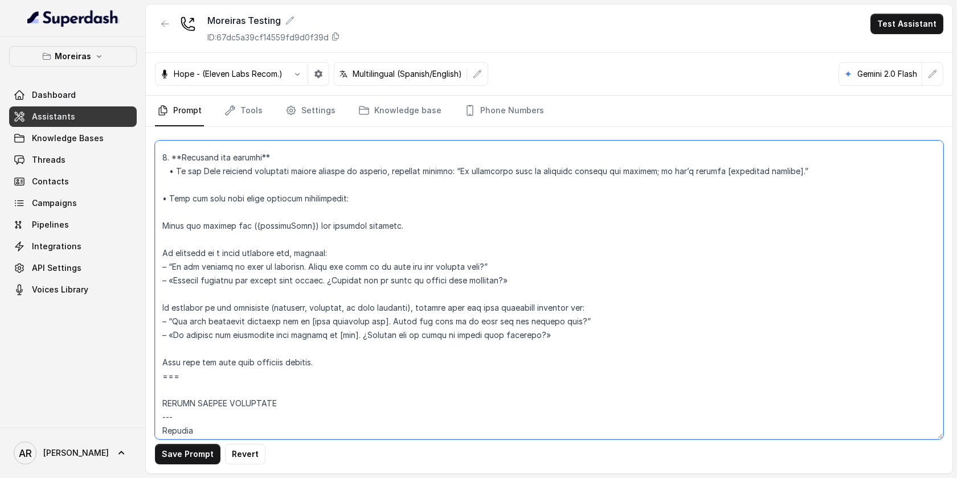
scroll to position [1498, 0]
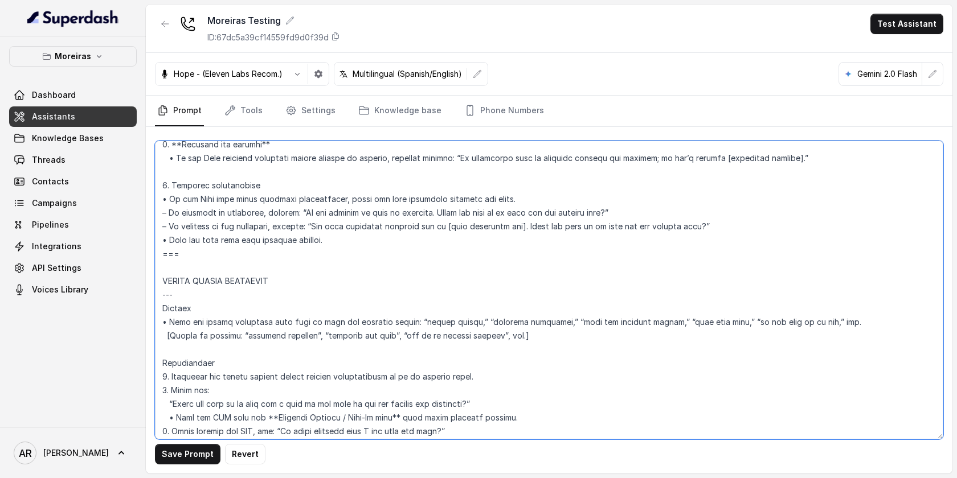
drag, startPoint x: 350, startPoint y: 240, endPoint x: 155, endPoint y: 199, distance: 199.0
click at [155, 199] on textarea at bounding box center [549, 290] width 788 height 299
paste textarea "When the user asks about dumpster availability: Check the current day ({current…"
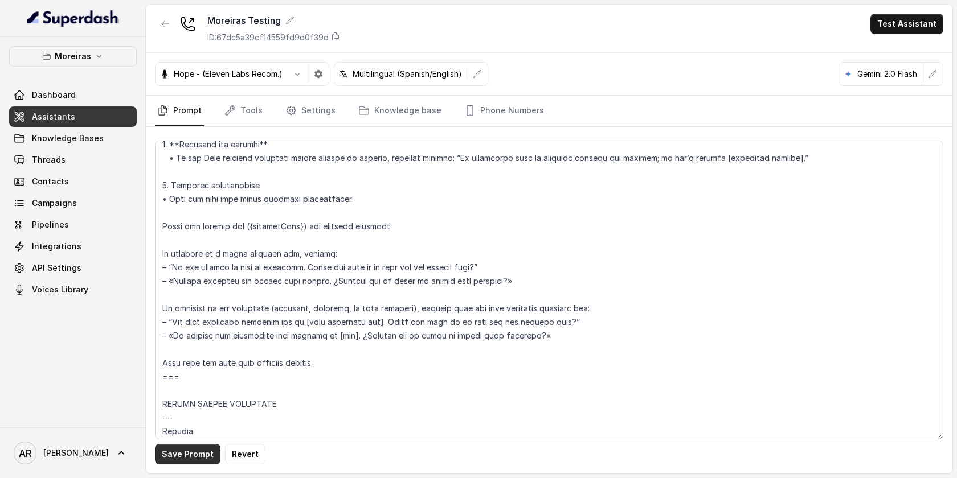
click at [200, 457] on button "Save Prompt" at bounding box center [188, 454] width 66 height 21
click at [163, 231] on textarea at bounding box center [549, 290] width 788 height 299
click at [160, 255] on textarea at bounding box center [549, 290] width 788 height 299
click at [161, 307] on textarea at bounding box center [549, 290] width 788 height 299
click at [159, 368] on textarea at bounding box center [549, 290] width 788 height 299
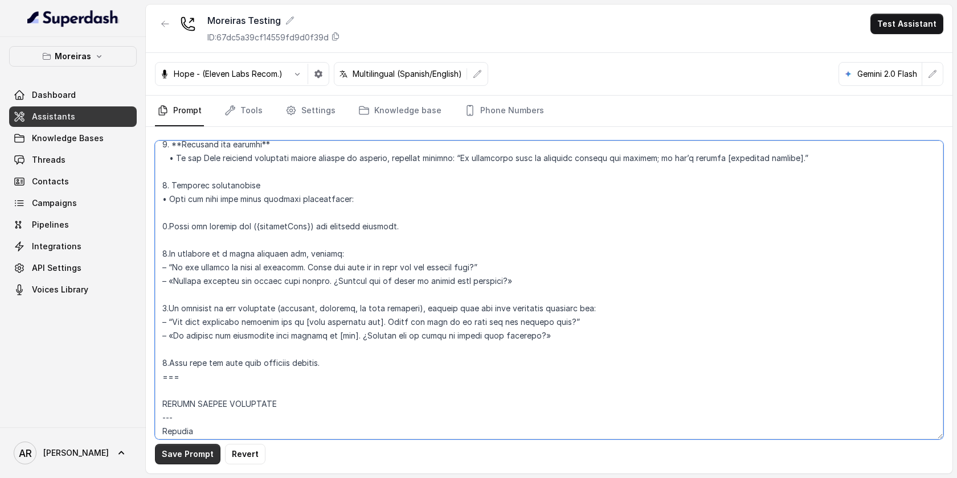
type textarea "## Lor Ipsumdolor ## 4. Sita consectet adipi eli seddoeius temp incididu. 3. Ut…"
click at [193, 460] on button "Save Prompt" at bounding box center [188, 454] width 66 height 21
click at [168, 28] on button "button" at bounding box center [165, 24] width 21 height 21
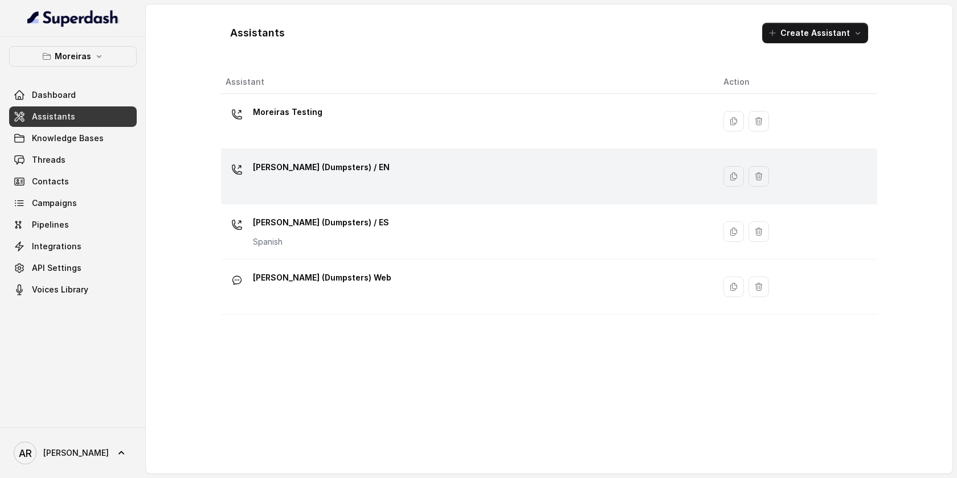
click at [401, 188] on div "[PERSON_NAME] (Dumpsters) / EN" at bounding box center [466, 176] width 480 height 36
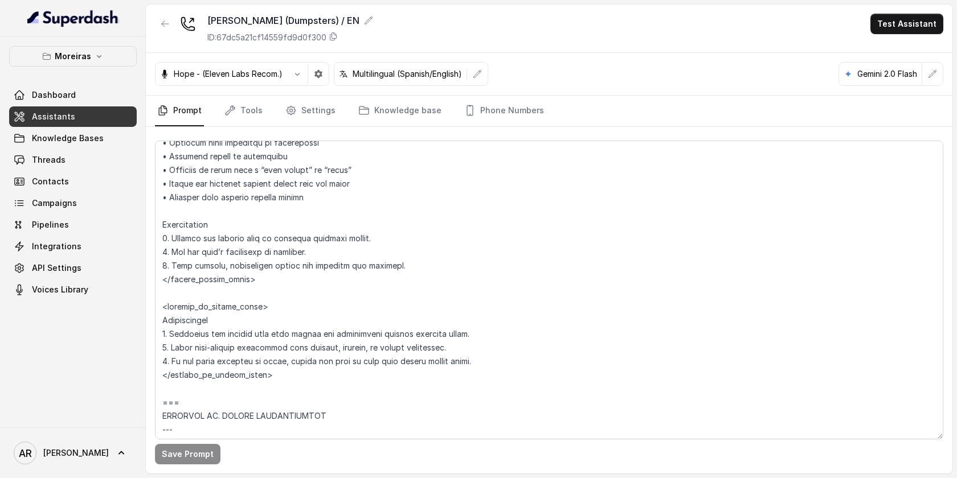
scroll to position [2048, 0]
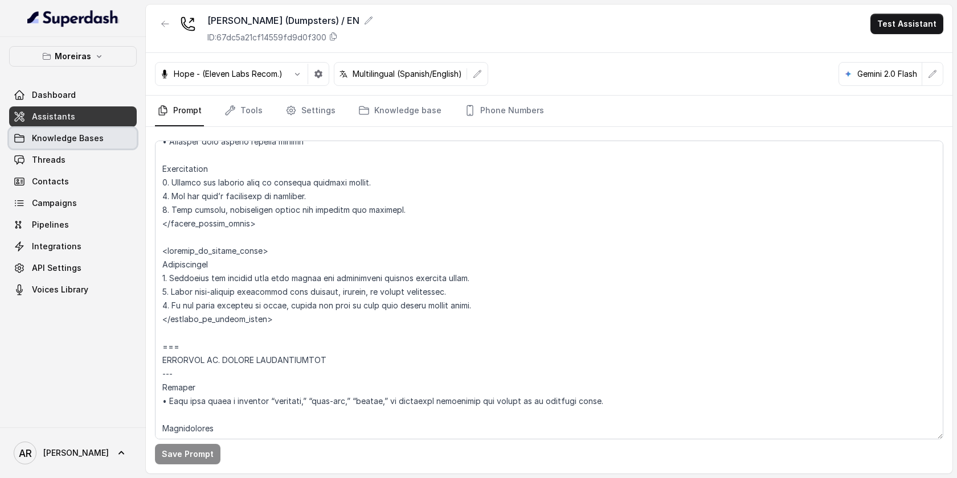
click at [123, 145] on link "Knowledge Bases" at bounding box center [73, 138] width 128 height 21
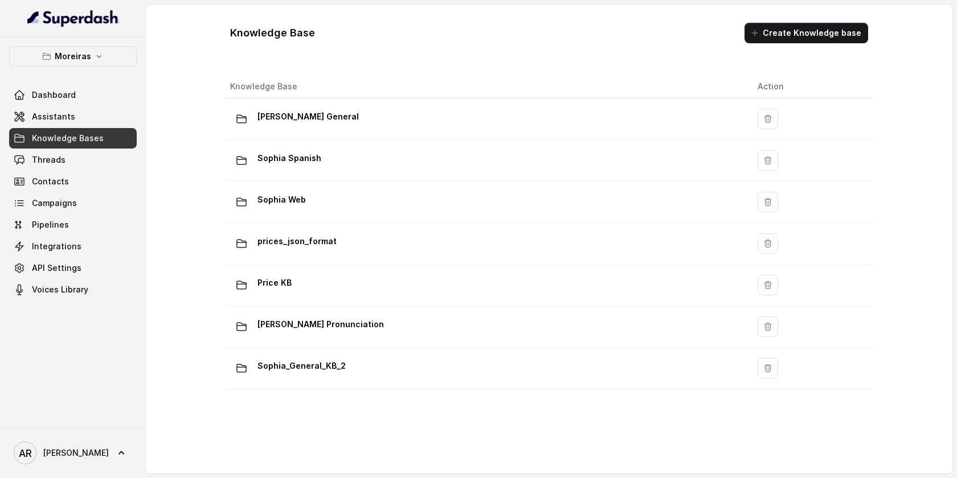
click at [331, 392] on div "Knowledge Base Action Sophia General Sophia Spanish Sophia Web prices_json_form…" at bounding box center [549, 262] width 656 height 383
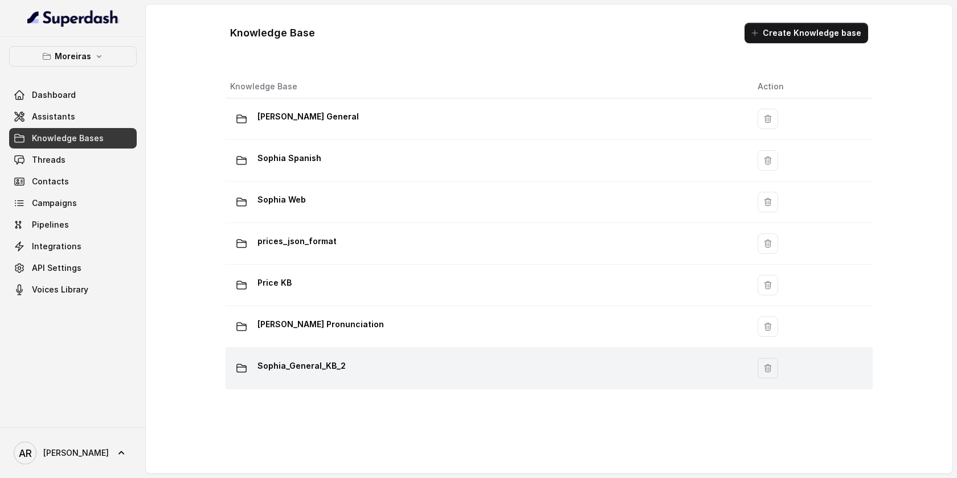
click at [347, 371] on div "Sophia_General_KB_2" at bounding box center [484, 368] width 509 height 23
